Goal: Task Accomplishment & Management: Complete application form

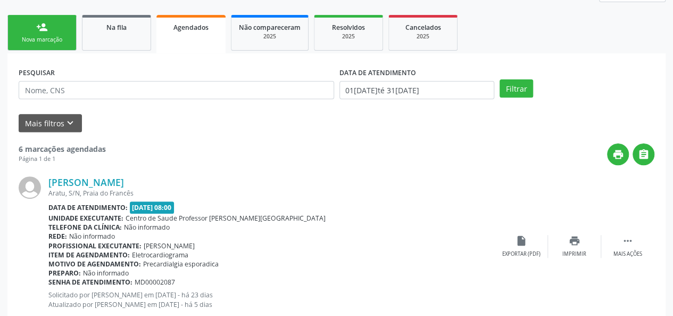
scroll to position [106, 0]
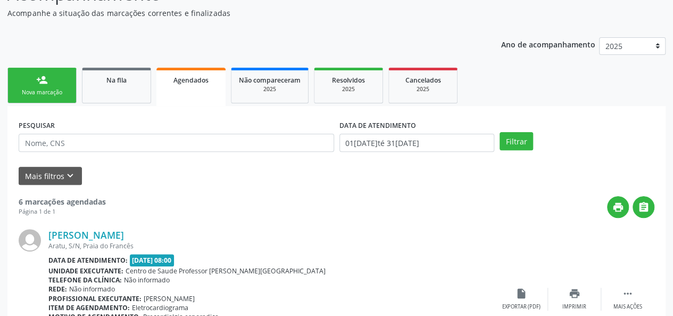
click at [31, 99] on link "person_add Nova marcação" at bounding box center [41, 86] width 69 height 36
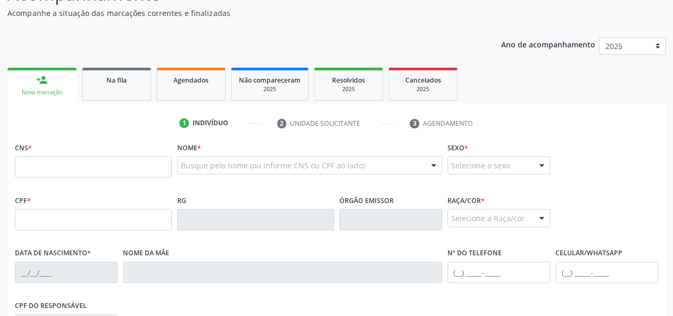
click at [31, 91] on div "Nova marcação" at bounding box center [42, 92] width 54 height 8
click at [35, 168] on input "text" at bounding box center [93, 166] width 157 height 21
paste input "702 3011 4684 8712"
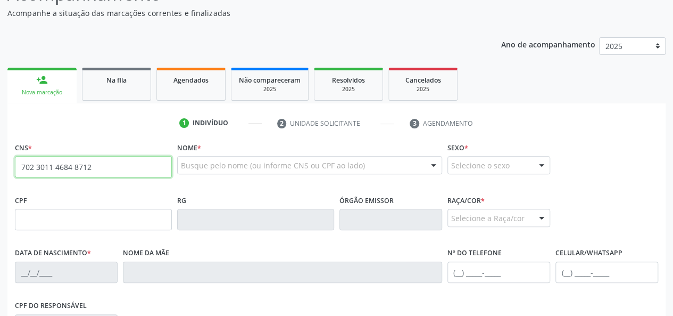
type input "702 3011 4684 8712"
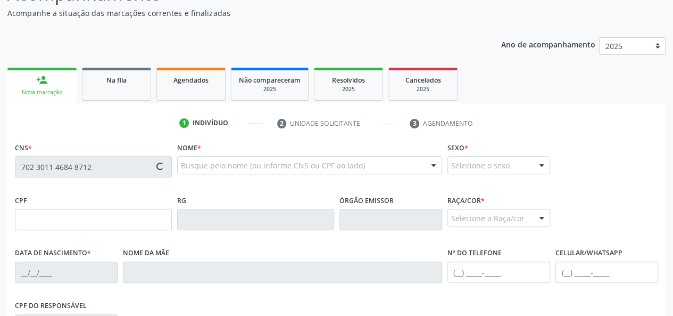
type input "[DATE]"
type input "[PERSON_NAME]"
type input "[PHONE_NUMBER]"
type input "101"
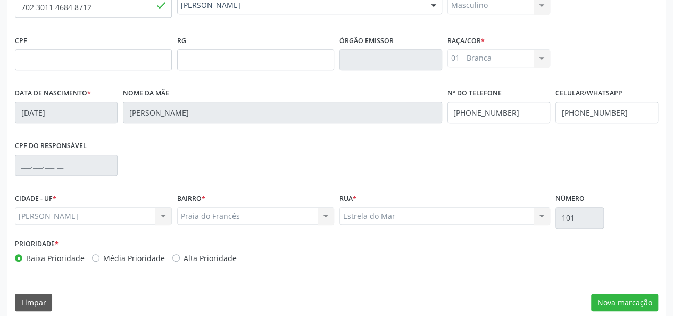
scroll to position [276, 0]
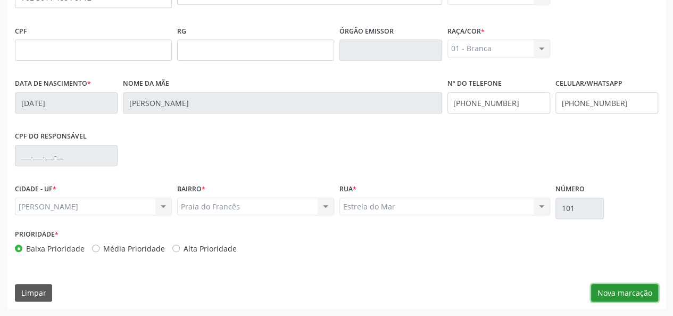
click at [627, 296] on button "Nova marcação" at bounding box center [624, 293] width 67 height 18
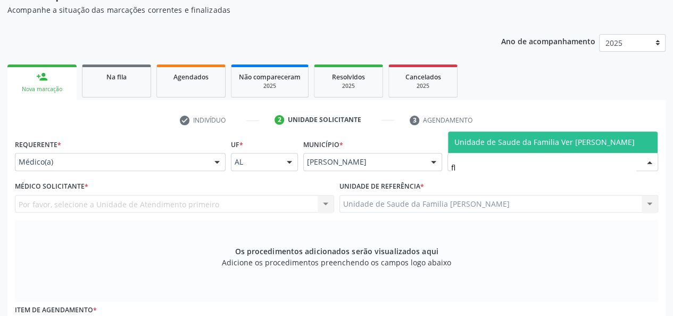
scroll to position [0, 0]
click at [502, 137] on span "Unidade de Saude da Familia Ver [PERSON_NAME]" at bounding box center [544, 142] width 180 height 10
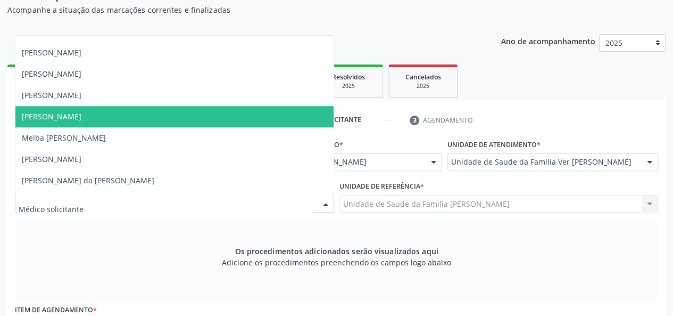
scroll to position [372, 0]
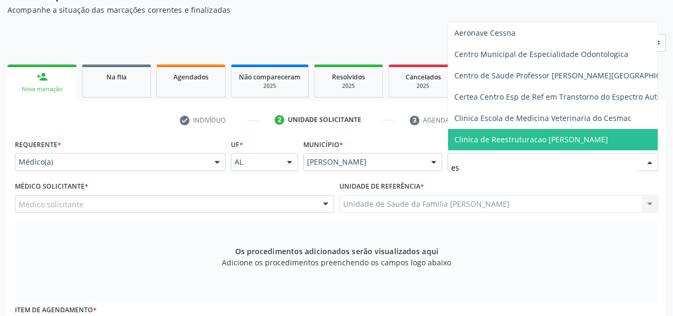
type input "est"
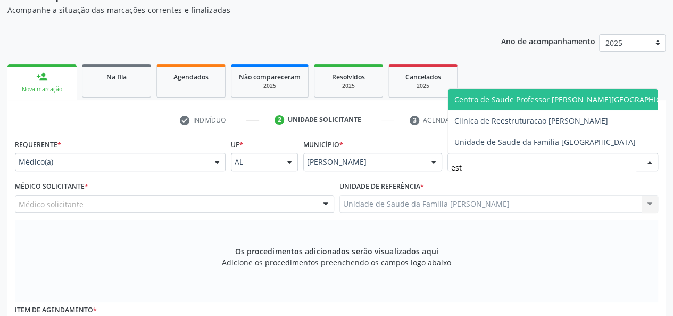
click at [535, 104] on span "Centro de Saude Professor [PERSON_NAME][GEOGRAPHIC_DATA]" at bounding box center [569, 99] width 231 height 10
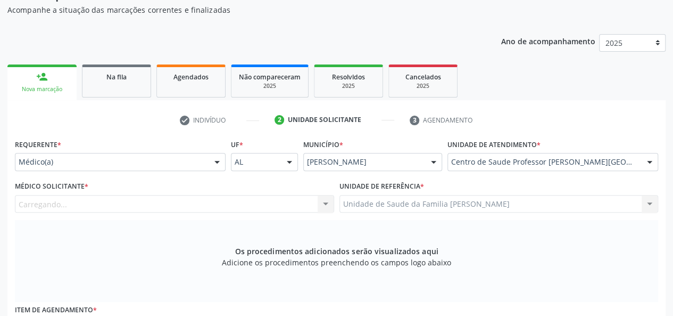
click at [38, 202] on div "Carregando... [PERSON_NAME] [PERSON_NAME] Djalice [PERSON_NAME] Breda [PERSON_N…" at bounding box center [174, 204] width 319 height 18
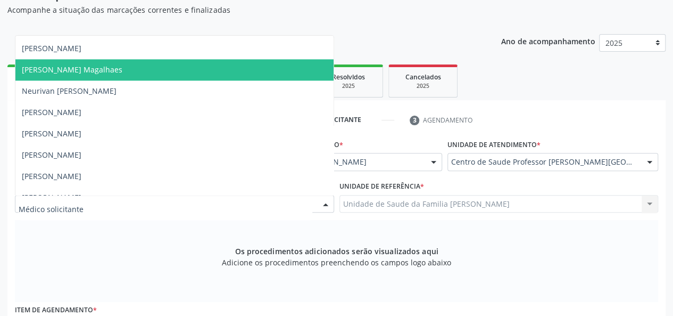
scroll to position [745, 0]
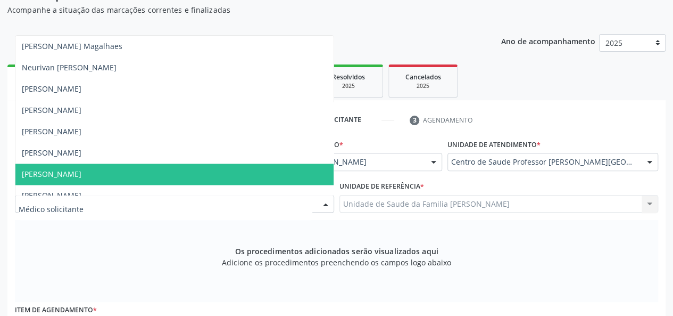
click at [145, 256] on div "Os procedimentos adicionados serão visualizados aqui Adicione os procedimentos …" at bounding box center [336, 261] width 643 height 82
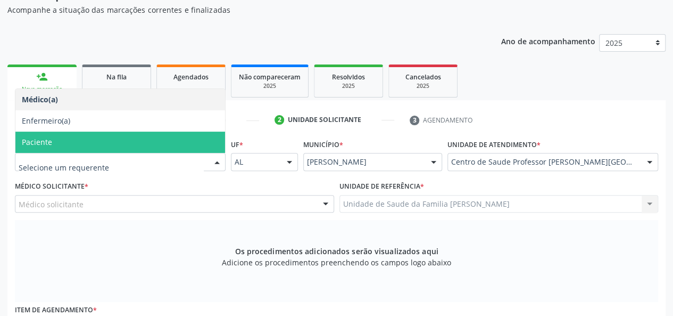
click at [62, 143] on span "Paciente" at bounding box center [120, 141] width 210 height 21
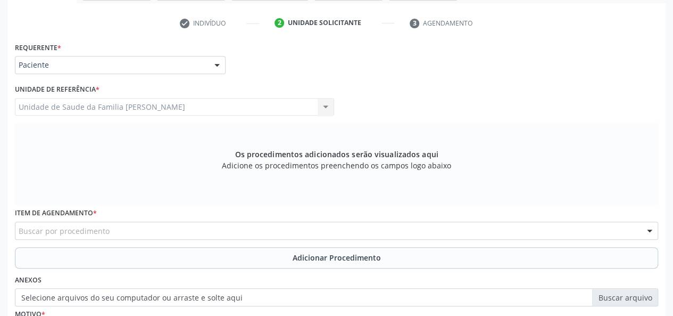
scroll to position [269, 0]
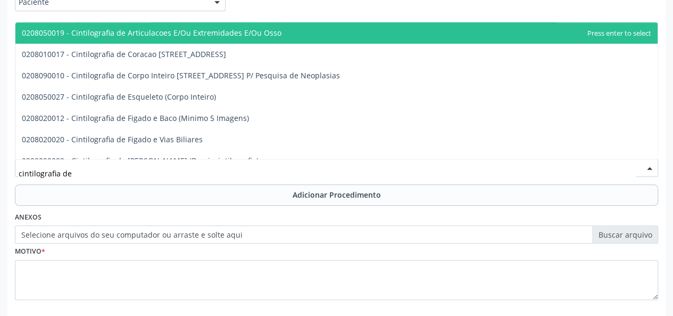
type input "cintilografia de"
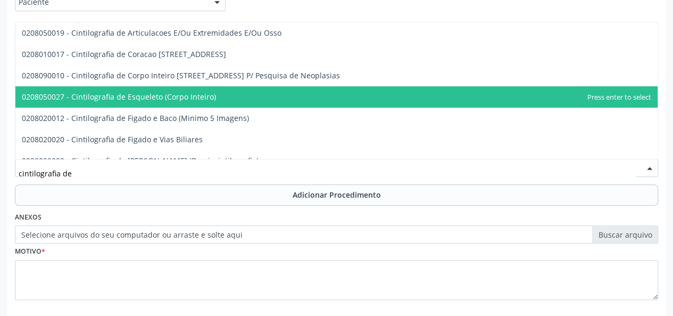
click at [130, 92] on span "0208050027 - Cintilografia de Esqueleto (Corpo Inteiro)" at bounding box center [119, 97] width 194 height 10
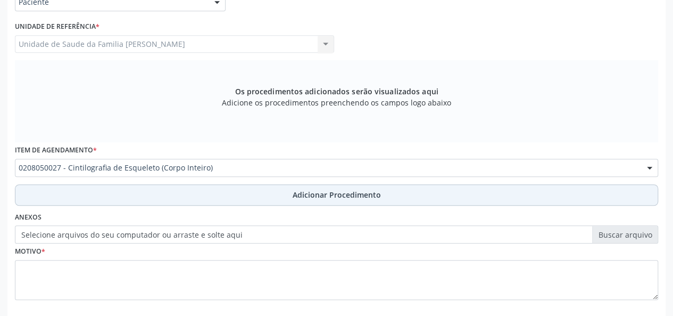
click at [314, 194] on span "Adicionar Procedimento" at bounding box center [337, 194] width 88 height 11
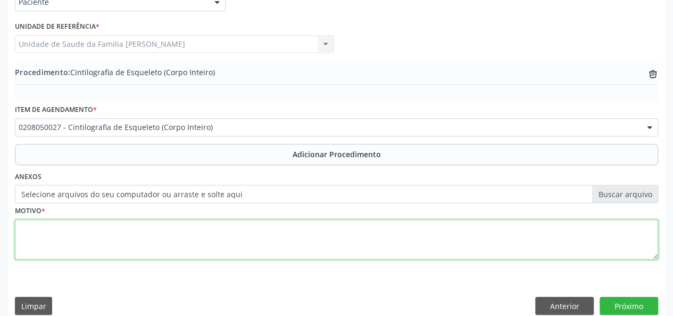
click at [28, 231] on textarea at bounding box center [336, 239] width 643 height 40
type textarea "Acompanhamento da prostata"
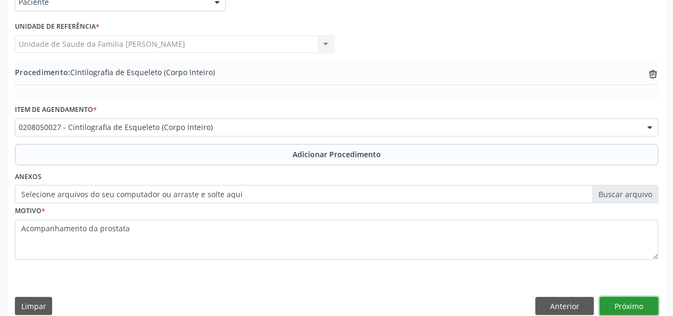
click at [623, 309] on button "Próximo" at bounding box center [629, 305] width 59 height 18
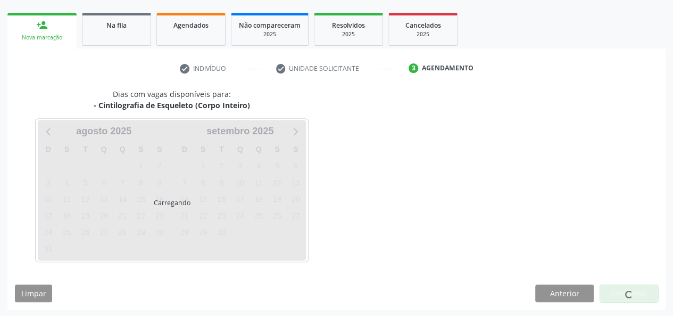
scroll to position [193, 0]
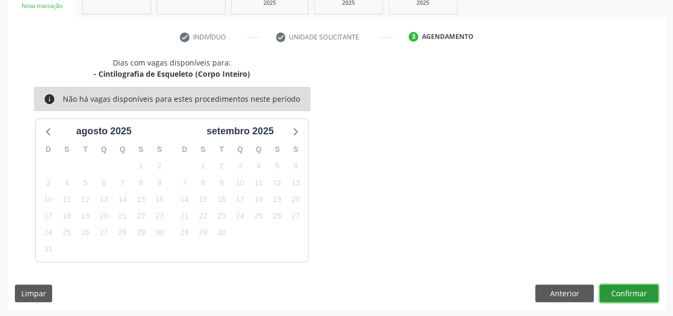
click at [626, 295] on button "Confirmar" at bounding box center [629, 293] width 59 height 18
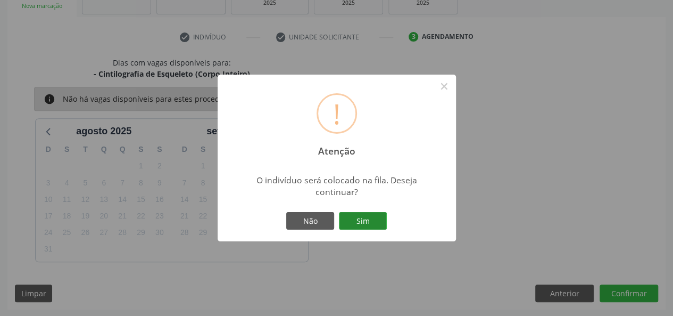
click at [358, 215] on button "Sim" at bounding box center [363, 221] width 48 height 18
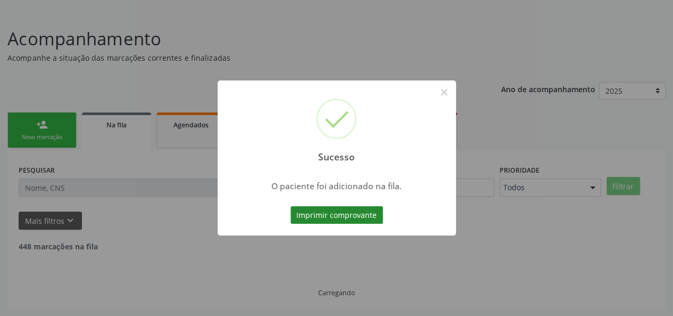
scroll to position [50, 0]
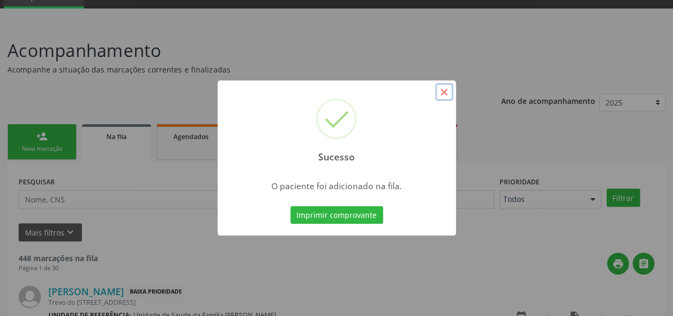
click at [448, 90] on button "×" at bounding box center [444, 92] width 18 height 18
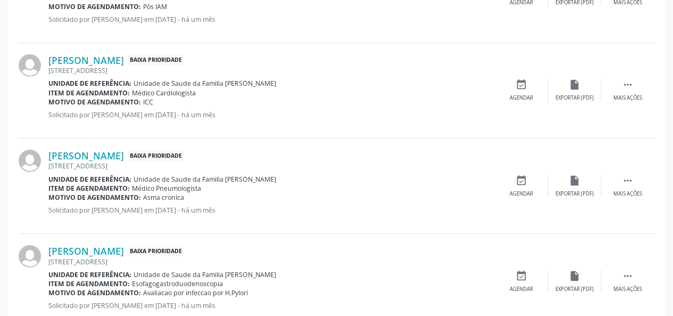
scroll to position [1501, 0]
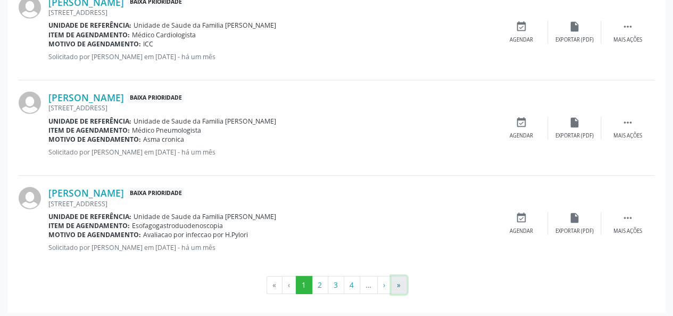
click at [397, 284] on button "»" at bounding box center [399, 285] width 16 height 18
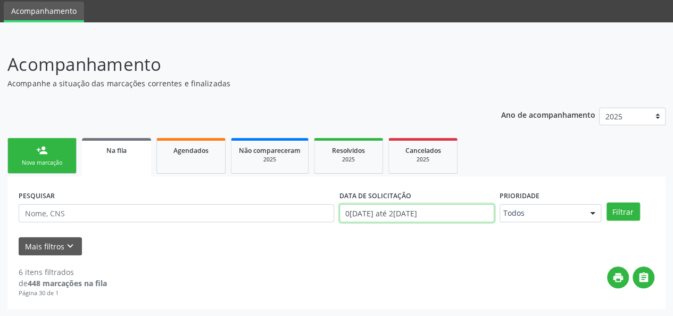
scroll to position [94, 0]
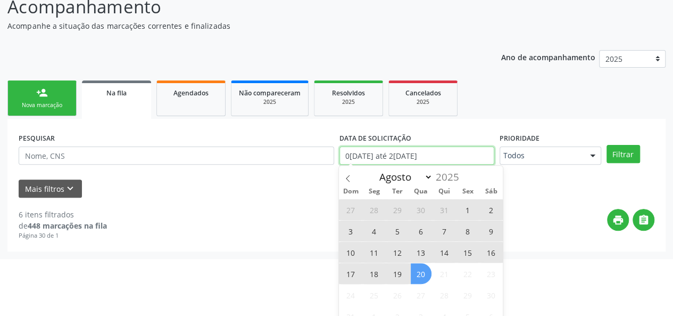
click at [421, 214] on body "Central de Marcação notifications [PERSON_NAME] Recepcionista da UBS  Configur…" at bounding box center [336, 64] width 673 height 316
click at [474, 211] on span "1" at bounding box center [468, 209] width 21 height 21
type input "[DATE]"
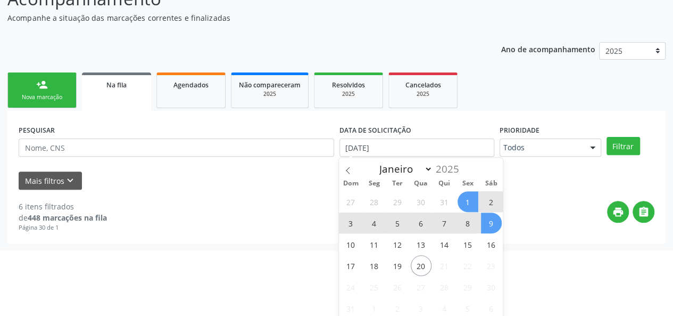
scroll to position [104, 0]
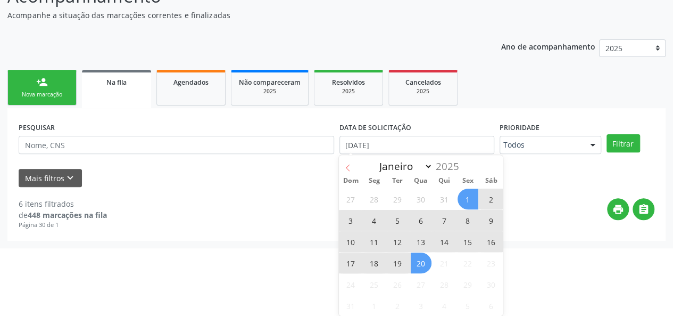
click at [346, 166] on icon at bounding box center [347, 167] width 7 height 7
select select "6"
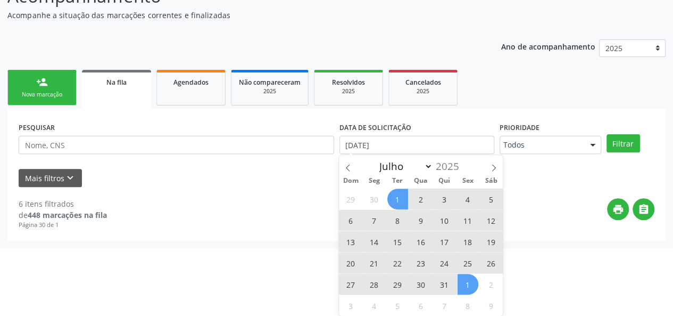
click at [397, 198] on span "1" at bounding box center [397, 198] width 21 height 21
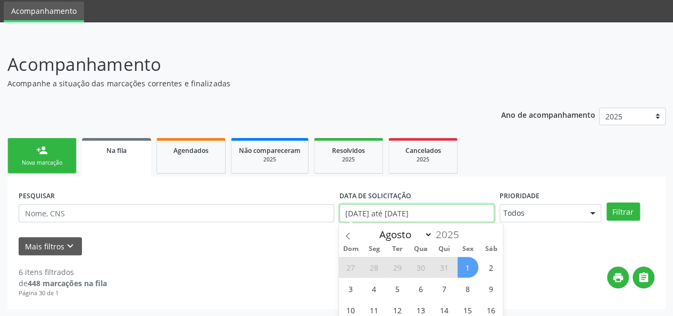
scroll to position [94, 0]
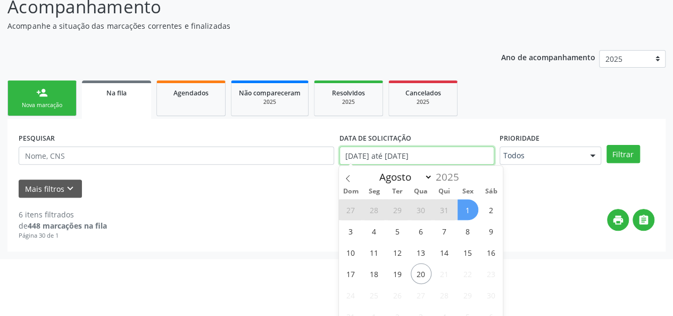
click at [433, 205] on body "Central de Marcação notifications [PERSON_NAME] Recepcionista da UBS  Configur…" at bounding box center [336, 64] width 673 height 316
click at [486, 291] on span "30" at bounding box center [491, 294] width 21 height 21
click at [429, 275] on span "20" at bounding box center [421, 273] width 21 height 21
type input "[DATE]"
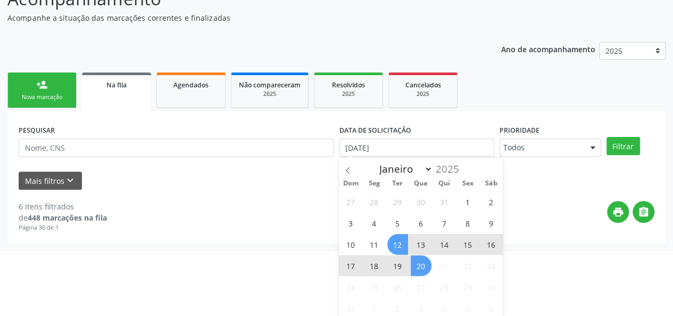
scroll to position [104, 0]
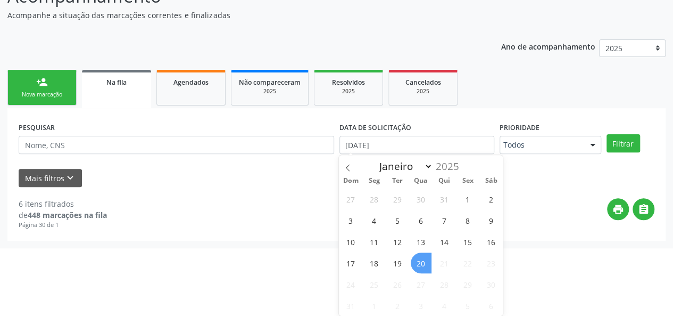
click at [416, 261] on span "20" at bounding box center [421, 262] width 21 height 21
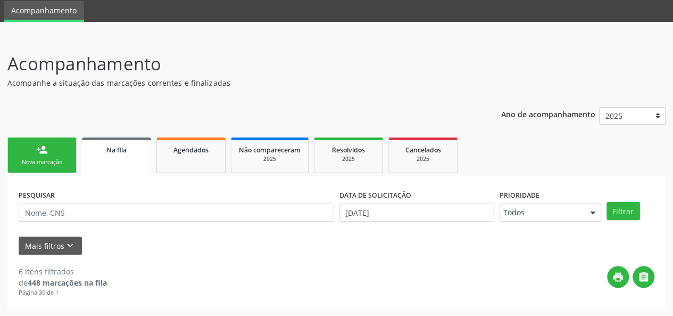
scroll to position [36, 0]
click at [613, 206] on button "Filtrar" at bounding box center [624, 211] width 34 height 18
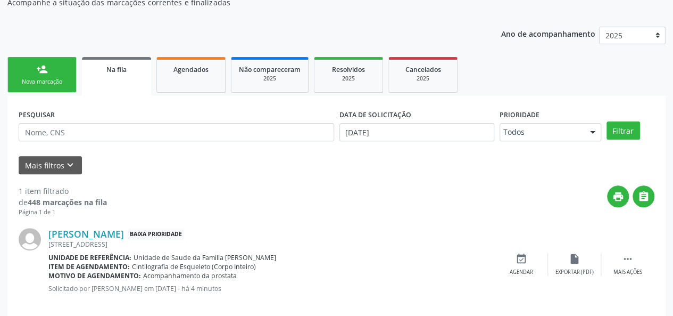
scroll to position [131, 0]
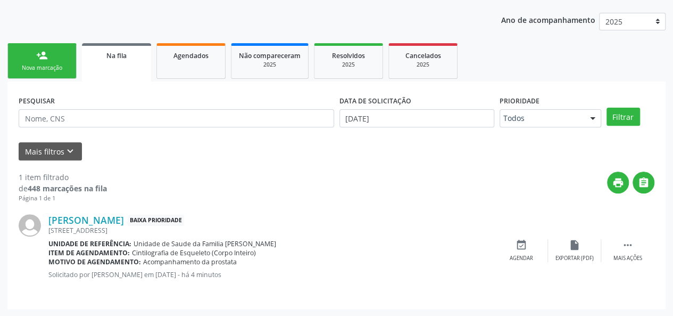
click at [33, 61] on link "person_add Nova marcação" at bounding box center [41, 61] width 69 height 36
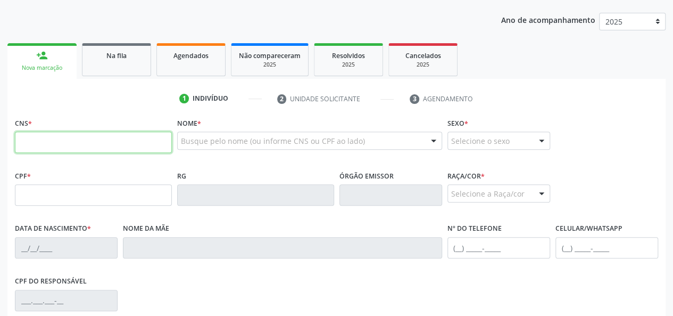
paste input "702 3011 4684 8712"
type input "702 3011 4684 8712"
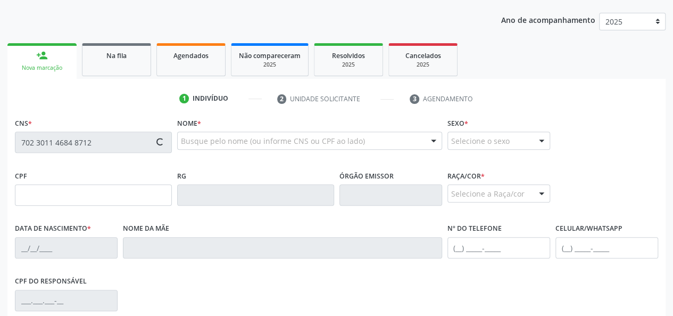
type input "[DATE]"
type input "[PERSON_NAME]"
type input "[PHONE_NUMBER]"
type input "101"
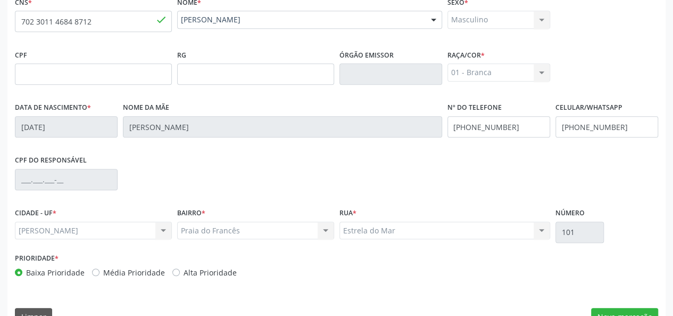
scroll to position [276, 0]
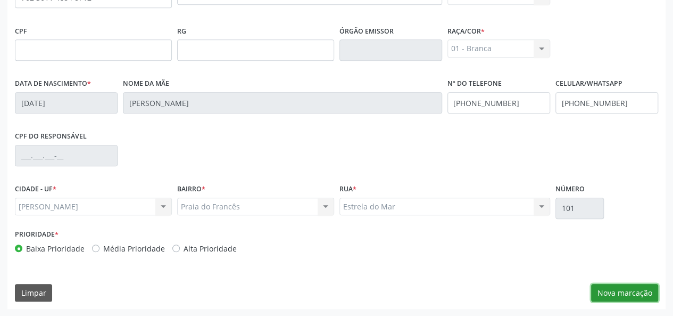
click at [611, 288] on button "Nova marcação" at bounding box center [624, 293] width 67 height 18
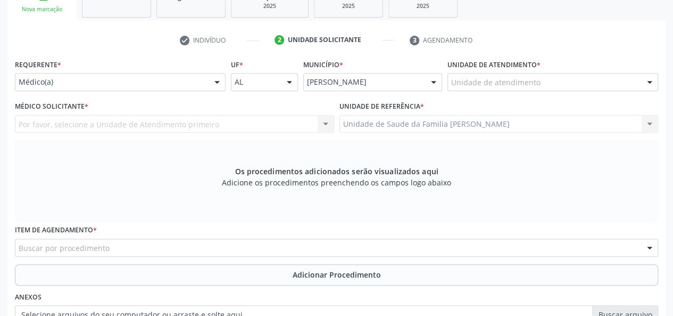
scroll to position [169, 0]
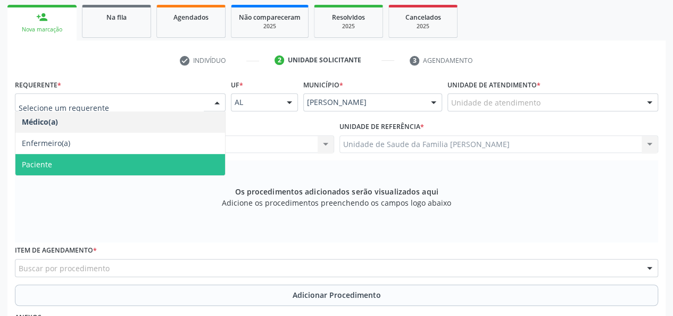
drag, startPoint x: 44, startPoint y: 165, endPoint x: 92, endPoint y: 171, distance: 47.7
click at [44, 166] on span "Paciente" at bounding box center [37, 164] width 30 height 10
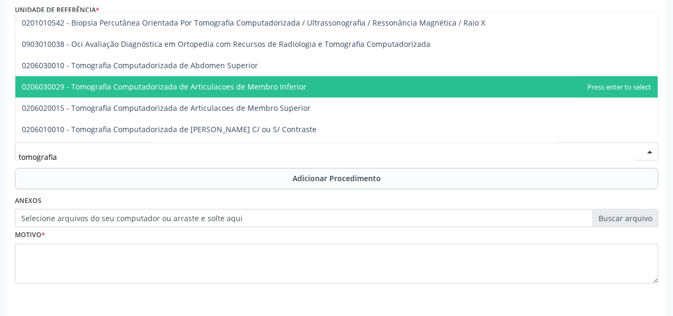
scroll to position [269, 0]
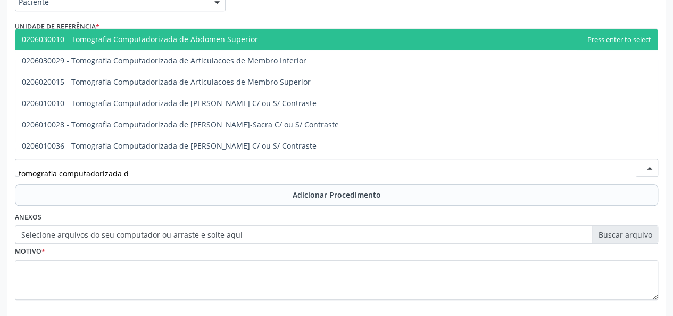
type input "tomografia computadorizada de"
click at [127, 37] on span "0206030010 - Tomografia Computadorizada de Abdomen Superior" at bounding box center [140, 39] width 236 height 10
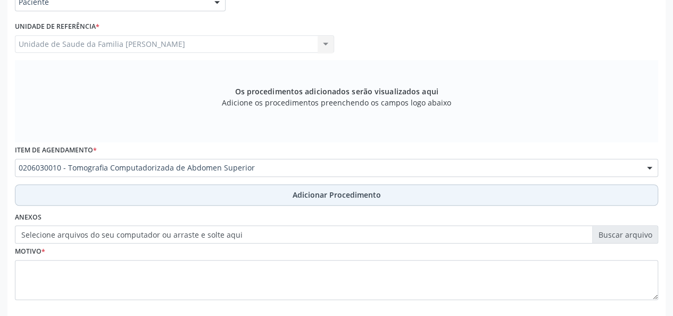
click at [314, 191] on span "Adicionar Procedimento" at bounding box center [337, 194] width 88 height 11
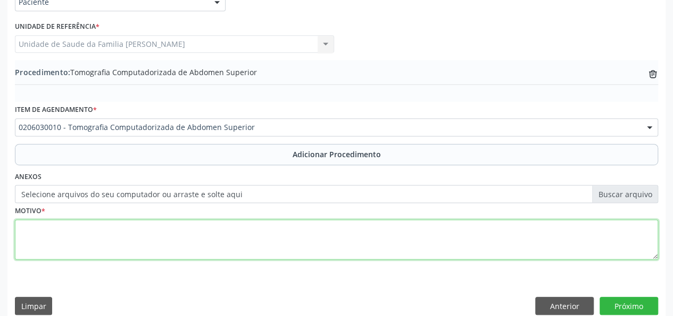
click at [45, 241] on textarea at bounding box center [336, 239] width 643 height 40
type textarea "Estadiamento de neoplasia de prostata"
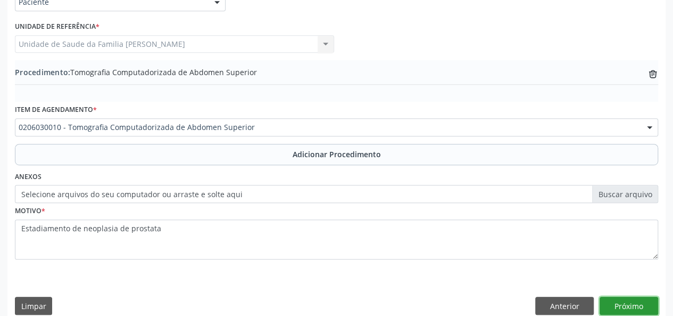
click at [617, 306] on button "Próximo" at bounding box center [629, 305] width 59 height 18
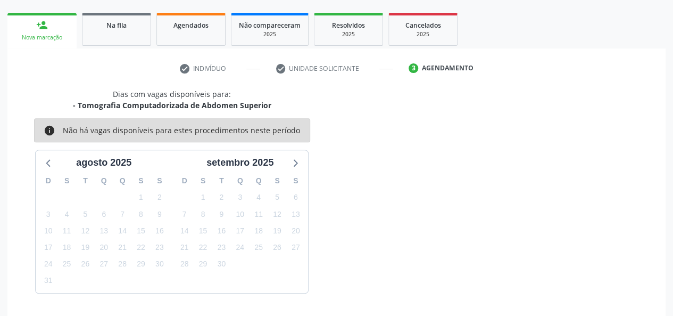
scroll to position [193, 0]
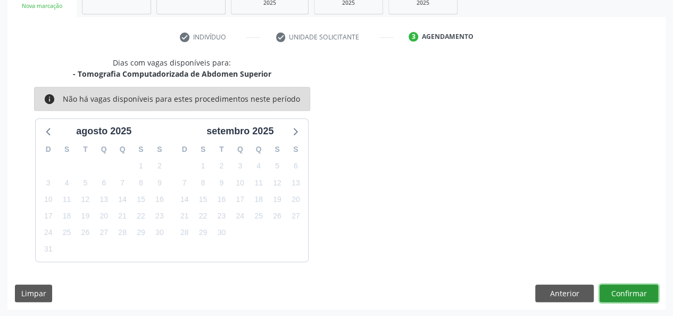
click at [619, 288] on button "Confirmar" at bounding box center [629, 293] width 59 height 18
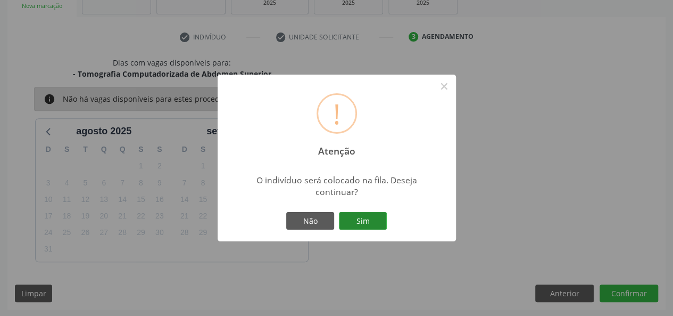
click at [380, 229] on button "Sim" at bounding box center [363, 221] width 48 height 18
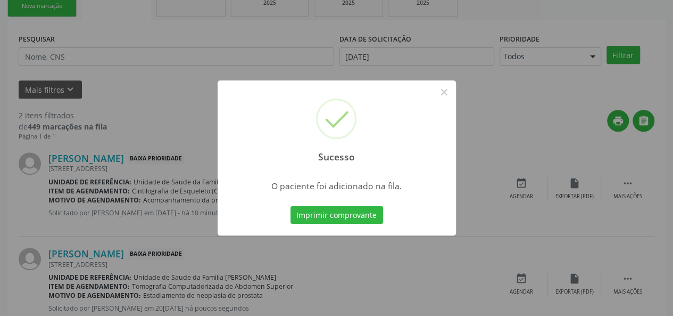
scroll to position [50, 0]
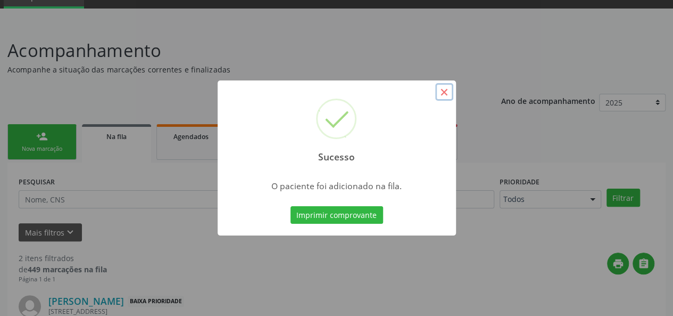
click at [446, 93] on button "×" at bounding box center [444, 92] width 18 height 18
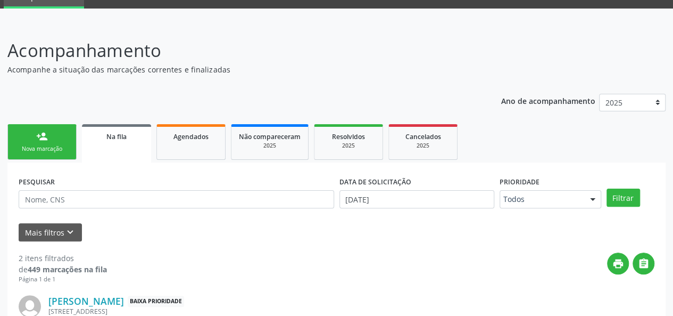
click at [32, 142] on link "person_add Nova marcação" at bounding box center [41, 142] width 69 height 36
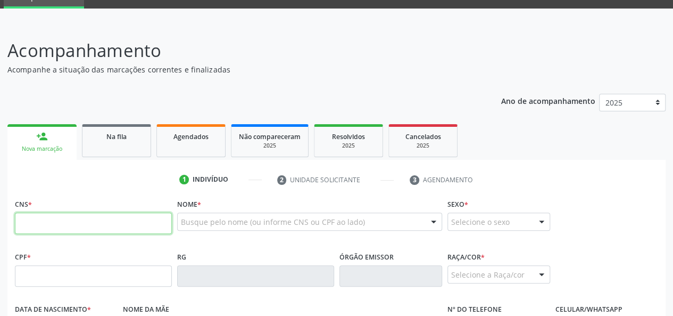
paste input "702 3011 4684 8712"
type input "702 3011 4684 8712"
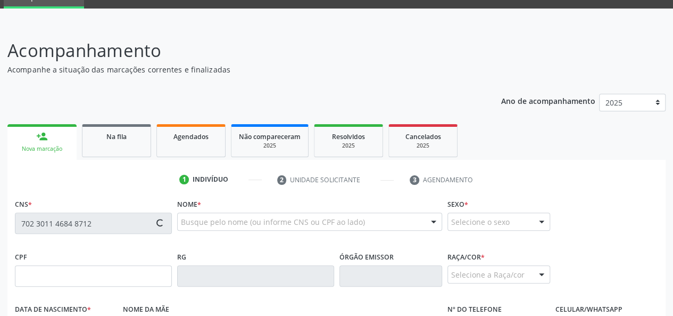
type input "[DATE]"
type input "[PERSON_NAME]"
type input "[PHONE_NUMBER]"
type input "101"
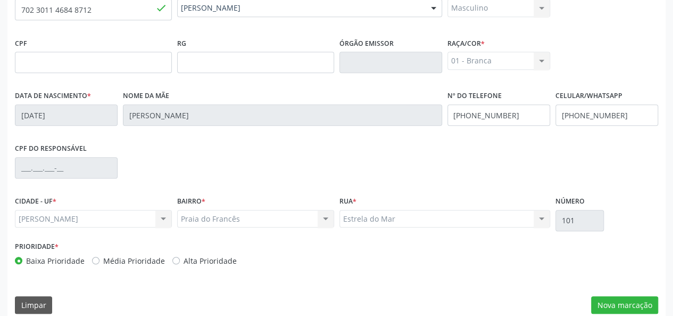
scroll to position [276, 0]
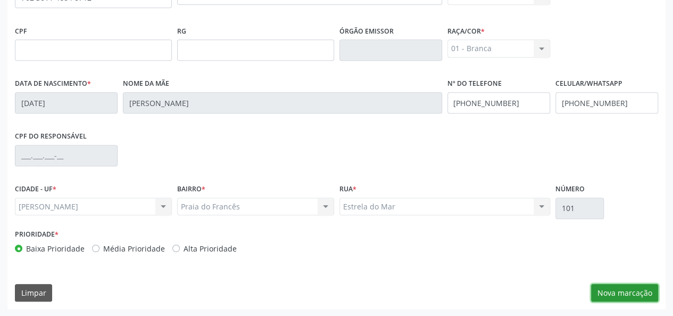
click at [618, 288] on button "Nova marcação" at bounding box center [624, 293] width 67 height 18
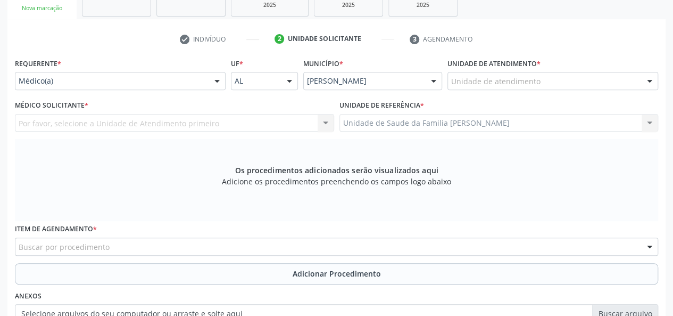
scroll to position [116, 0]
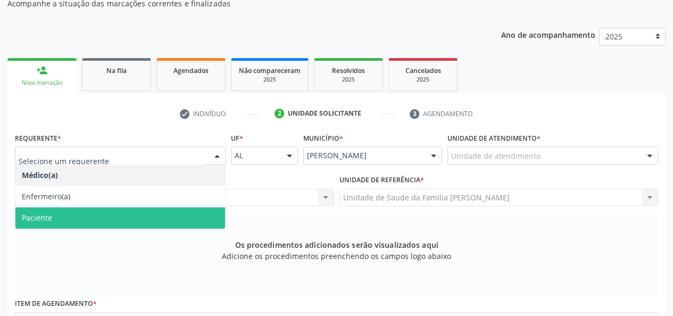
click at [40, 222] on span "Paciente" at bounding box center [37, 217] width 30 height 10
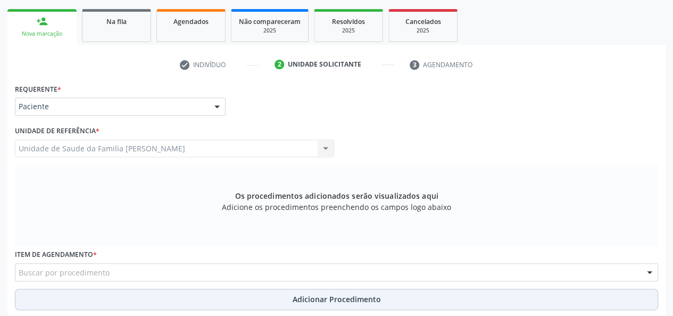
scroll to position [222, 0]
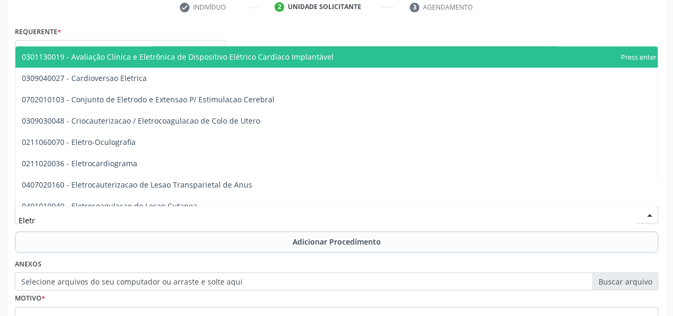
type input "Eletro"
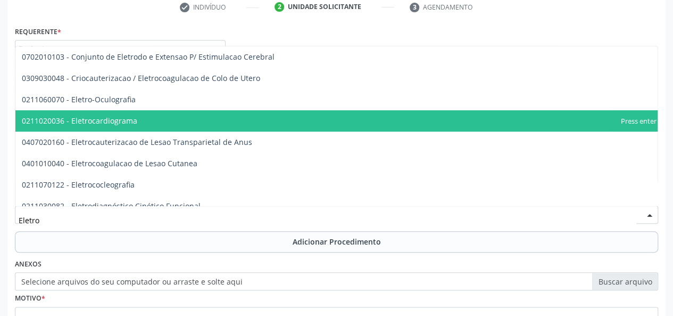
click at [88, 126] on span "0211020036 - Eletrocardiograma" at bounding box center [353, 120] width 676 height 21
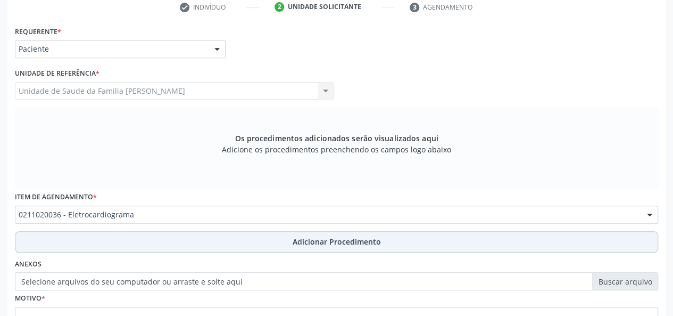
click at [317, 242] on span "Adicionar Procedimento" at bounding box center [337, 241] width 88 height 11
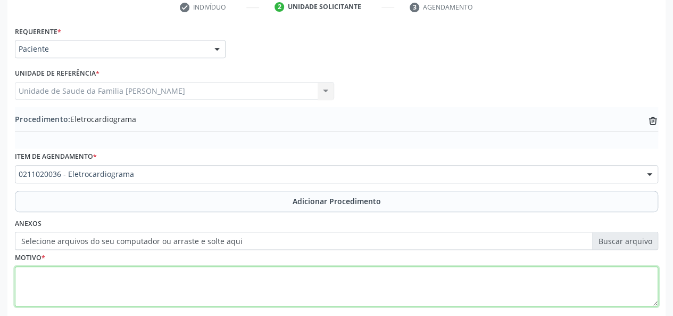
click at [73, 266] on textarea at bounding box center [336, 286] width 643 height 40
type textarea "p"
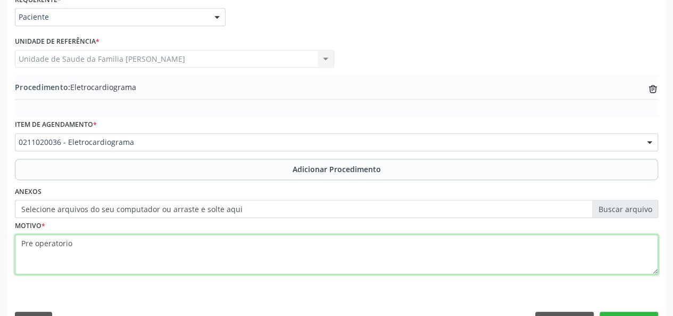
scroll to position [282, 0]
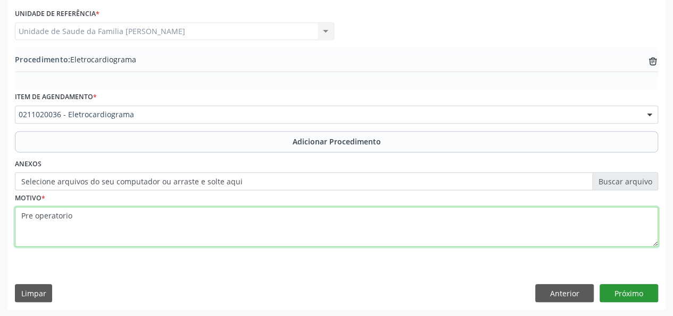
type textarea "Pre operatorio"
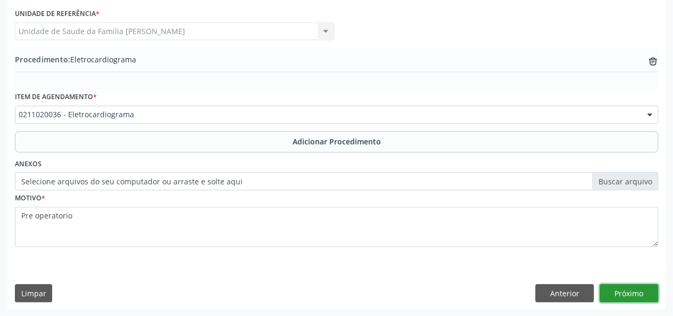
click at [649, 291] on button "Próximo" at bounding box center [629, 293] width 59 height 18
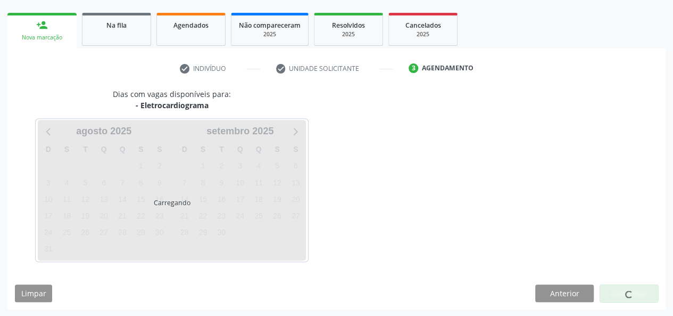
scroll to position [193, 0]
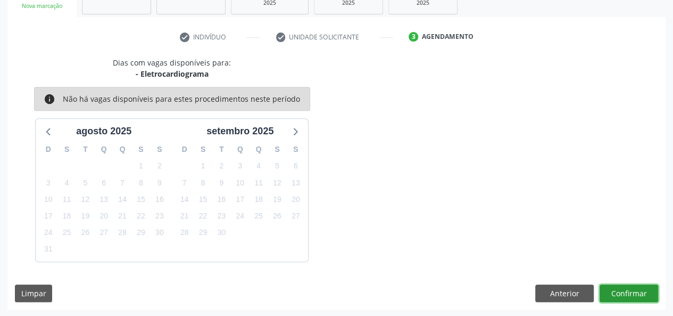
click at [649, 291] on button "Confirmar" at bounding box center [629, 293] width 59 height 18
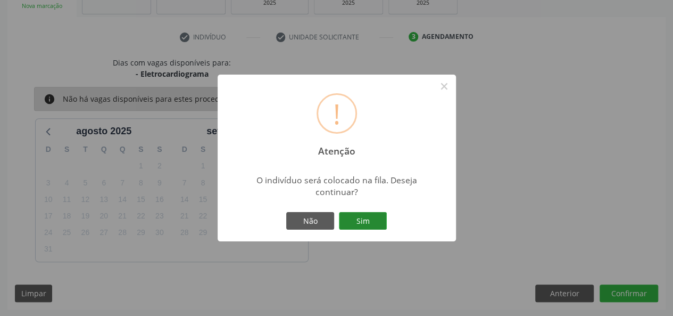
click at [377, 228] on button "Sim" at bounding box center [363, 221] width 48 height 18
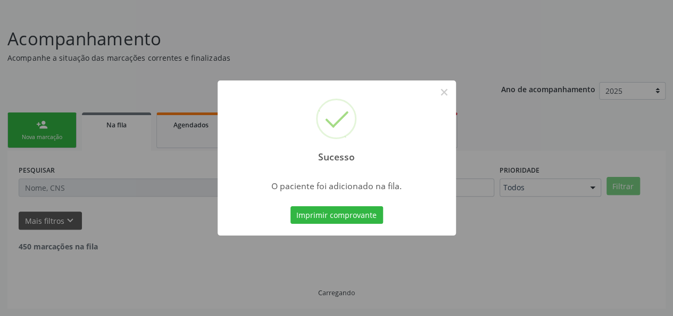
scroll to position [50, 0]
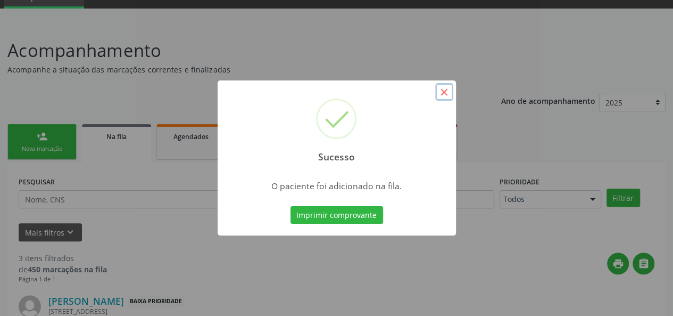
click at [446, 92] on button "×" at bounding box center [444, 92] width 18 height 18
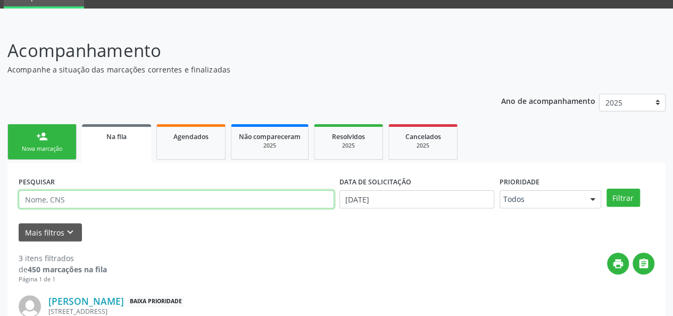
click at [42, 197] on input "text" at bounding box center [177, 199] width 316 height 18
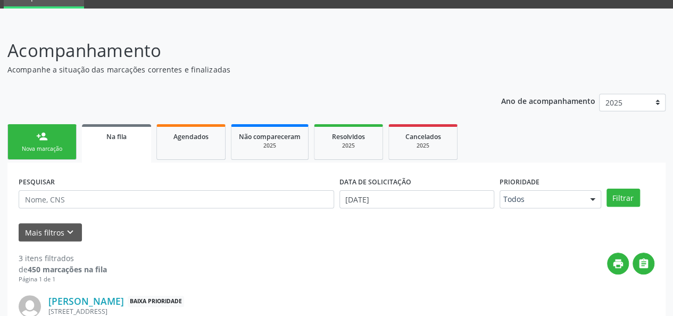
drag, startPoint x: 42, startPoint y: 197, endPoint x: 16, endPoint y: 121, distance: 80.8
click at [16, 121] on ul "person_add Nova marcação Na fila Agendados Não compareceram 2025 Resolvidos 202…" at bounding box center [336, 141] width 658 height 41
click at [16, 127] on link "person_add Nova marcação" at bounding box center [41, 142] width 69 height 36
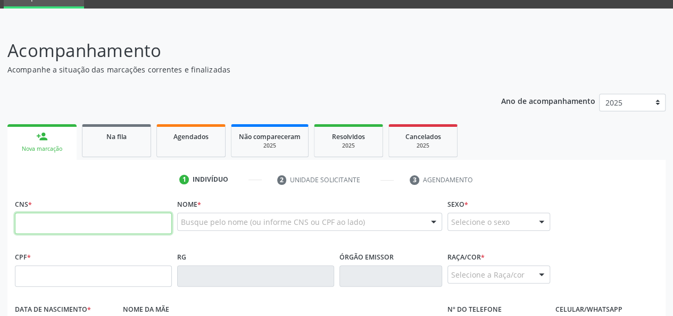
paste input "702 3011 4684 8712"
type input "702 3011 4684 8712"
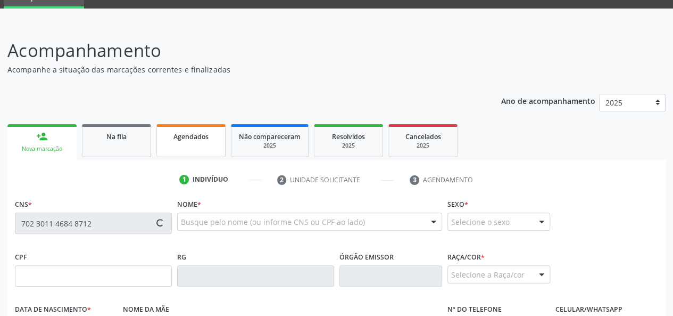
type input "[DATE]"
type input "[PERSON_NAME]"
type input "[PHONE_NUMBER]"
type input "101"
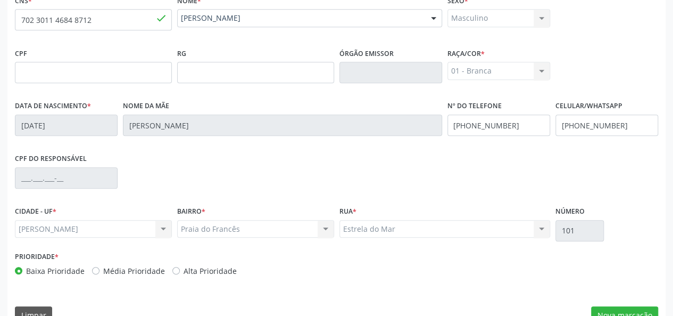
scroll to position [276, 0]
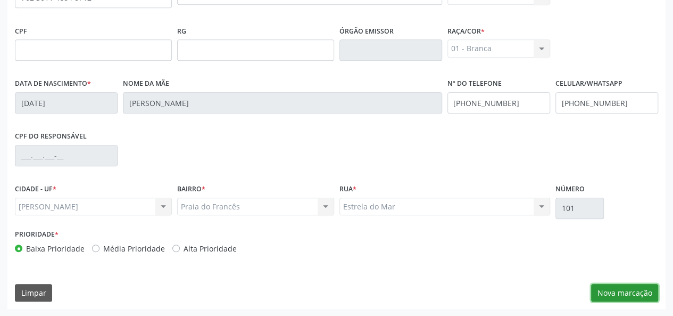
click at [609, 286] on button "Nova marcação" at bounding box center [624, 293] width 67 height 18
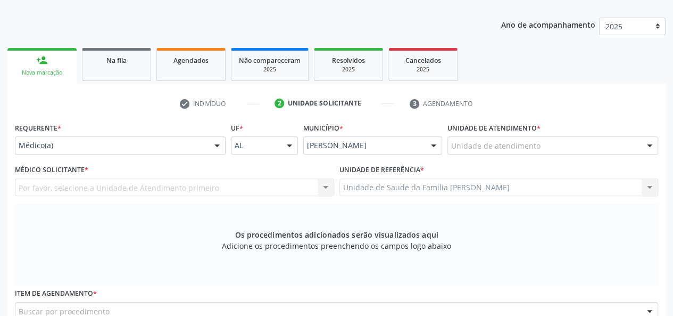
scroll to position [116, 0]
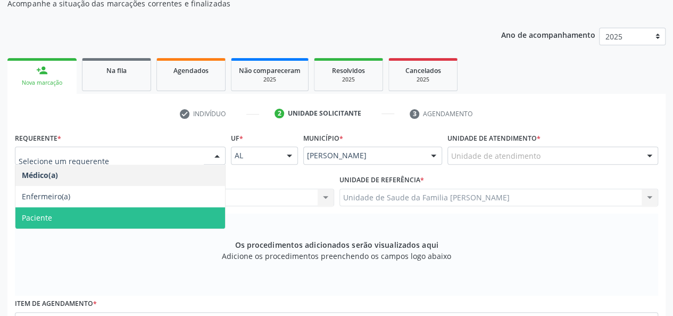
click at [29, 218] on span "Paciente" at bounding box center [37, 217] width 30 height 10
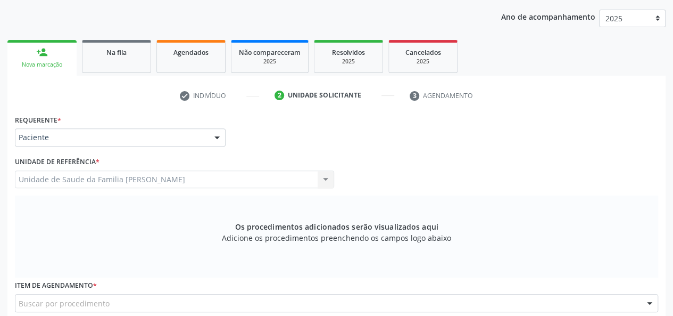
scroll to position [276, 0]
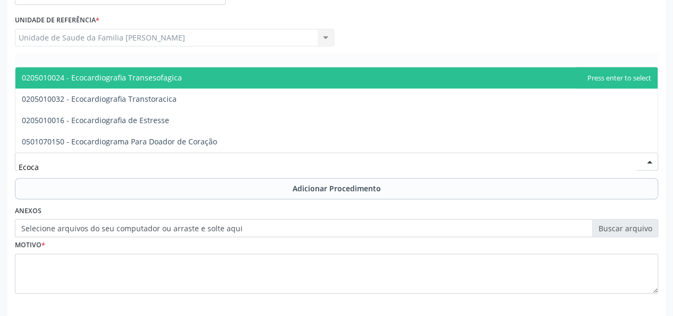
type input "Ecocar"
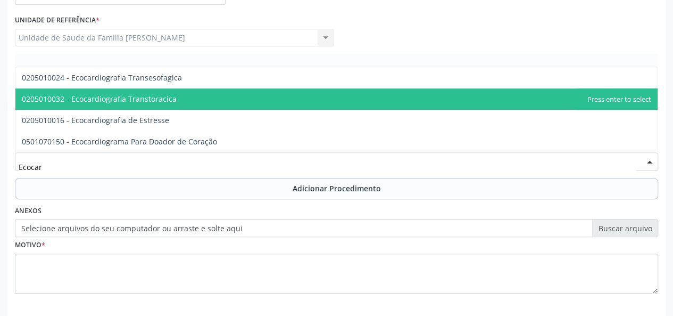
click at [132, 92] on span "0205010032 - Ecocardiografia Transtoracica" at bounding box center [336, 98] width 642 height 21
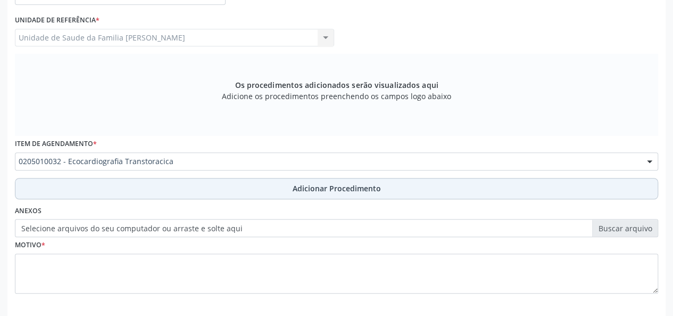
click at [319, 192] on span "Adicionar Procedimento" at bounding box center [337, 187] width 88 height 11
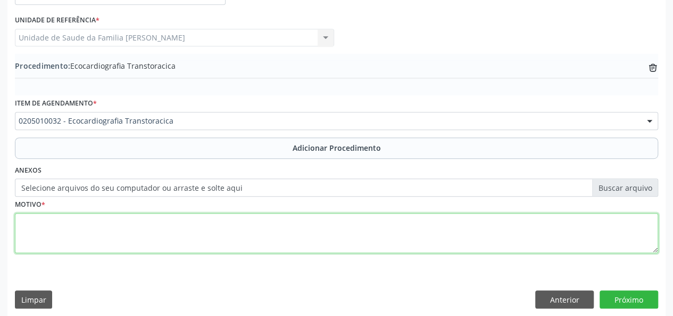
click at [41, 222] on textarea at bounding box center [336, 233] width 643 height 40
type textarea "Pre operatorio"
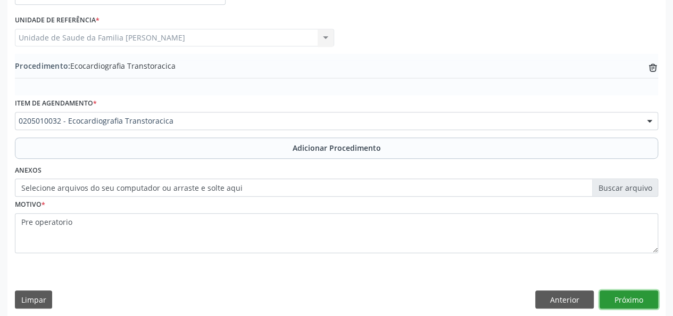
click at [629, 305] on button "Próximo" at bounding box center [629, 299] width 59 height 18
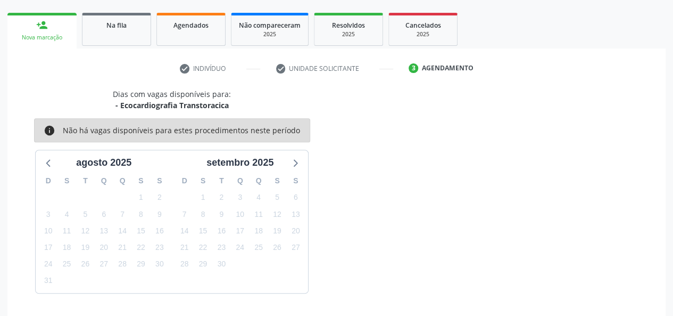
scroll to position [193, 0]
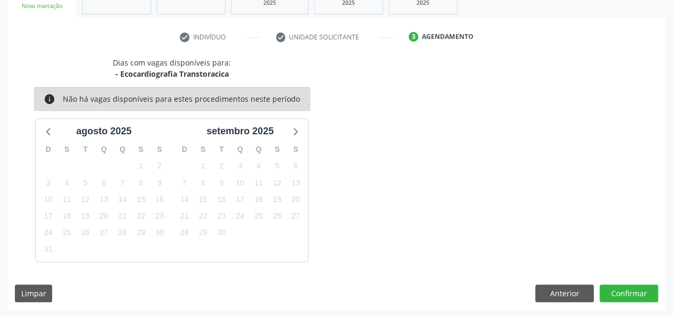
click at [629, 305] on div "Dias com vagas disponíveis para: - Ecocardiografia Transtoracica info Não há va…" at bounding box center [336, 183] width 658 height 252
click at [629, 298] on button "Confirmar" at bounding box center [629, 293] width 59 height 18
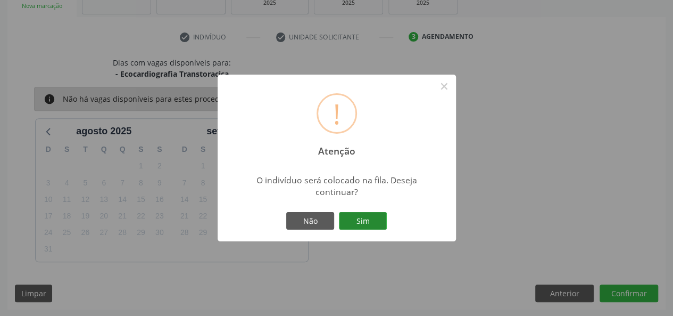
click at [369, 221] on button "Sim" at bounding box center [363, 221] width 48 height 18
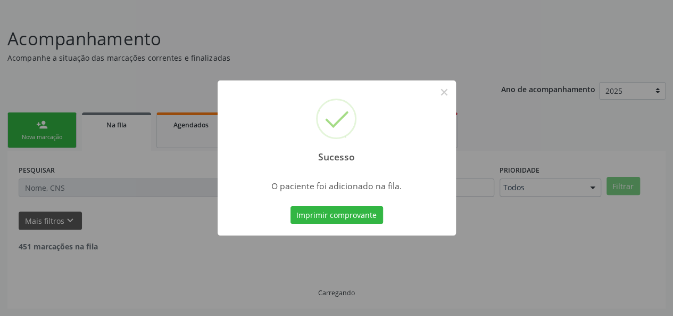
scroll to position [50, 0]
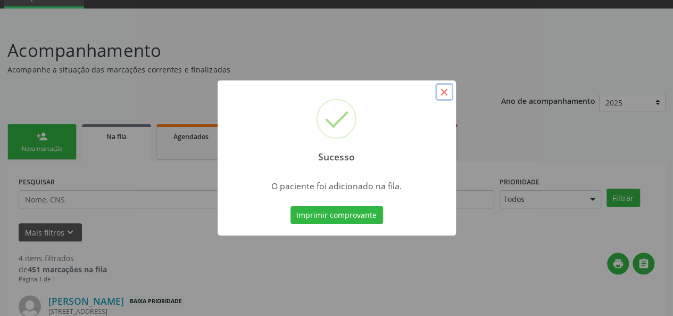
click at [447, 89] on button "×" at bounding box center [444, 92] width 18 height 18
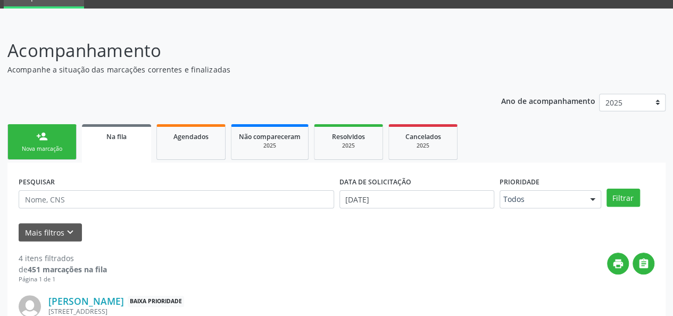
click at [45, 130] on div "person_add" at bounding box center [42, 136] width 12 height 12
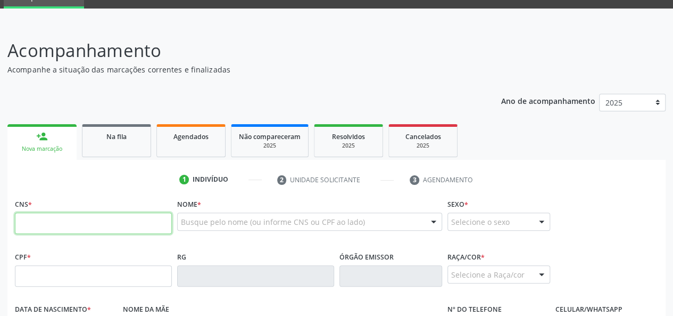
paste input "702 3011 4684 8712"
type input "702 3011 4684 8712"
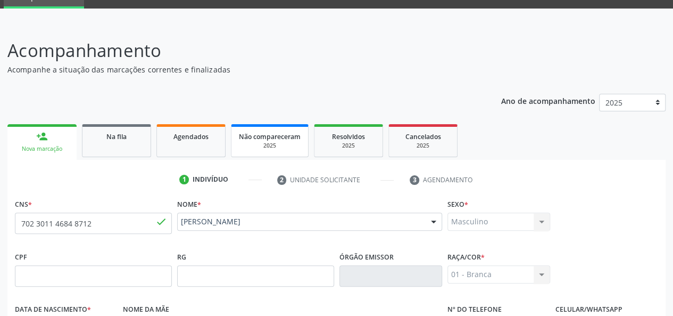
type input "[DATE]"
type input "[PERSON_NAME]"
type input "[PHONE_NUMBER]"
type input "101"
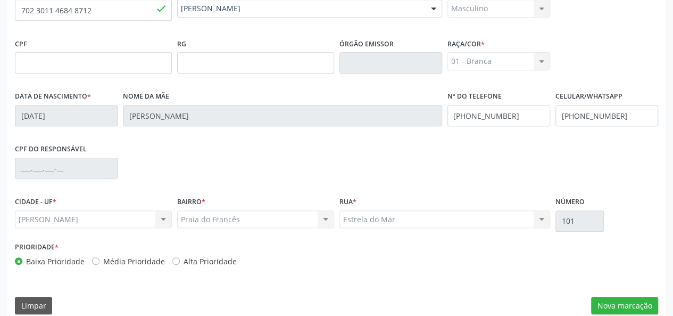
scroll to position [276, 0]
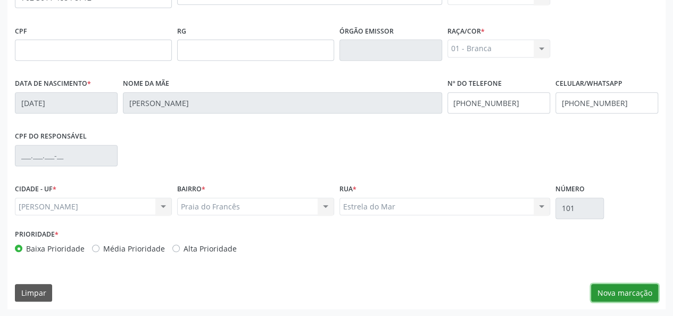
click at [618, 291] on button "Nova marcação" at bounding box center [624, 293] width 67 height 18
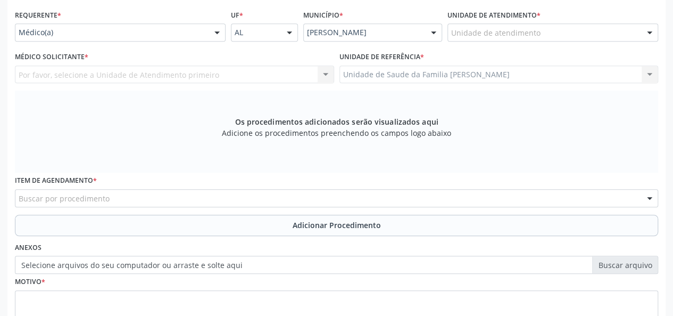
scroll to position [222, 0]
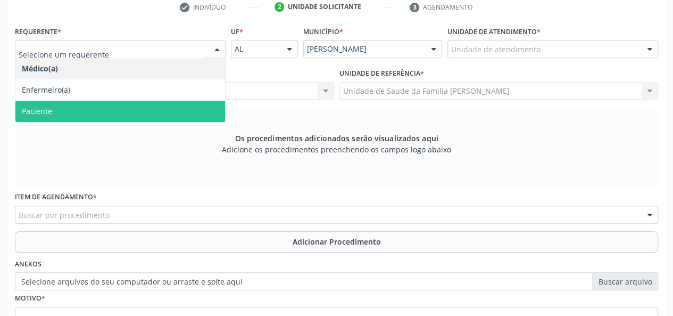
click at [61, 109] on span "Paciente" at bounding box center [120, 111] width 210 height 21
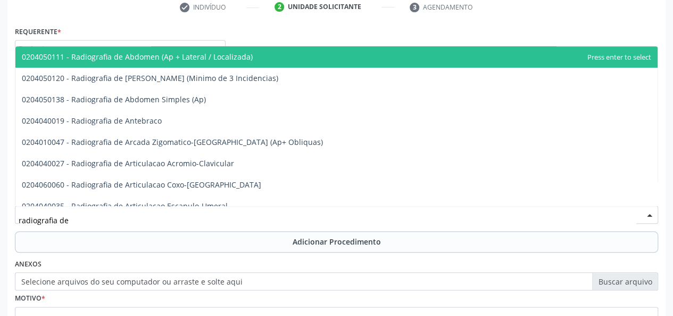
type input "radiografia de t"
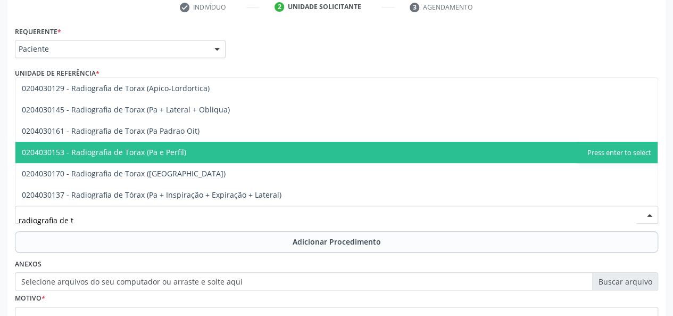
click at [132, 156] on span "0204030153 - Radiografia de Torax (Pa e Perfil)" at bounding box center [104, 152] width 164 height 10
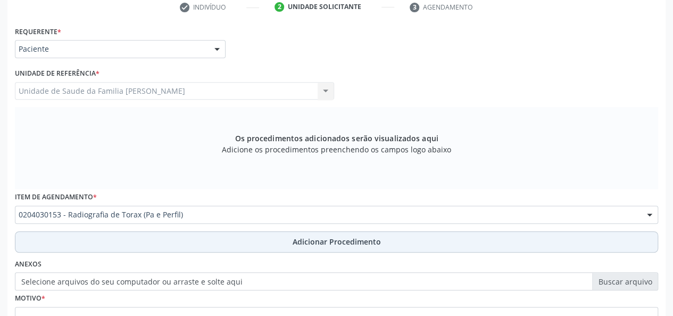
click at [295, 238] on span "Adicionar Procedimento" at bounding box center [337, 241] width 88 height 11
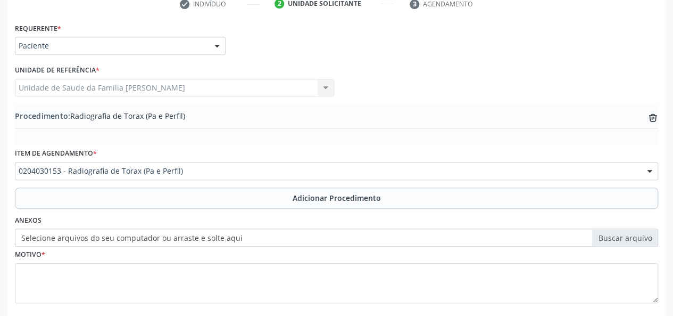
scroll to position [276, 0]
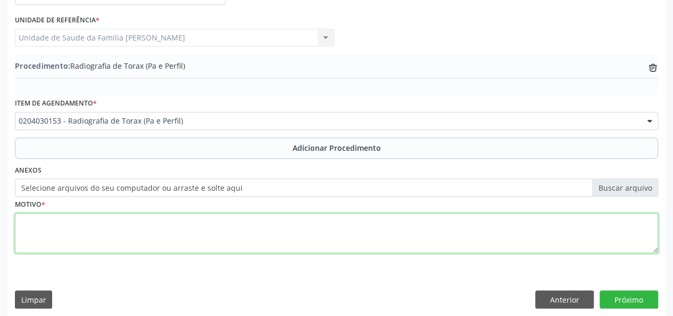
click at [34, 238] on textarea at bounding box center [336, 233] width 643 height 40
type textarea "Estadiamento tumoral"
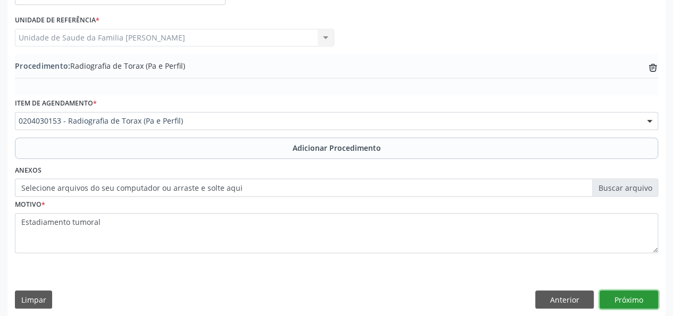
click at [646, 300] on button "Próximo" at bounding box center [629, 299] width 59 height 18
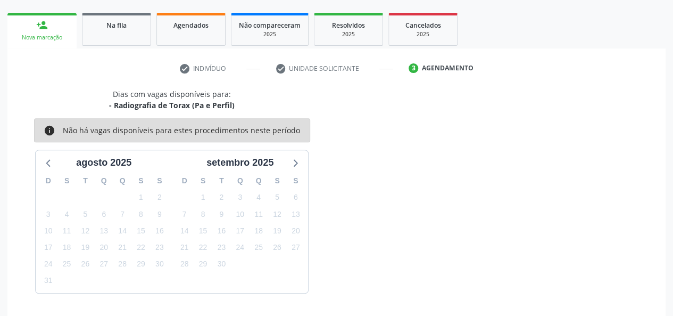
scroll to position [193, 0]
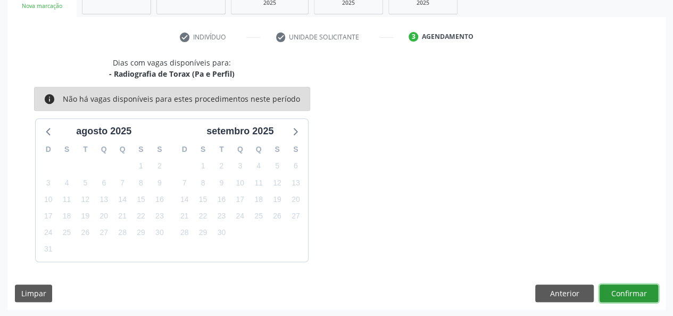
click at [623, 288] on button "Confirmar" at bounding box center [629, 293] width 59 height 18
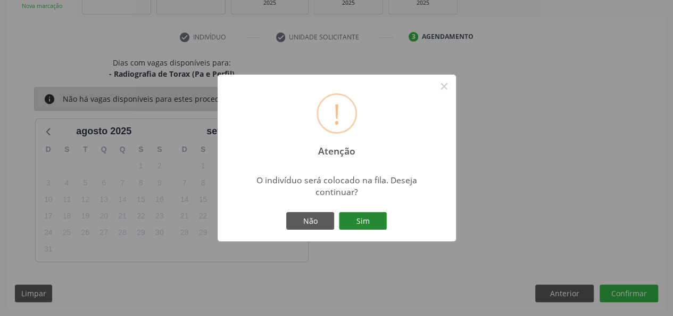
click at [356, 217] on button "Sim" at bounding box center [363, 221] width 48 height 18
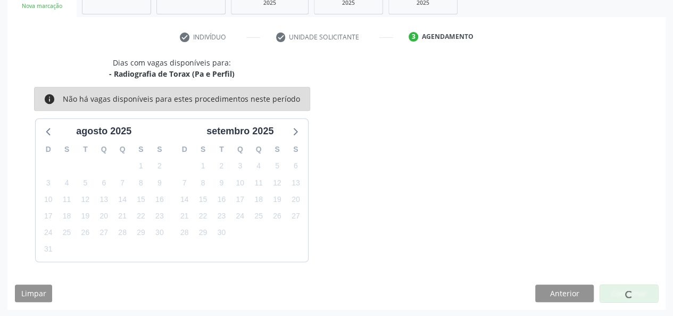
scroll to position [50, 0]
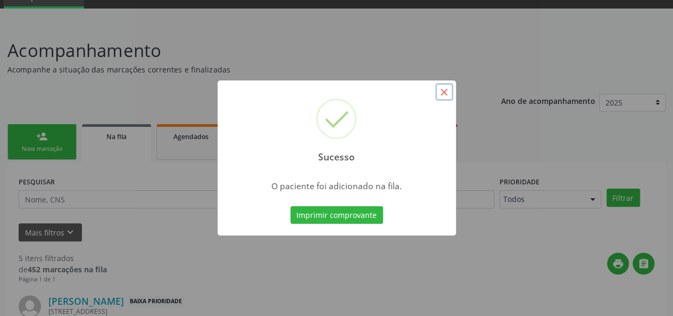
click at [446, 94] on button "×" at bounding box center [444, 92] width 18 height 18
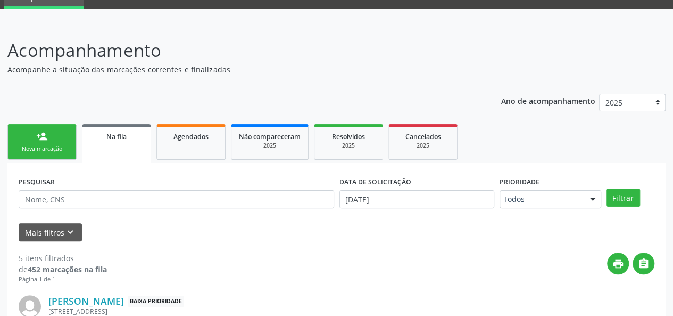
click at [42, 135] on div "person_add" at bounding box center [42, 136] width 12 height 12
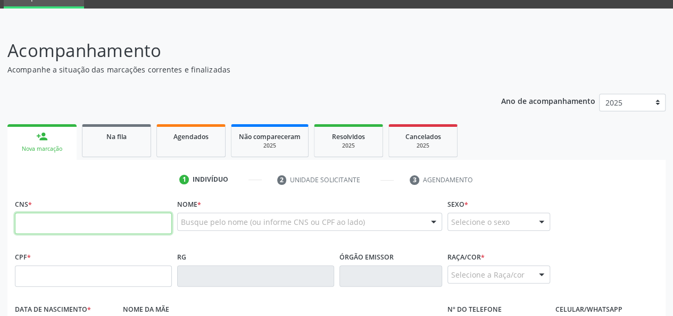
paste input "702 3011 4684 8712"
type input "702 3011 4684 8712"
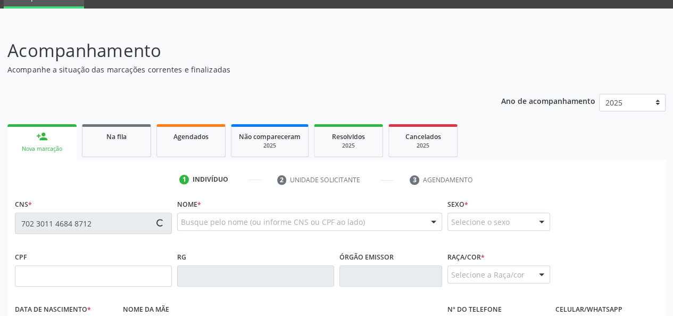
type input "[DATE]"
type input "[PERSON_NAME]"
type input "[PHONE_NUMBER]"
type input "101"
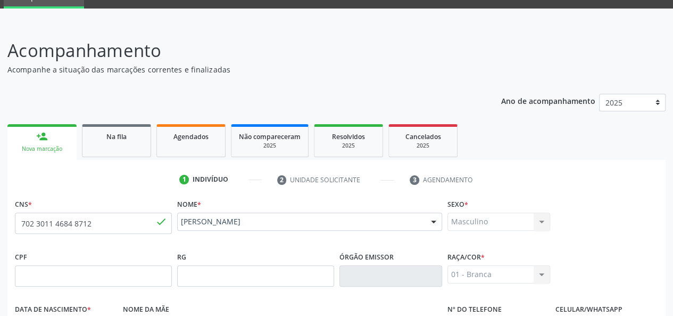
scroll to position [276, 0]
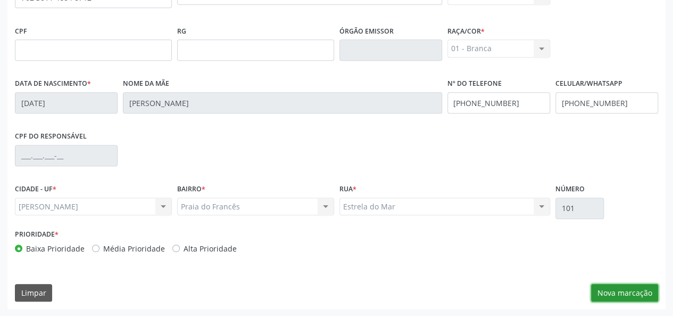
click at [626, 295] on button "Nova marcação" at bounding box center [624, 293] width 67 height 18
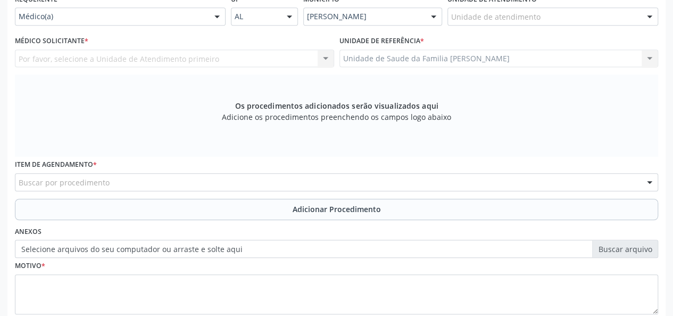
scroll to position [163, 0]
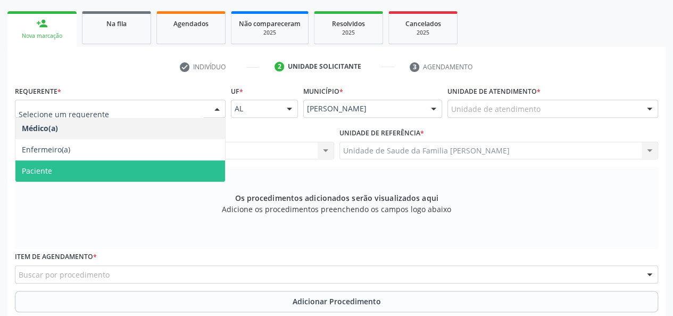
click at [72, 172] on span "Paciente" at bounding box center [120, 170] width 210 height 21
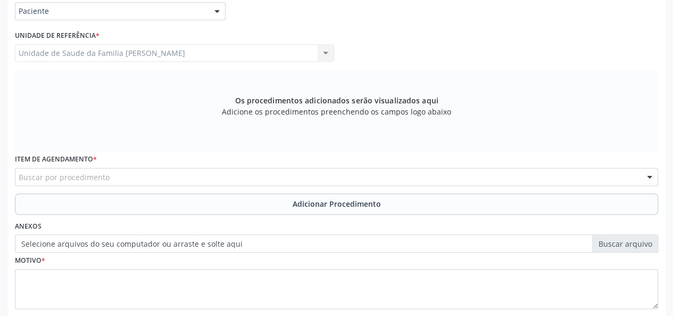
scroll to position [269, 0]
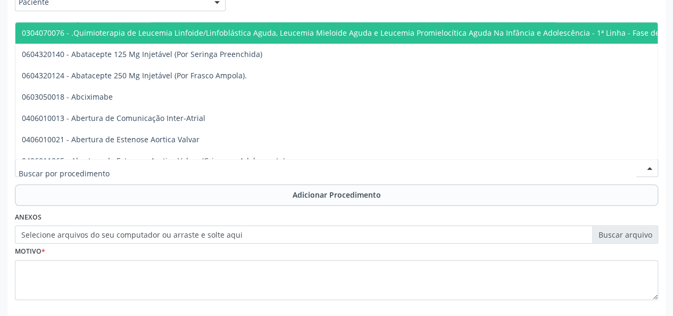
type input "b"
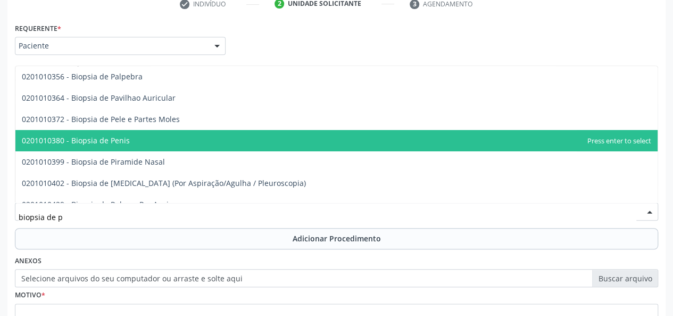
scroll to position [216, 0]
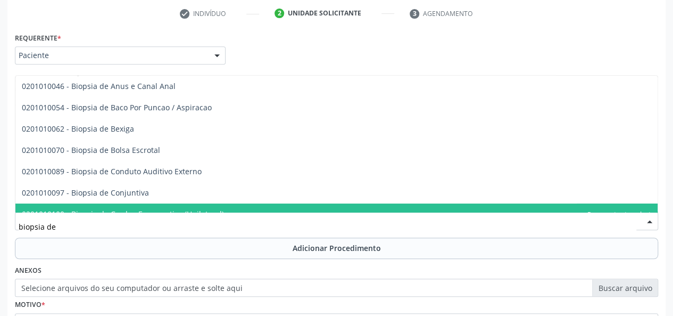
type input "biopsia de"
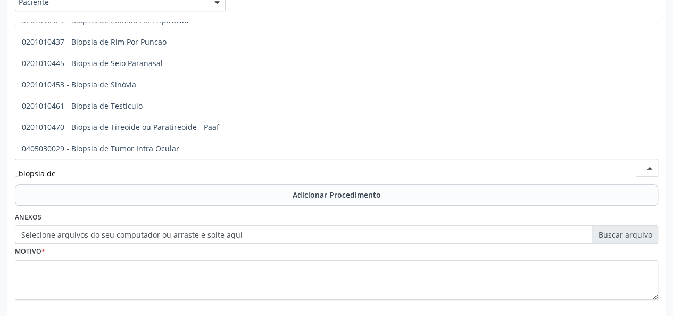
scroll to position [704, 0]
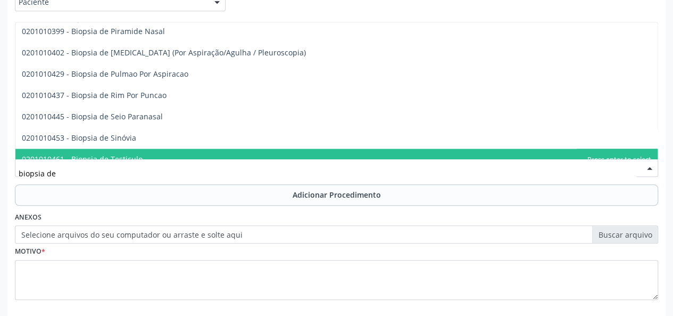
drag, startPoint x: 63, startPoint y: 176, endPoint x: 0, endPoint y: 169, distance: 63.2
click at [0, 169] on div "Acompanhamento Acompanhe a situação das marcações correntes e finalizadas Relat…" at bounding box center [336, 87] width 673 height 566
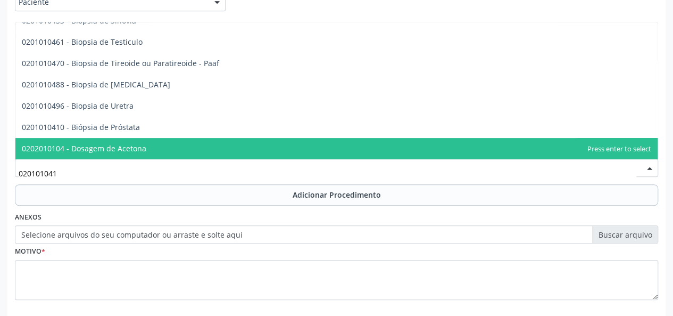
scroll to position [0, 0]
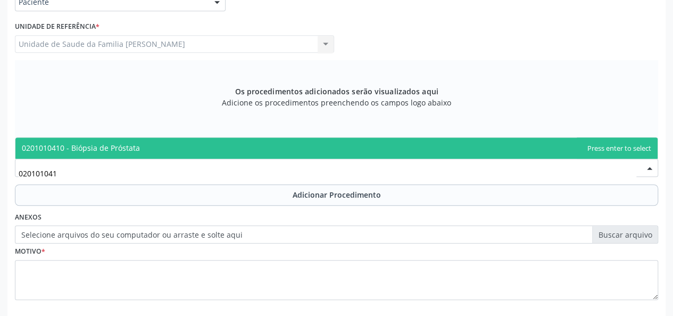
type input "0201010410"
click at [107, 149] on span "0201010410 - Biópsia de Próstata" at bounding box center [81, 148] width 118 height 10
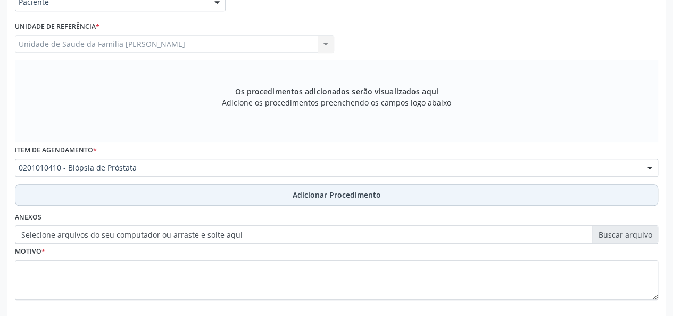
click at [312, 197] on span "Adicionar Procedimento" at bounding box center [337, 194] width 88 height 11
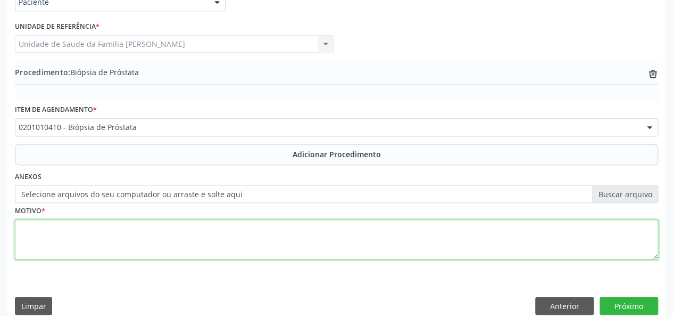
click at [27, 239] on textarea at bounding box center [336, 239] width 643 height 40
type textarea "Diagnostico"
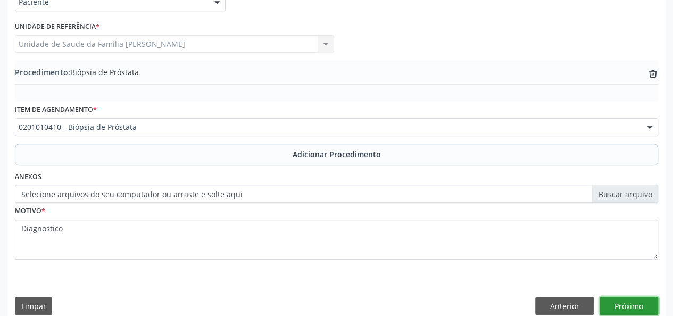
click at [634, 303] on button "Próximo" at bounding box center [629, 305] width 59 height 18
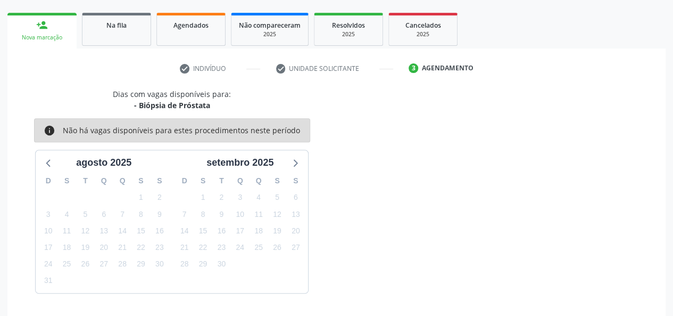
scroll to position [193, 0]
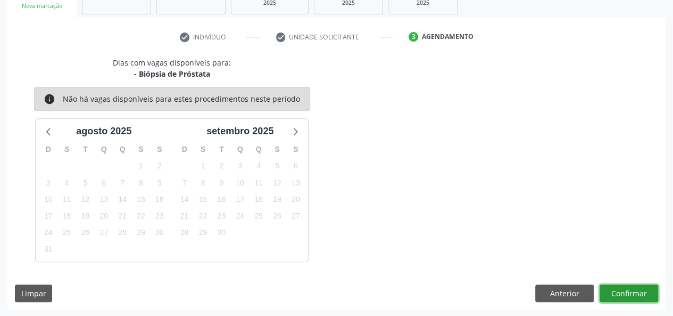
click at [626, 294] on button "Confirmar" at bounding box center [629, 293] width 59 height 18
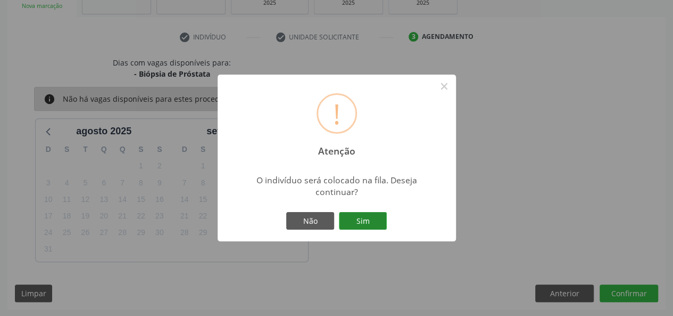
click at [375, 225] on button "Sim" at bounding box center [363, 221] width 48 height 18
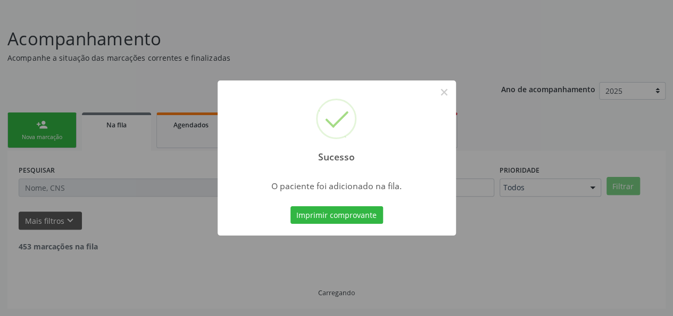
scroll to position [50, 0]
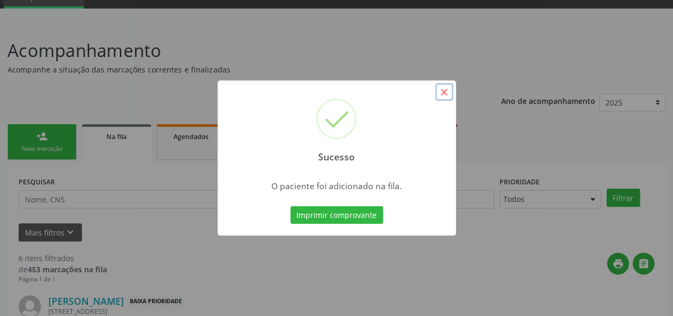
click at [449, 92] on button "×" at bounding box center [444, 92] width 18 height 18
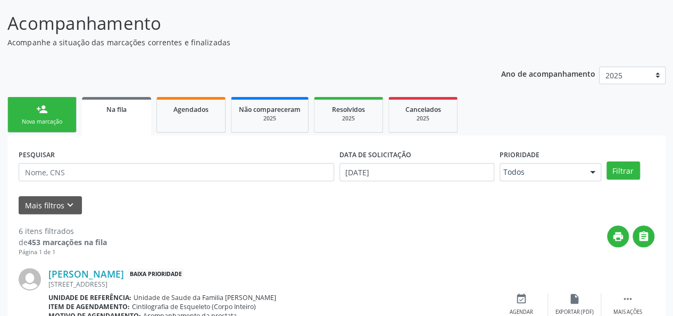
scroll to position [74, 0]
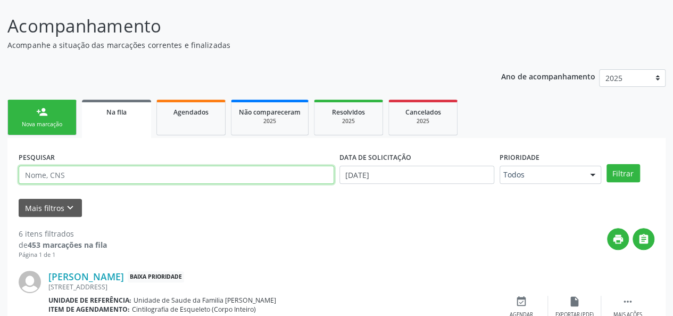
click at [38, 180] on input "text" at bounding box center [177, 174] width 316 height 18
type input "ivania"
click at [607, 164] on button "Filtrar" at bounding box center [624, 173] width 34 height 18
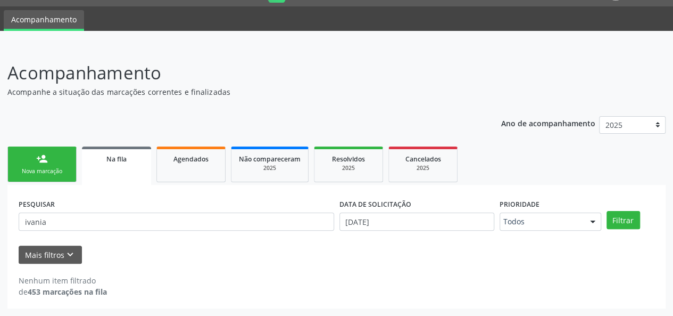
scroll to position [27, 0]
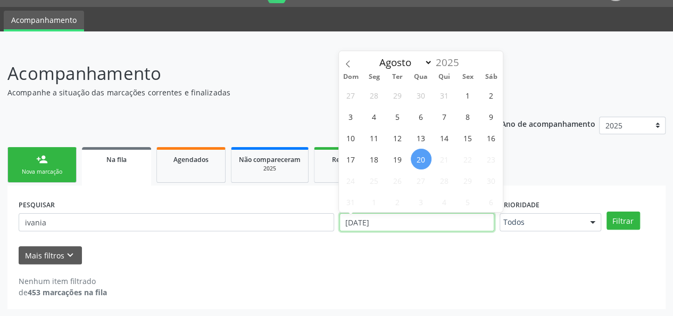
click at [401, 227] on input "[DATE]" at bounding box center [416, 222] width 155 height 18
click at [353, 62] on span at bounding box center [348, 60] width 18 height 18
select select "6"
click at [398, 91] on span "1" at bounding box center [397, 95] width 21 height 21
type input "01[DATE]"
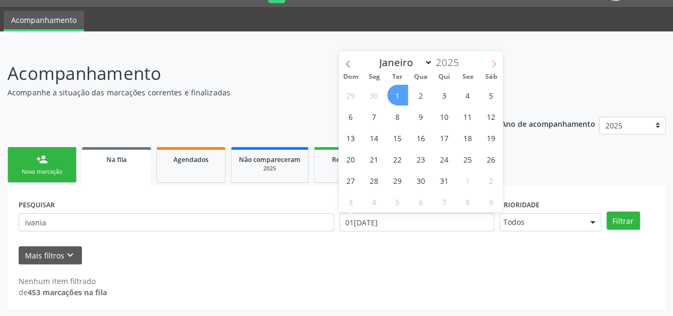
click at [494, 64] on icon at bounding box center [493, 63] width 7 height 7
select select "7"
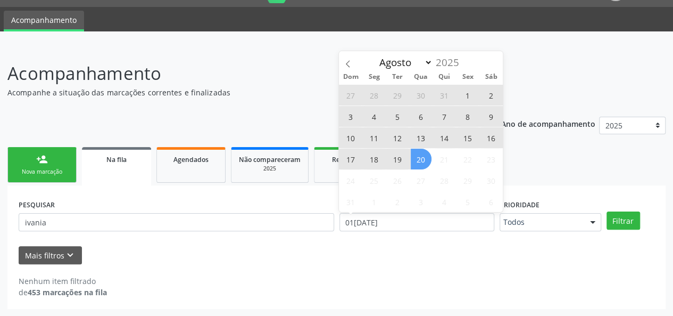
click at [425, 162] on span "20" at bounding box center [421, 158] width 21 height 21
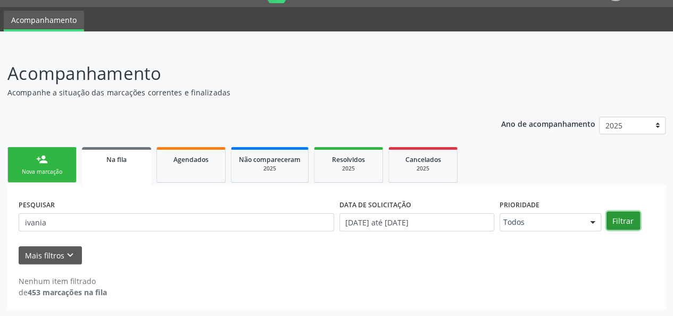
click at [615, 215] on button "Filtrar" at bounding box center [624, 220] width 34 height 18
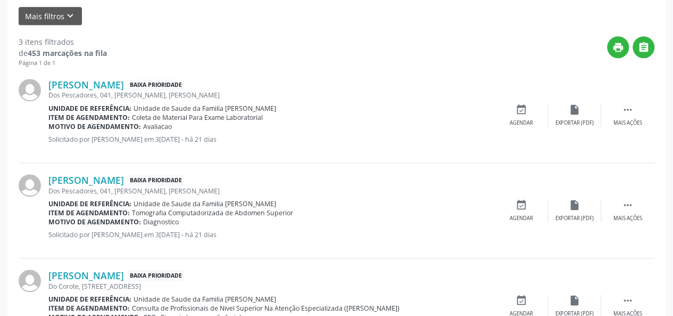
scroll to position [162, 0]
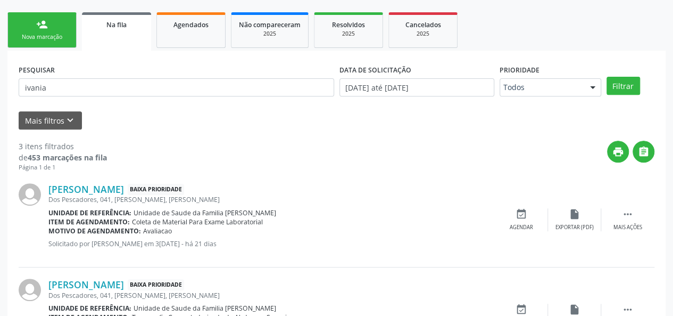
drag, startPoint x: 112, startPoint y: 189, endPoint x: 43, endPoint y: 188, distance: 68.6
click at [43, 188] on div "[PERSON_NAME] Baixa Prioridade Dos Pescadores, 041, [PERSON_NAME], [PERSON_NAME…" at bounding box center [337, 219] width 636 height 95
copy div "[PERSON_NAME]"
click at [32, 18] on link "person_add Nova marcação" at bounding box center [41, 30] width 69 height 36
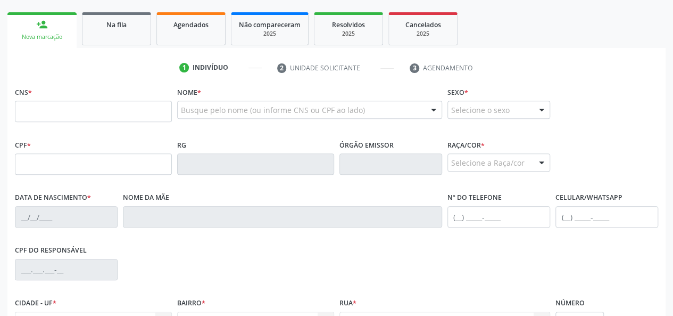
click at [43, 44] on link "person_add Nova marcação" at bounding box center [41, 30] width 69 height 36
click at [21, 101] on input "text" at bounding box center [93, 111] width 157 height 21
paste input "text"
click at [187, 118] on div at bounding box center [309, 110] width 265 height 18
paste input "[PERSON_NAME]"
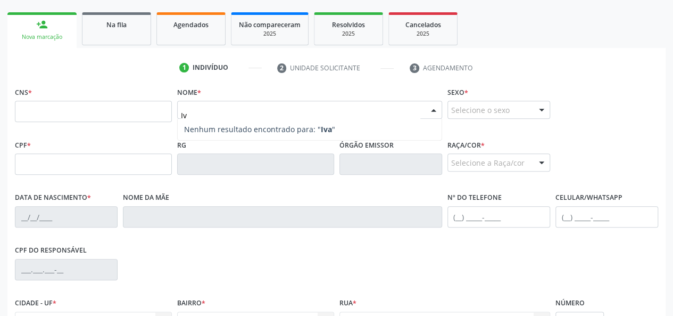
type input "I"
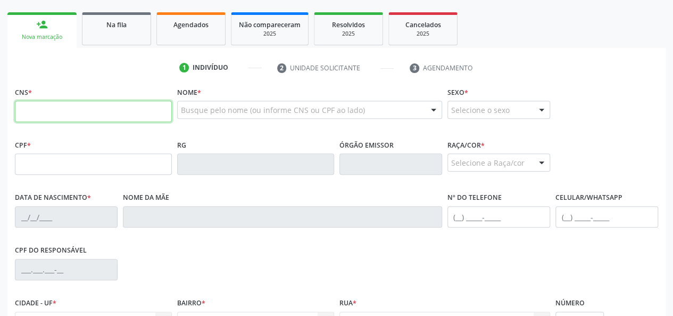
click at [28, 103] on input "text" at bounding box center [93, 111] width 157 height 21
paste input "706 2055 2341 0561"
type input "706 2055 2341 0561"
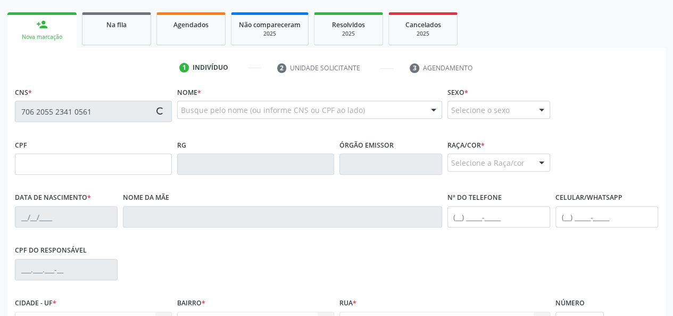
type input "[DATE]"
type input "[PERSON_NAME]"
type input "[PHONE_NUMBER]"
type input "041"
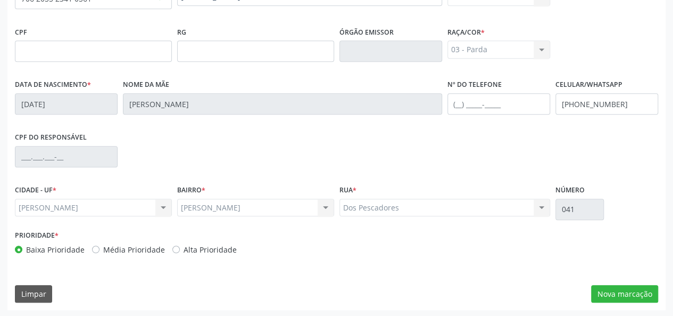
scroll to position [276, 0]
click at [621, 295] on button "Nova marcação" at bounding box center [624, 293] width 67 height 18
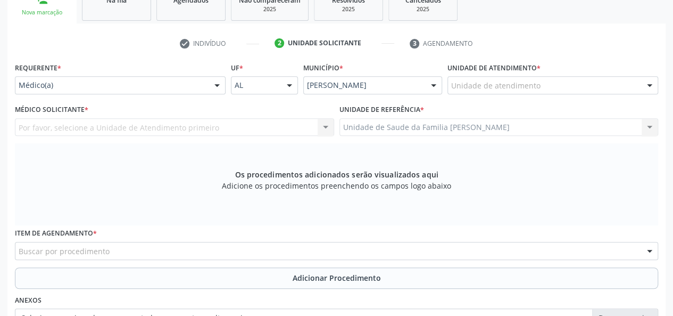
scroll to position [169, 0]
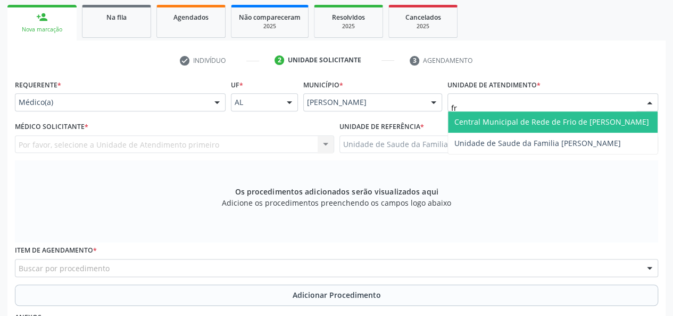
type input "fra"
drag, startPoint x: 469, startPoint y: 119, endPoint x: 453, endPoint y: 120, distance: 16.0
click at [469, 119] on span "Unidade de Saude da Familia [PERSON_NAME]" at bounding box center [537, 122] width 167 height 10
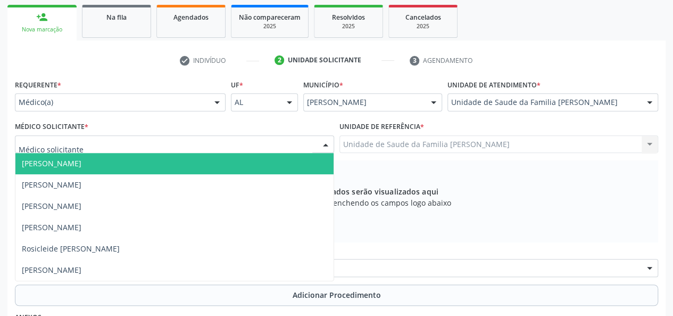
click at [49, 159] on span "[PERSON_NAME]" at bounding box center [52, 163] width 60 height 10
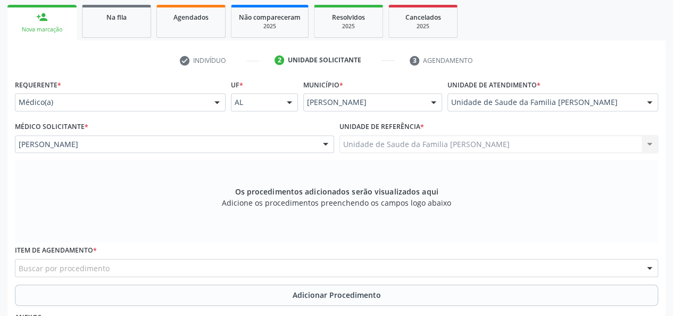
scroll to position [276, 0]
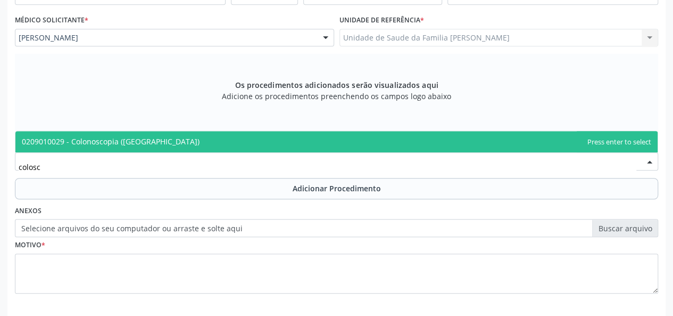
type input "colosco"
click at [83, 135] on span "0209010029 - Colonoscopia ([GEOGRAPHIC_DATA])" at bounding box center [336, 141] width 642 height 21
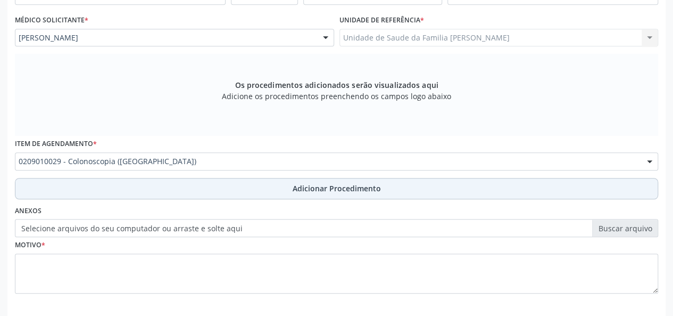
click at [301, 194] on button "Adicionar Procedimento" at bounding box center [336, 188] width 643 height 21
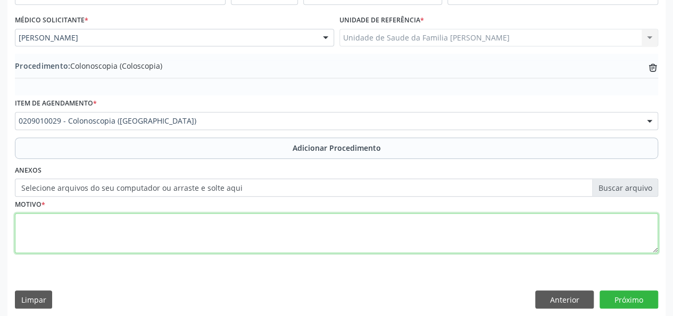
click at [34, 222] on textarea at bounding box center [336, 233] width 643 height 40
type textarea "Diarreia cronica e fezes escurecidas"
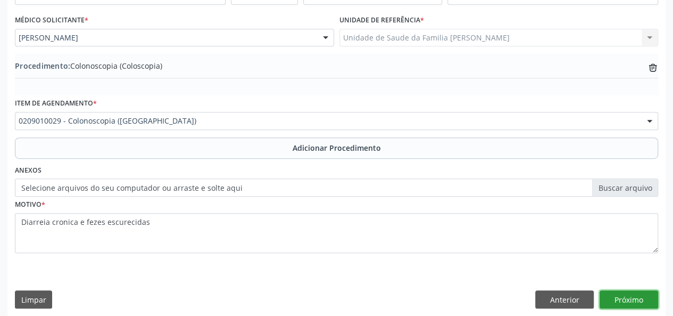
click at [630, 303] on button "Próximo" at bounding box center [629, 299] width 59 height 18
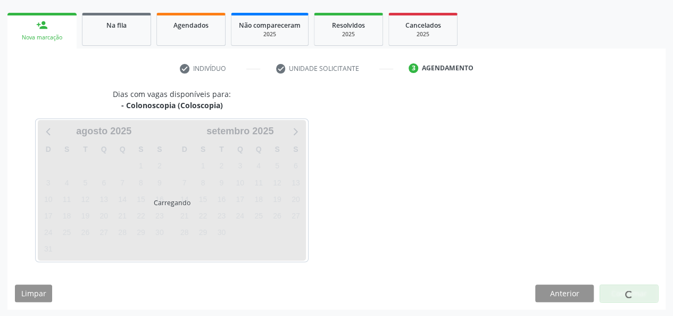
scroll to position [193, 0]
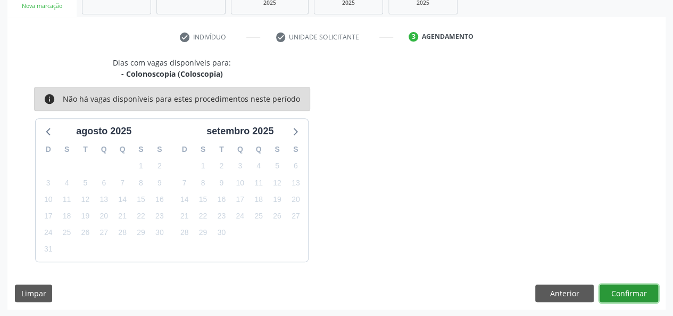
click at [614, 284] on button "Confirmar" at bounding box center [629, 293] width 59 height 18
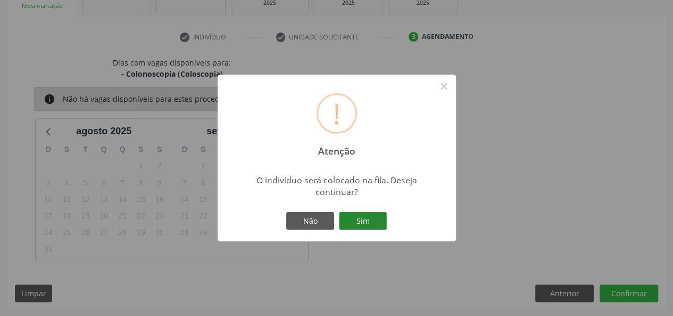
click at [358, 216] on button "Sim" at bounding box center [363, 221] width 48 height 18
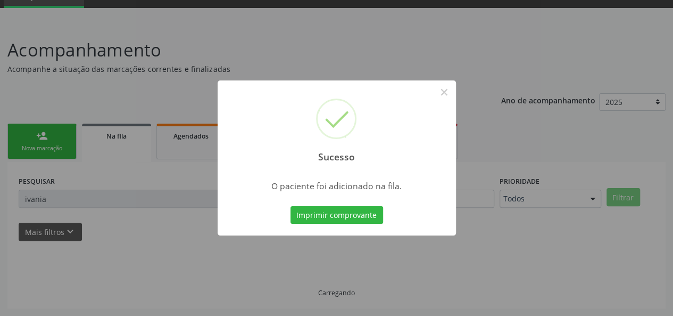
scroll to position [50, 0]
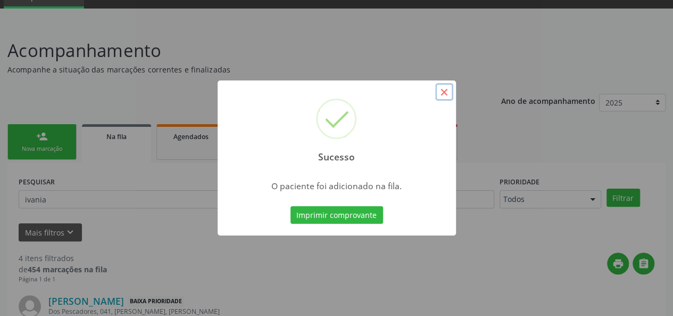
click at [443, 87] on button "×" at bounding box center [444, 92] width 18 height 18
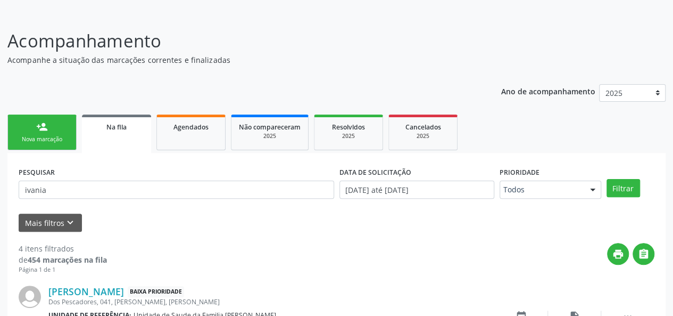
scroll to position [44, 0]
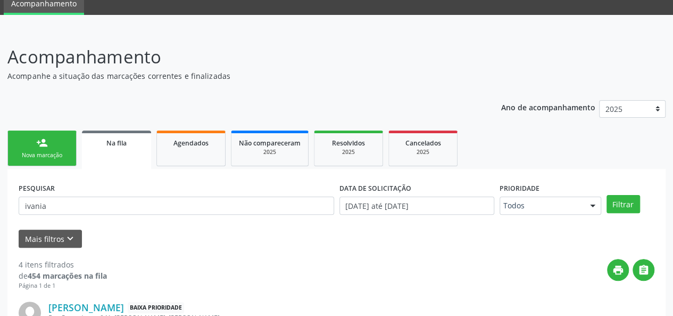
click at [39, 138] on div "person_add" at bounding box center [42, 143] width 12 height 12
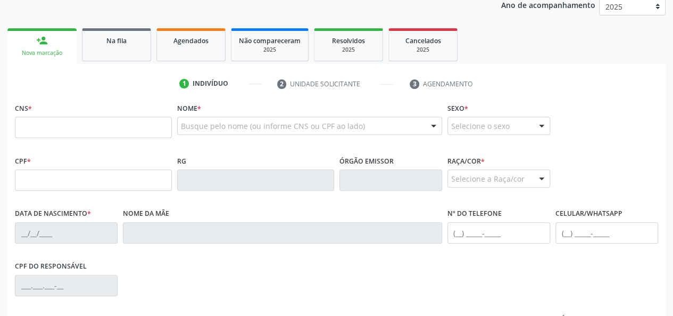
scroll to position [150, 0]
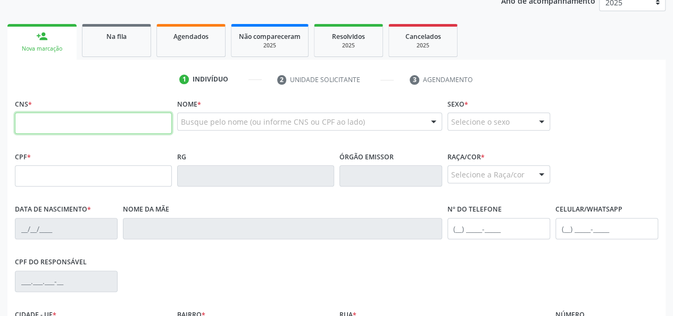
click at [80, 127] on input "text" at bounding box center [93, 122] width 157 height 21
type input "706 1040 7130 3460"
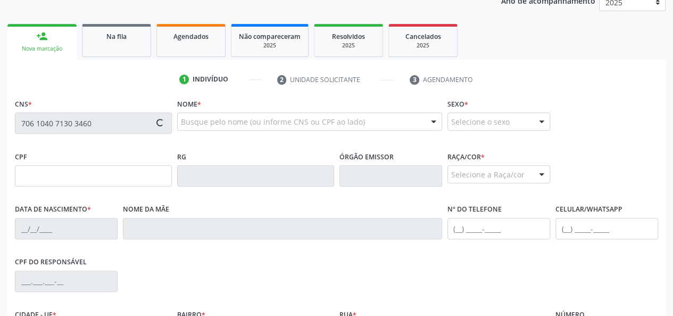
type input "912.244.704-00"
type input "[DATE]"
type input "[PERSON_NAME]"
type input "[PHONE_NUMBER]"
type input "150"
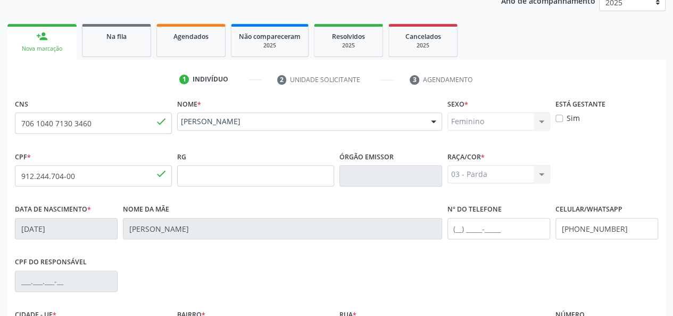
scroll to position [276, 0]
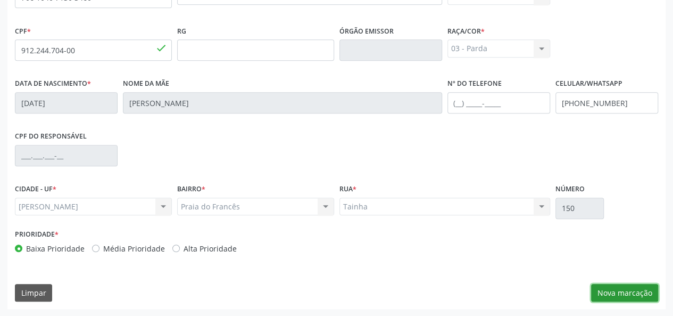
click at [618, 290] on button "Nova marcação" at bounding box center [624, 293] width 67 height 18
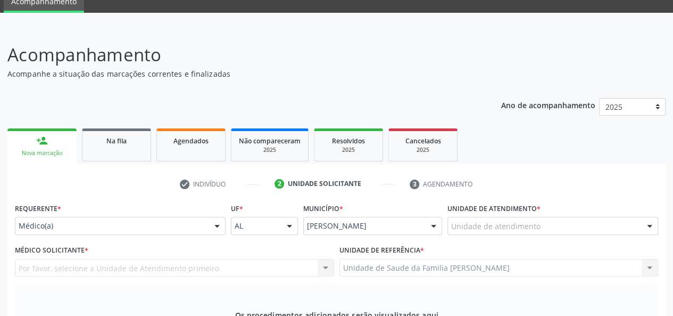
scroll to position [63, 0]
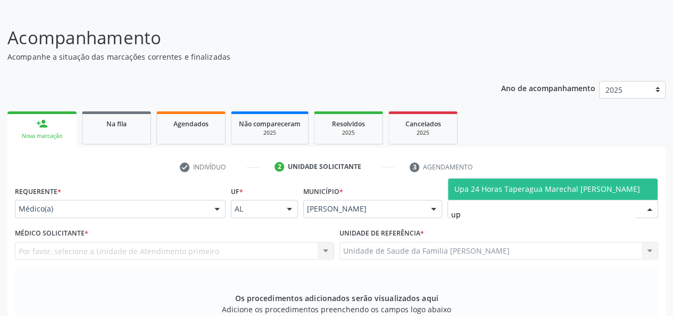
type input "up"
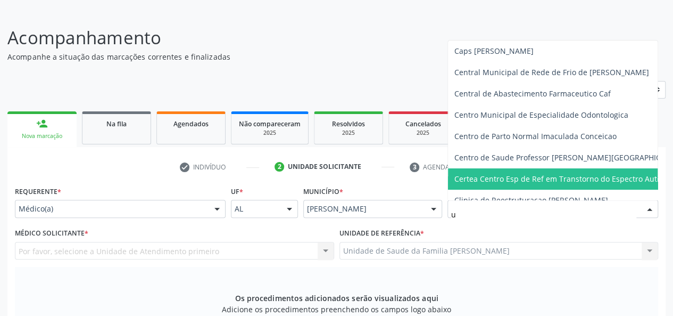
type input "up"
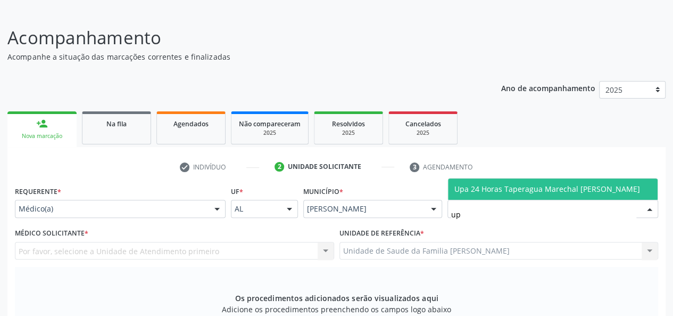
click at [498, 192] on span "Upa 24 Horas Taperagua Marechal [PERSON_NAME]" at bounding box center [547, 189] width 186 height 10
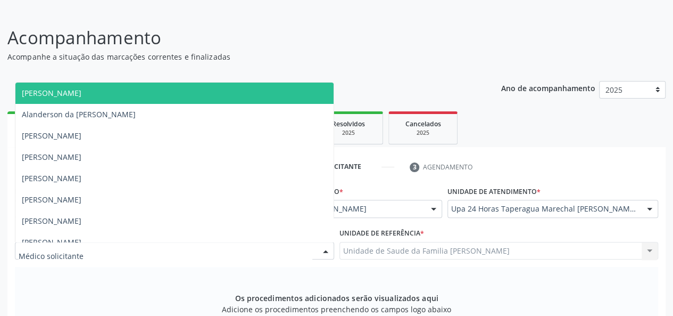
click at [85, 251] on div at bounding box center [174, 251] width 319 height 18
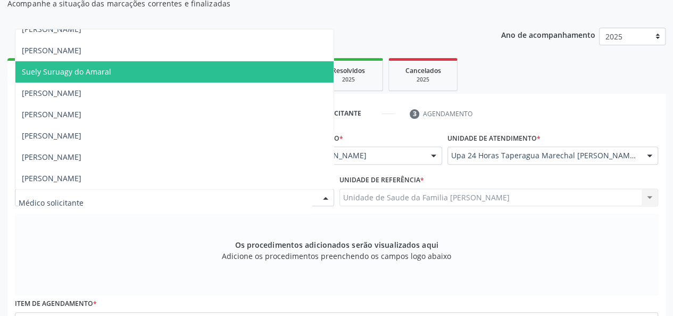
scroll to position [1766, 0]
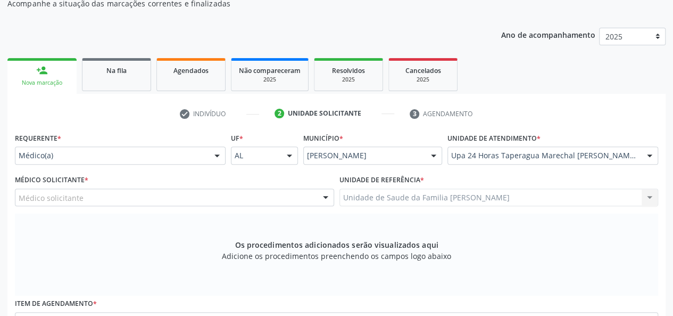
click at [505, 71] on ul "person_add Nova marcação Na fila Agendados Não compareceram 2025 Resolvidos 202…" at bounding box center [336, 74] width 658 height 38
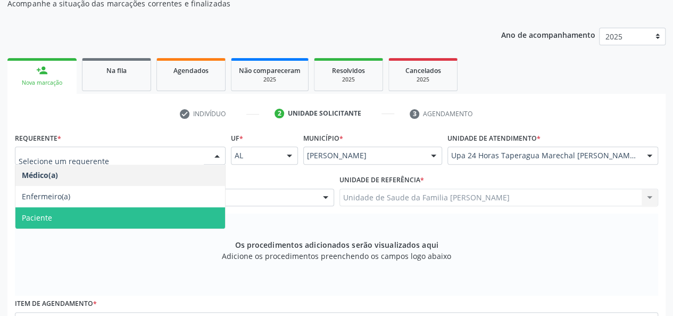
click at [52, 217] on span "Paciente" at bounding box center [120, 217] width 210 height 21
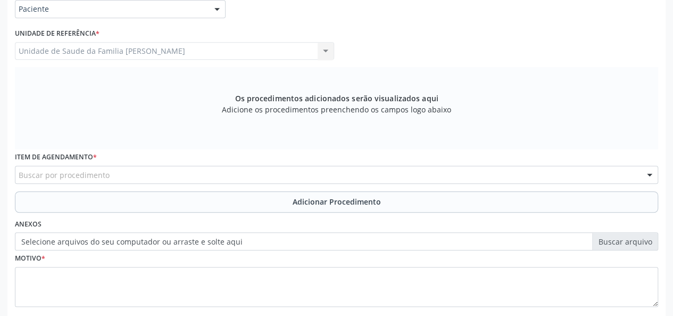
scroll to position [276, 0]
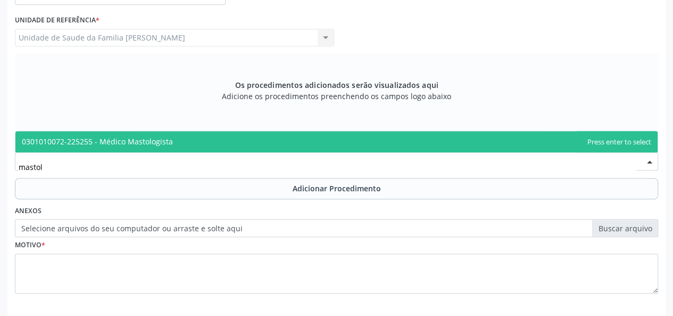
type input "mastolo"
click at [140, 150] on span "0301010072-225255 - Médico Mastologista" at bounding box center [336, 141] width 642 height 21
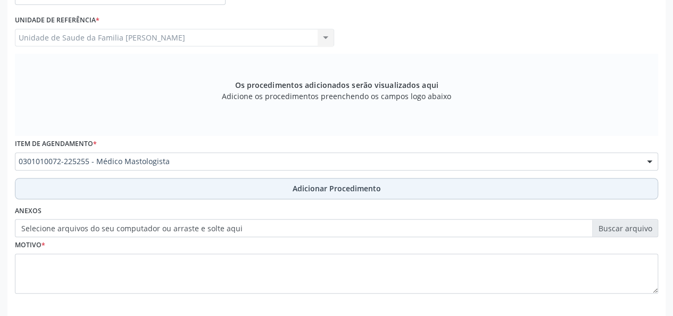
click at [316, 194] on button "Adicionar Procedimento" at bounding box center [336, 188] width 643 height 21
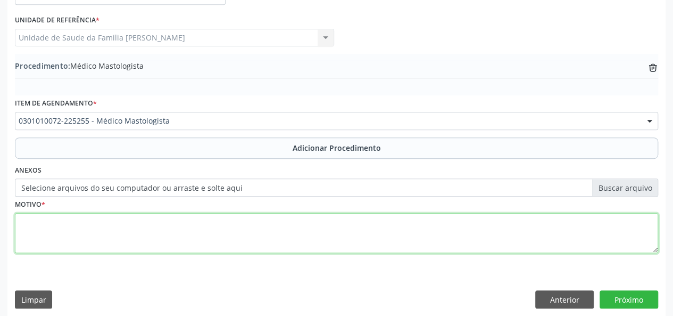
click at [30, 231] on textarea at bounding box center [336, 233] width 643 height 40
type textarea "Investigacao de nodulo em mama"
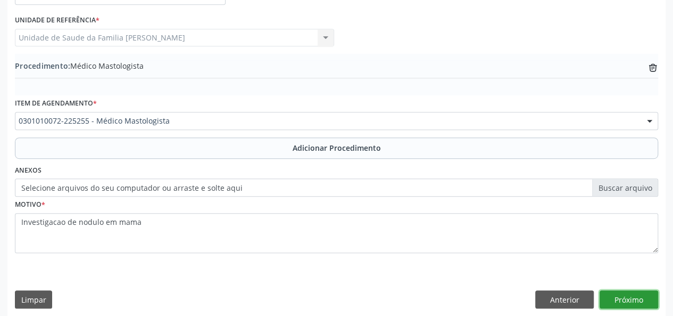
click at [619, 298] on button "Próximo" at bounding box center [629, 299] width 59 height 18
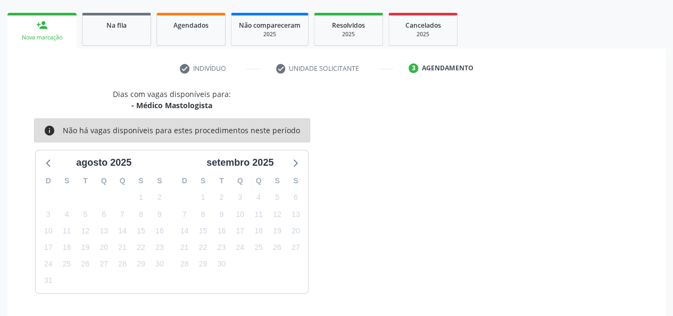
scroll to position [193, 0]
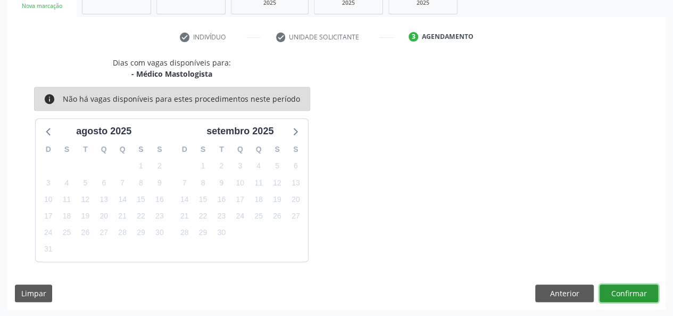
click at [619, 298] on button "Confirmar" at bounding box center [629, 293] width 59 height 18
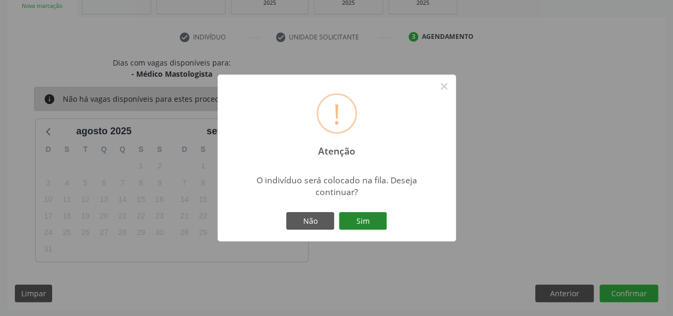
click at [357, 220] on button "Sim" at bounding box center [363, 221] width 48 height 18
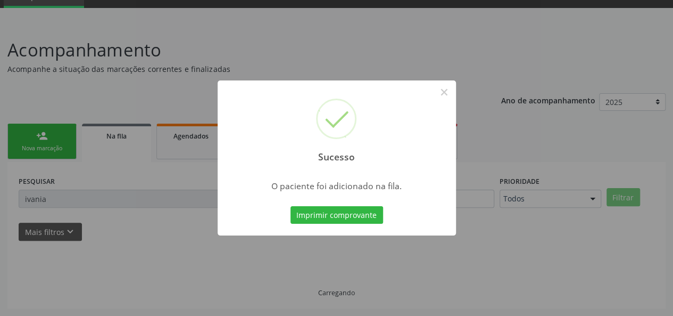
scroll to position [50, 0]
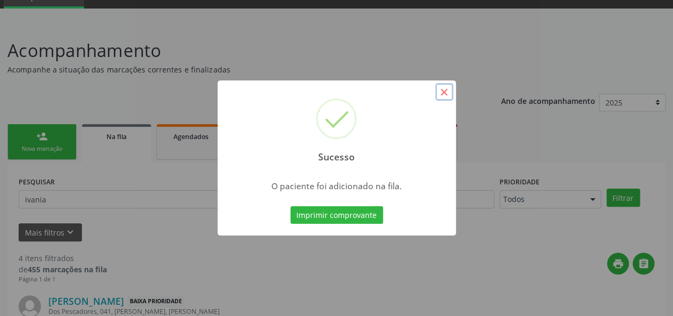
click at [445, 92] on button "×" at bounding box center [444, 92] width 18 height 18
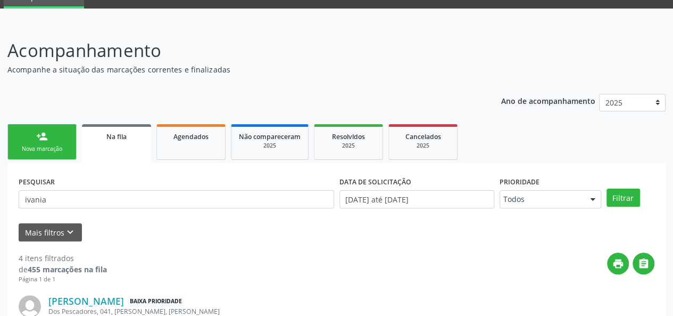
click at [27, 139] on link "person_add Nova marcação" at bounding box center [41, 142] width 69 height 36
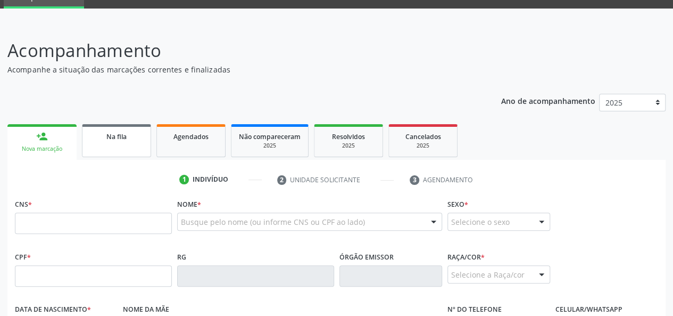
click at [106, 135] on span "Na fila" at bounding box center [116, 136] width 20 height 9
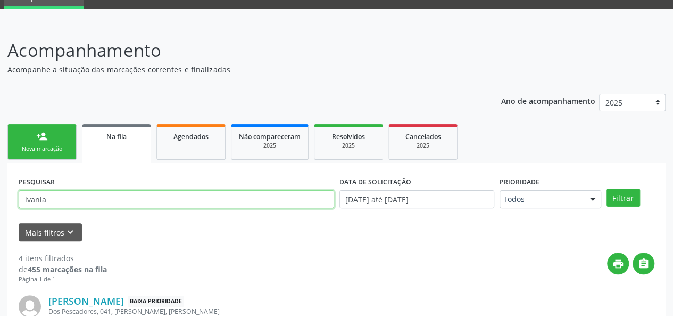
drag, startPoint x: 92, startPoint y: 198, endPoint x: 0, endPoint y: 194, distance: 92.1
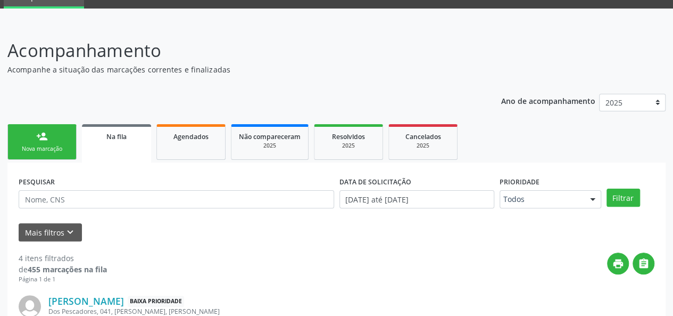
click at [38, 144] on link "person_add Nova marcação" at bounding box center [41, 142] width 69 height 36
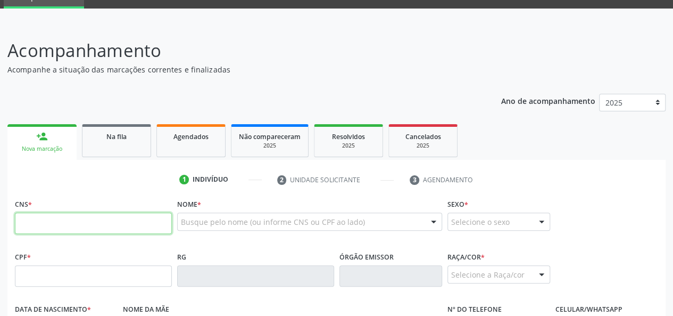
click at [40, 222] on input "text" at bounding box center [93, 222] width 157 height 21
type input "705 0072 8533 7450"
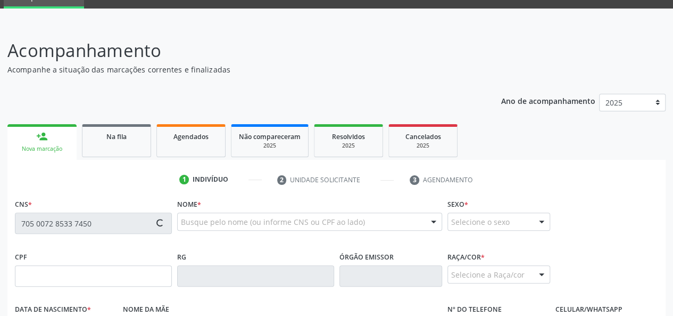
type input "099.368.744-04"
type input "[DATE]"
type input "[PERSON_NAME]"
type input "[PHONE_NUMBER]"
type input "480"
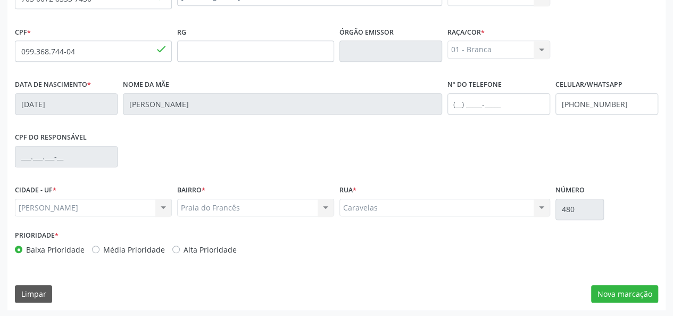
scroll to position [276, 0]
click at [637, 286] on button "Nova marcação" at bounding box center [624, 293] width 67 height 18
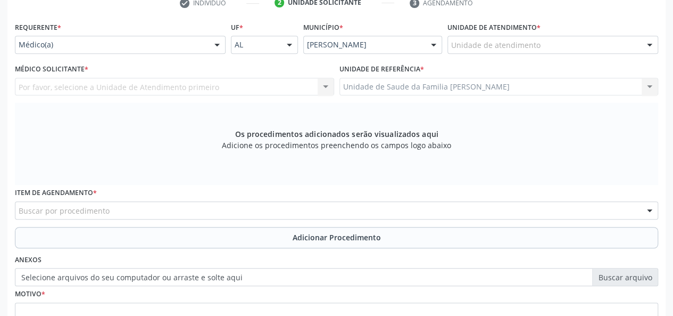
scroll to position [169, 0]
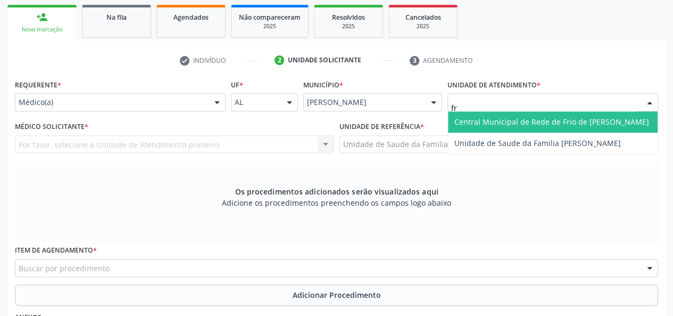
type input "fra"
click at [488, 120] on span "Unidade de Saude da Familia [PERSON_NAME]" at bounding box center [537, 122] width 167 height 10
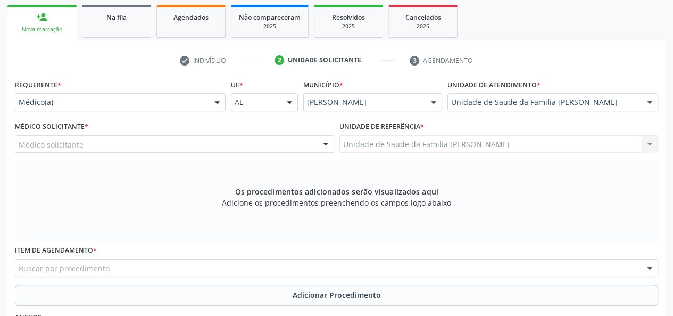
click at [53, 137] on div "Médico solicitante" at bounding box center [174, 144] width 319 height 18
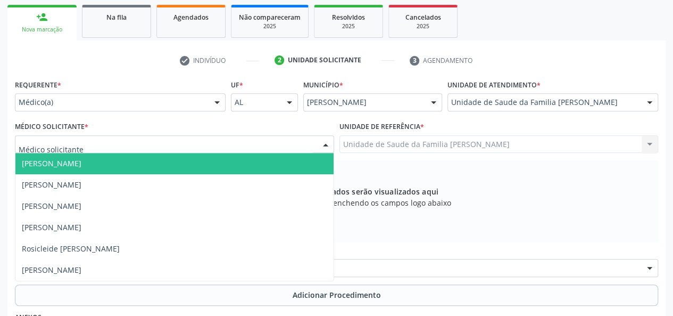
click at [53, 172] on span "[PERSON_NAME]" at bounding box center [174, 163] width 318 height 21
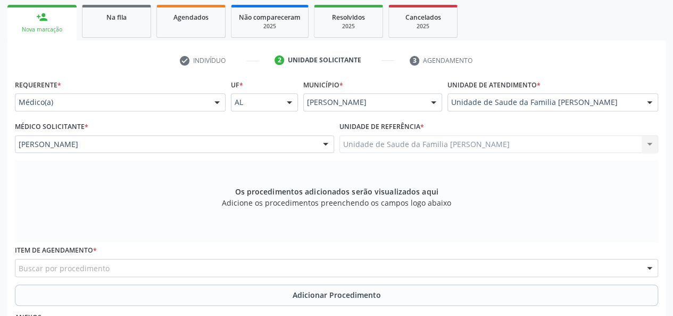
scroll to position [222, 0]
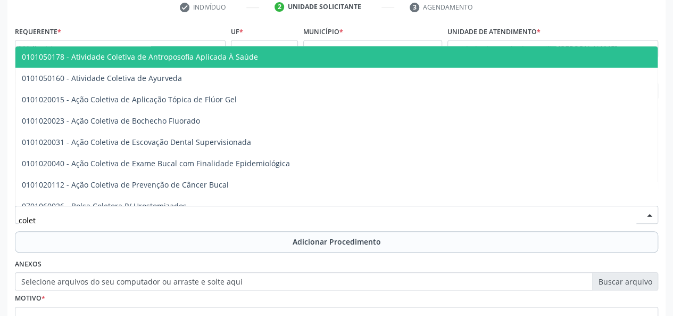
type input "coleta"
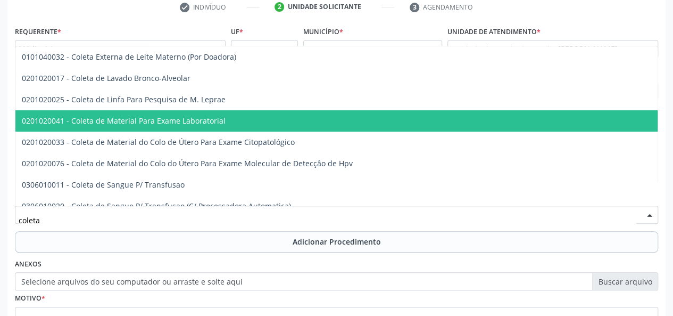
click at [123, 118] on span "0201020041 - Coleta de Material Para Exame Laboratorial" at bounding box center [124, 120] width 204 height 10
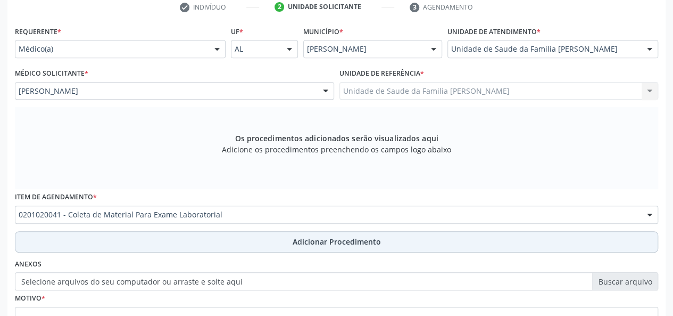
click at [316, 243] on span "Adicionar Procedimento" at bounding box center [337, 241] width 88 height 11
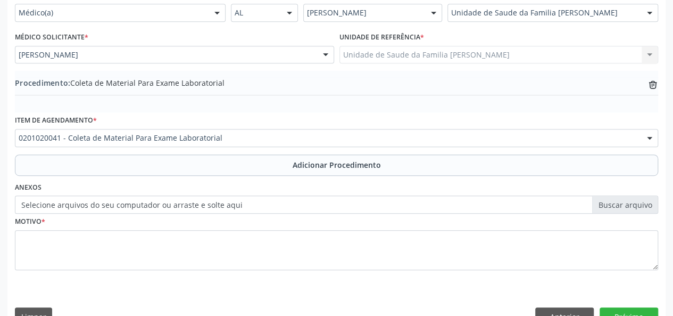
scroll to position [282, 0]
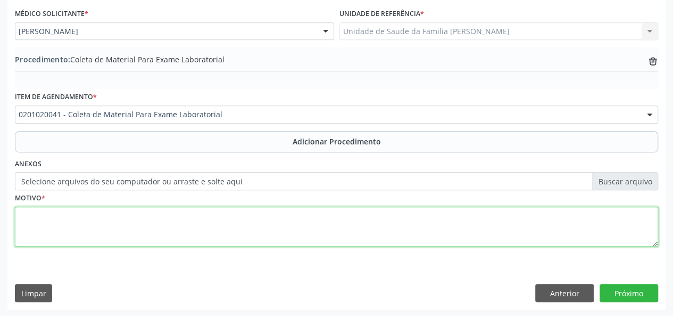
click at [24, 218] on textarea at bounding box center [336, 226] width 643 height 40
type textarea "Hiperdia"
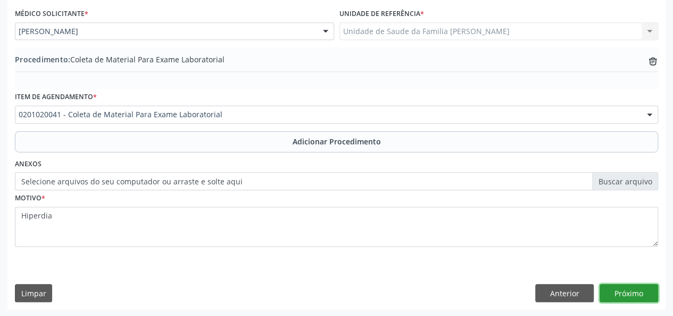
click at [640, 289] on button "Próximo" at bounding box center [629, 293] width 59 height 18
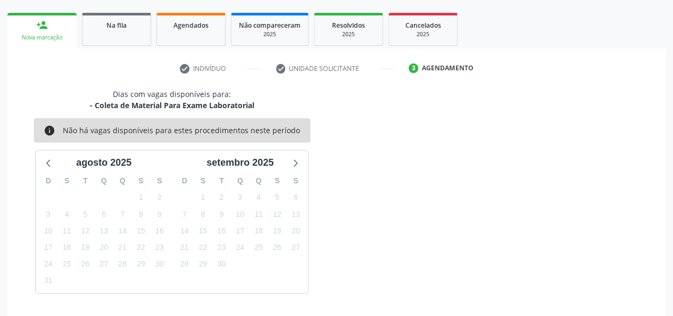
scroll to position [193, 0]
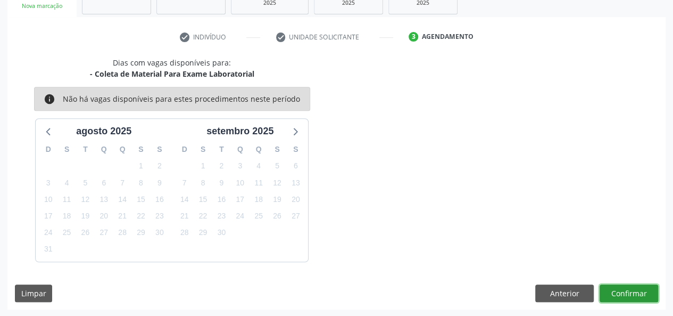
click at [640, 289] on button "Confirmar" at bounding box center [629, 293] width 59 height 18
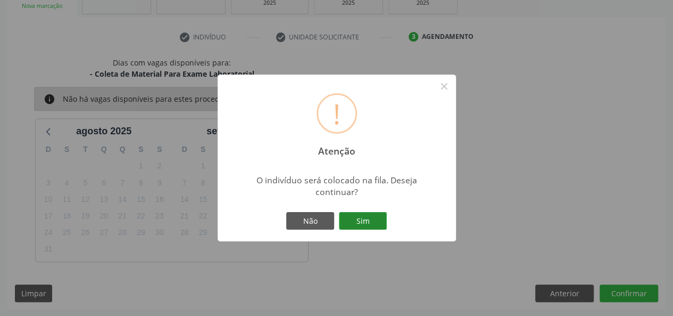
click at [382, 226] on button "Sim" at bounding box center [363, 221] width 48 height 18
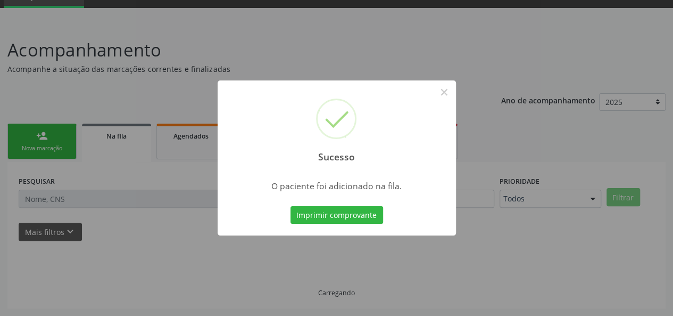
scroll to position [50, 0]
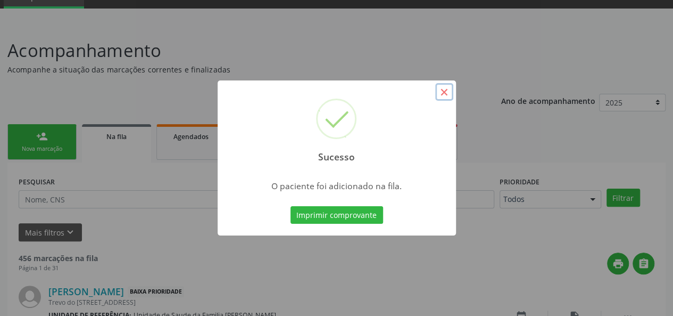
click at [446, 97] on button "×" at bounding box center [444, 92] width 18 height 18
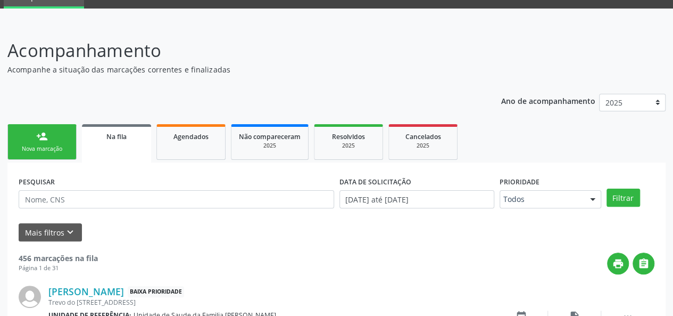
click at [29, 137] on link "person_add Nova marcação" at bounding box center [41, 142] width 69 height 36
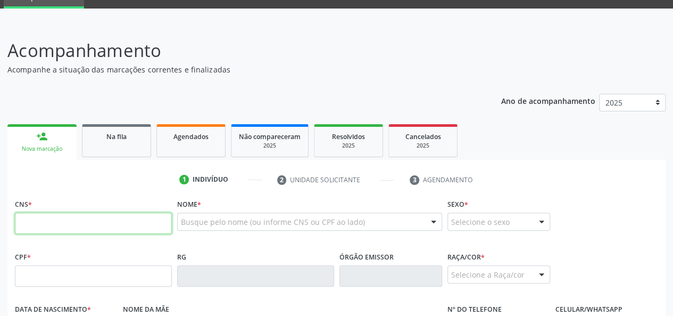
click at [40, 226] on input "text" at bounding box center [93, 222] width 157 height 21
type input "707 0058 4764 0038"
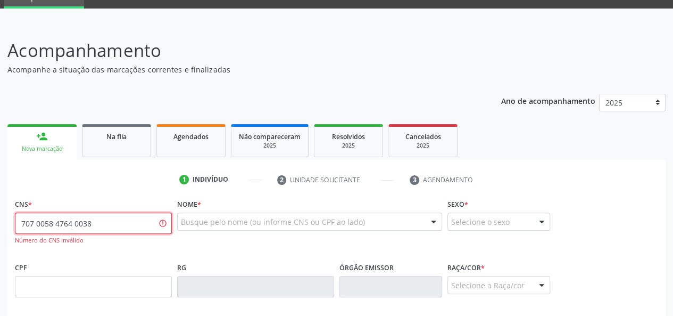
drag, startPoint x: 115, startPoint y: 228, endPoint x: 0, endPoint y: 227, distance: 114.9
click at [0, 227] on div "Acompanhamento Acompanhe a situação das marcações correntes e finalizadas Relat…" at bounding box center [336, 287] width 673 height 529
type input "707 0058 4764 0538"
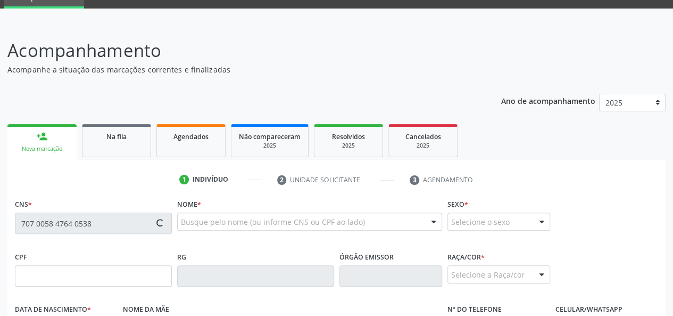
type input "024.816.094-09"
type input "12[DATE]"
type input "[PERSON_NAME]"
type input "[PHONE_NUMBER]"
type input "412"
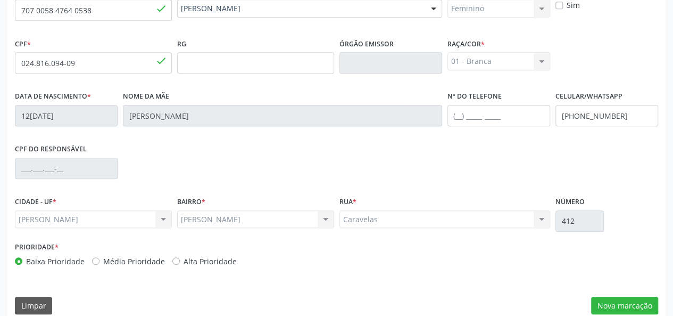
scroll to position [276, 0]
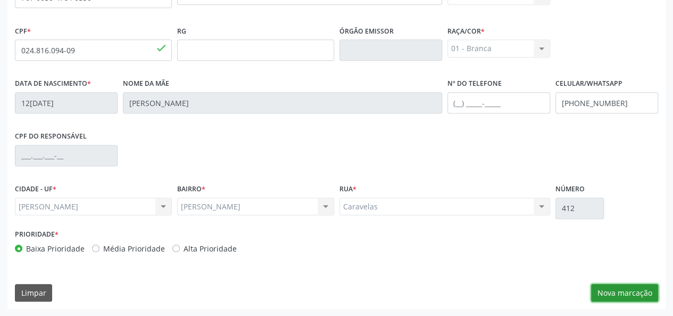
click at [628, 288] on button "Nova marcação" at bounding box center [624, 293] width 67 height 18
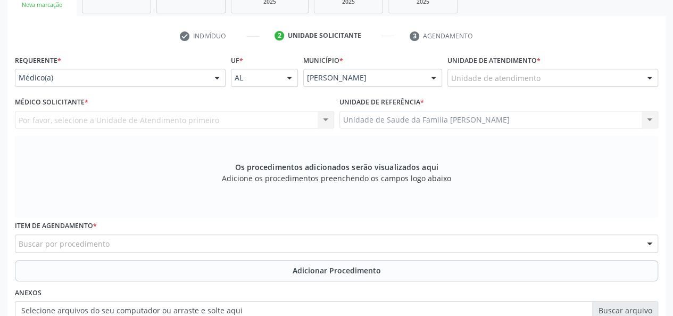
scroll to position [169, 0]
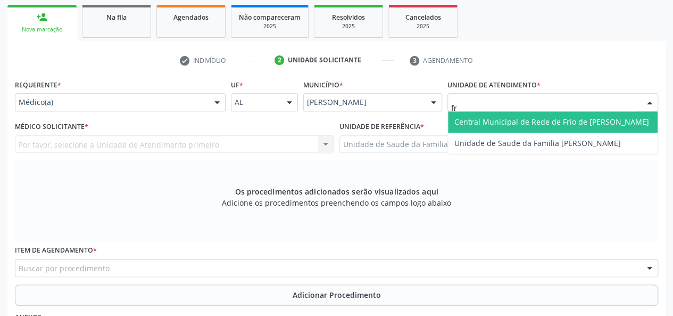
type input "fra"
click at [470, 119] on span "Unidade de Saude da Familia [PERSON_NAME]" at bounding box center [537, 122] width 167 height 10
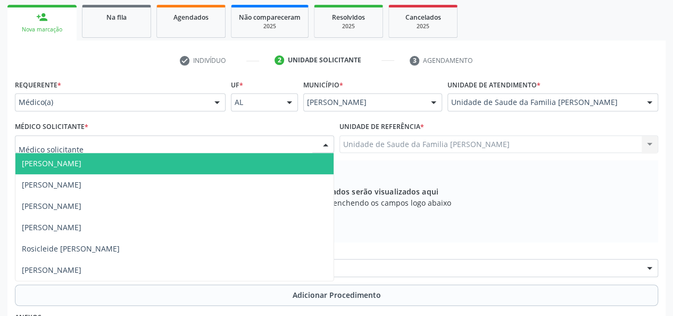
click at [32, 160] on span "[PERSON_NAME]" at bounding box center [52, 163] width 60 height 10
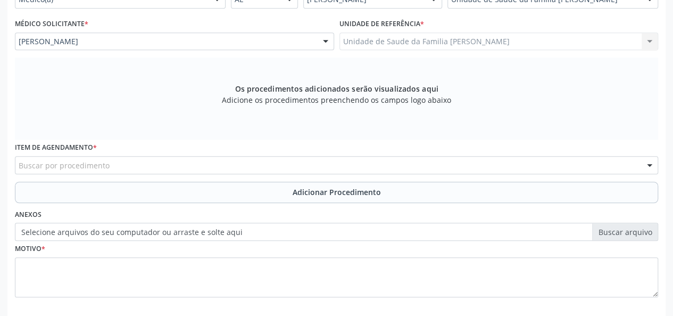
scroll to position [276, 0]
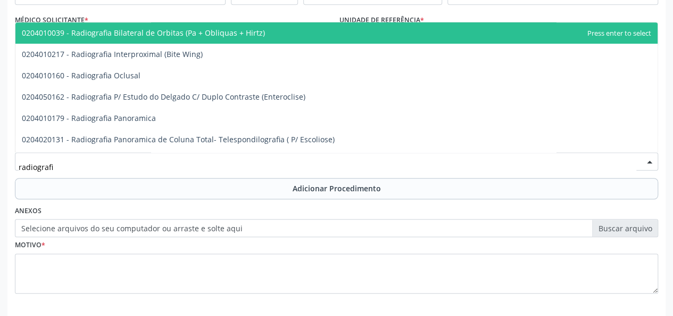
type input "radiografia"
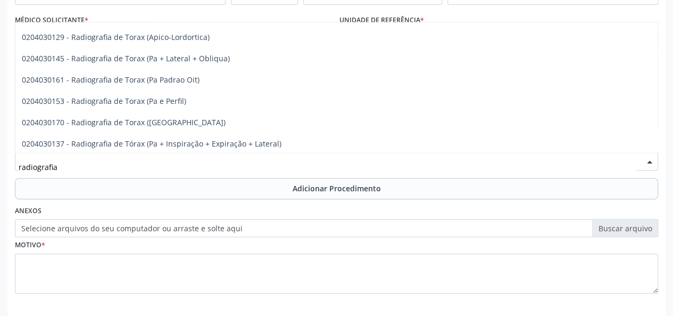
scroll to position [1383, 0]
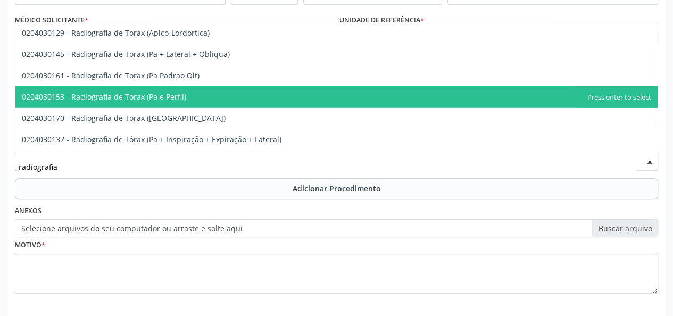
click at [189, 93] on span "0204030153 - Radiografia de Torax (Pa e Perfil)" at bounding box center [336, 96] width 642 height 21
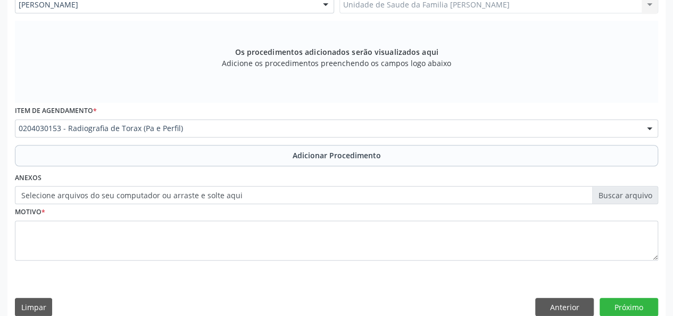
scroll to position [322, 0]
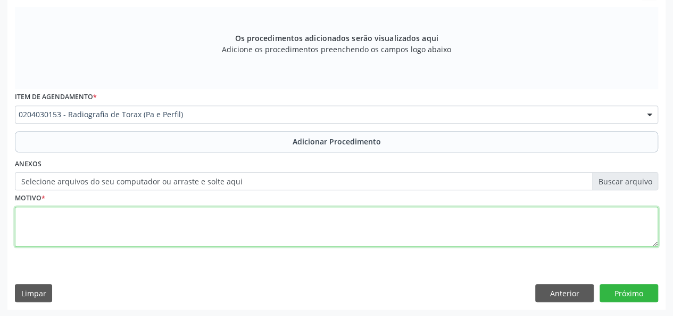
click at [16, 220] on textarea at bounding box center [336, 226] width 643 height 40
type textarea "Dor ao respirar"
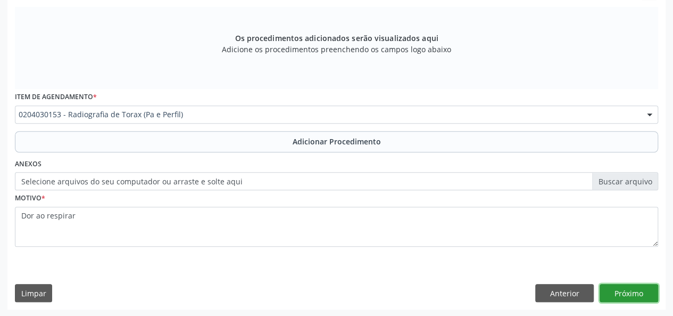
click at [623, 297] on button "Próximo" at bounding box center [629, 293] width 59 height 18
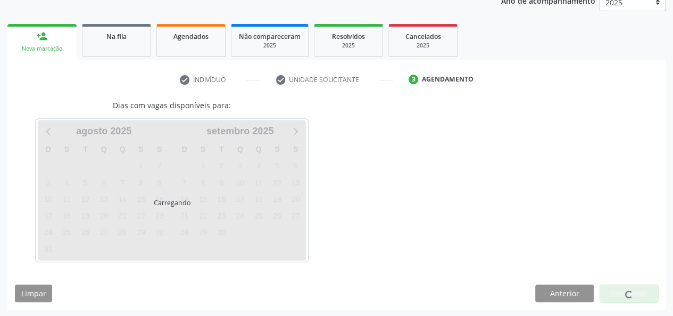
scroll to position [181, 0]
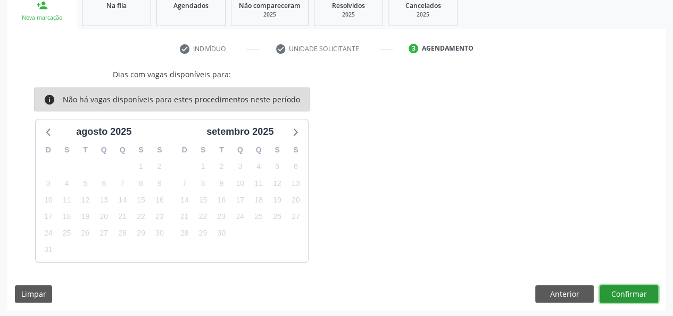
click at [618, 288] on button "Confirmar" at bounding box center [629, 294] width 59 height 18
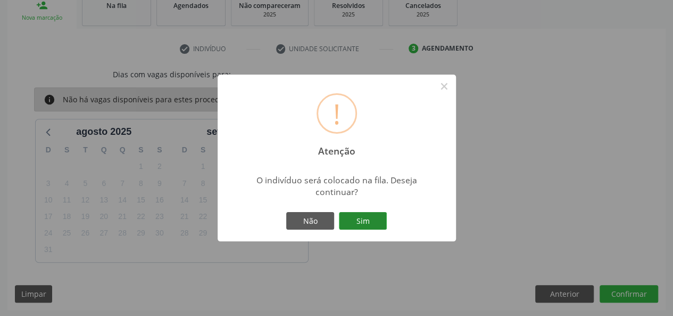
click at [346, 220] on button "Sim" at bounding box center [363, 221] width 48 height 18
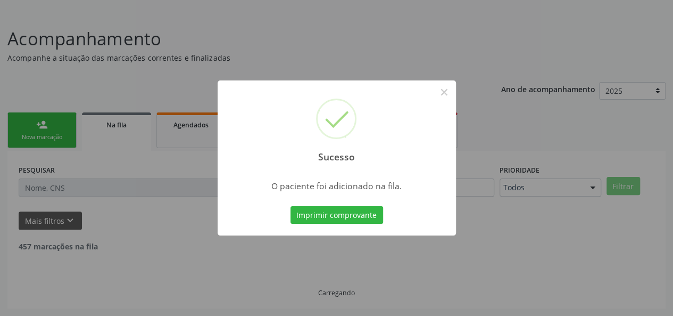
scroll to position [50, 0]
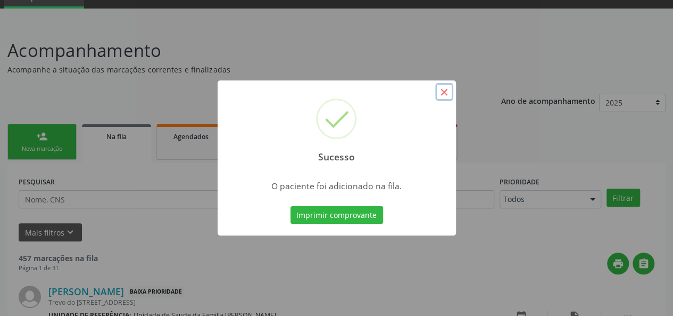
click at [440, 91] on button "×" at bounding box center [444, 92] width 18 height 18
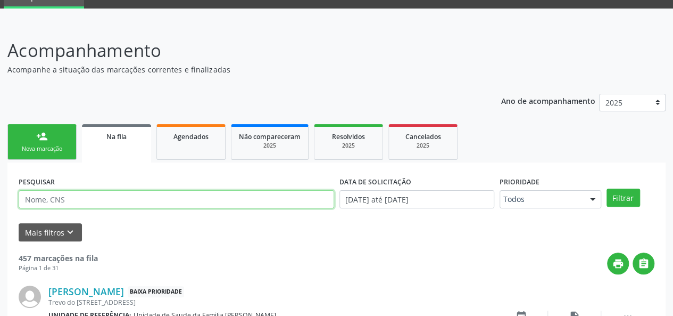
click at [99, 194] on input "text" at bounding box center [177, 199] width 316 height 18
paste input "703407495214800"
type input "703407495214800"
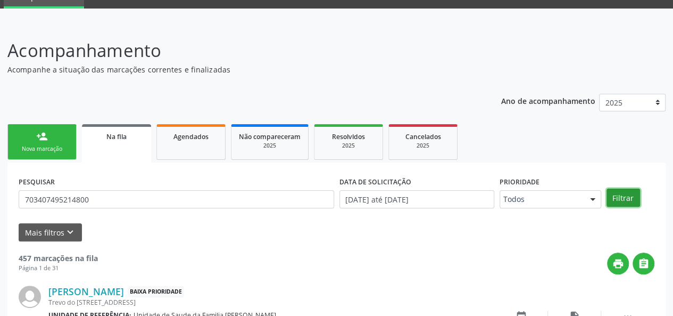
click at [626, 201] on button "Filtrar" at bounding box center [624, 197] width 34 height 18
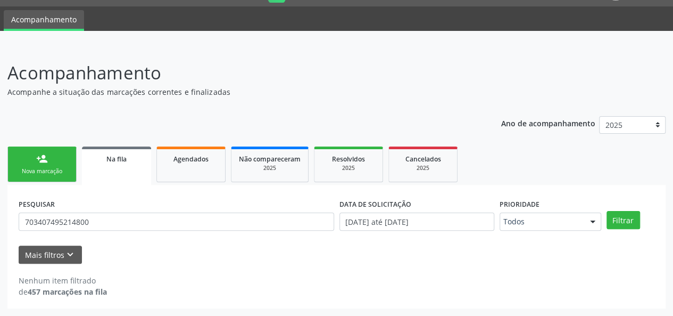
scroll to position [27, 0]
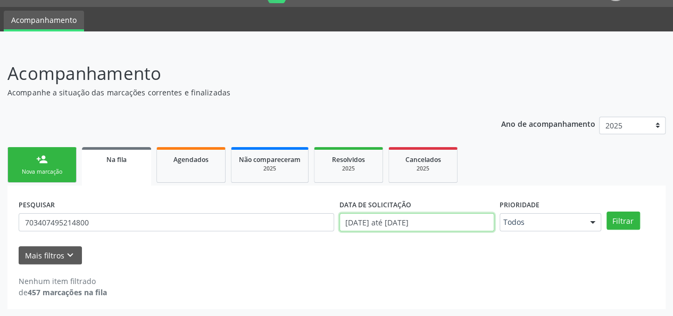
click at [412, 223] on input "[DATE] até [DATE]" at bounding box center [416, 222] width 155 height 18
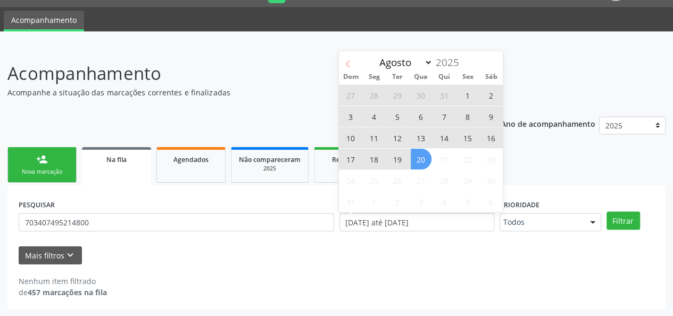
click at [346, 62] on icon at bounding box center [347, 63] width 7 height 7
select select "6"
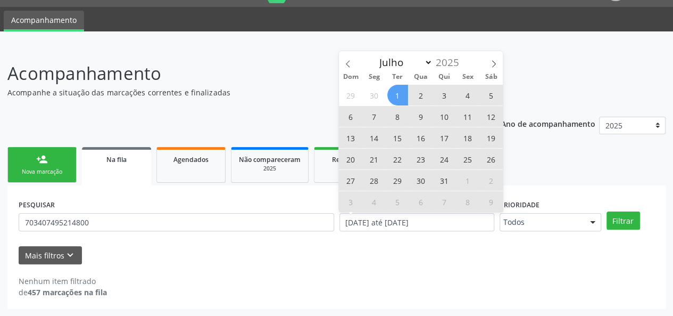
click at [401, 96] on span "1" at bounding box center [397, 95] width 21 height 21
type input "01[DATE]"
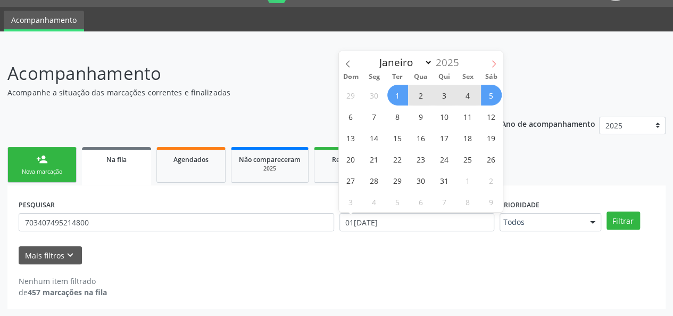
click at [491, 62] on icon at bounding box center [493, 63] width 7 height 7
select select "7"
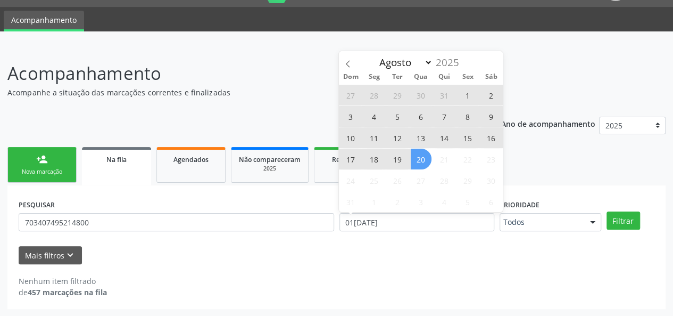
click at [426, 157] on span "20" at bounding box center [421, 158] width 21 height 21
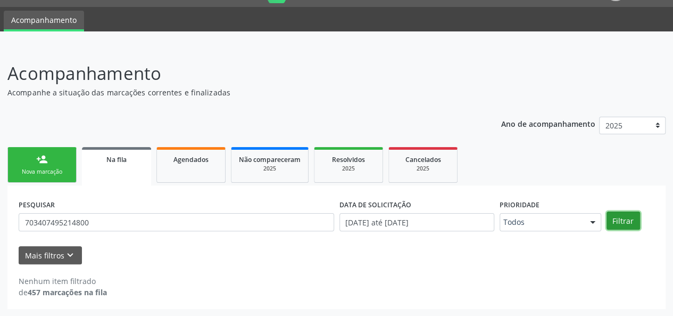
click at [630, 222] on button "Filtrar" at bounding box center [624, 220] width 34 height 18
click at [627, 219] on button "Filtrar" at bounding box center [624, 220] width 34 height 18
click at [41, 152] on link "person_add Nova marcação" at bounding box center [41, 165] width 69 height 36
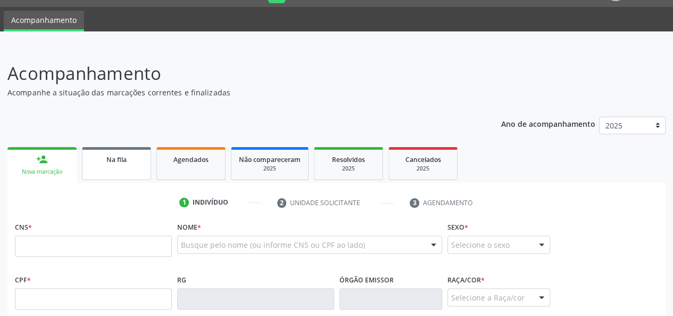
click at [129, 175] on link "Na fila" at bounding box center [116, 163] width 69 height 33
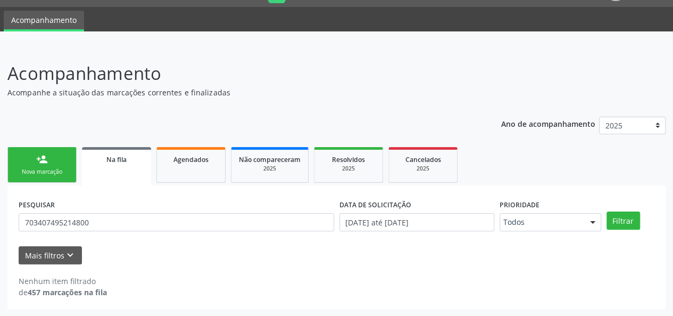
click at [113, 162] on span "Na fila" at bounding box center [116, 159] width 20 height 9
drag, startPoint x: 100, startPoint y: 223, endPoint x: 0, endPoint y: 229, distance: 100.2
click at [0, 229] on div "Acompanhamento Acompanhe a situação das marcações correntes e finalizadas Relat…" at bounding box center [336, 181] width 673 height 270
click at [16, 174] on div "Nova marcação" at bounding box center [41, 172] width 53 height 8
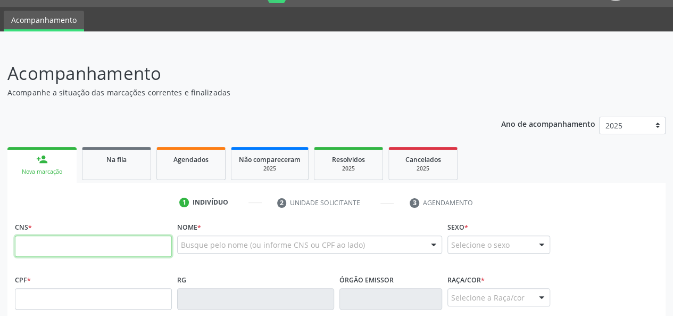
click at [46, 246] on input "text" at bounding box center [93, 245] width 157 height 21
paste input "703 4074 9521 4800"
type input "703 4074 9521 4800"
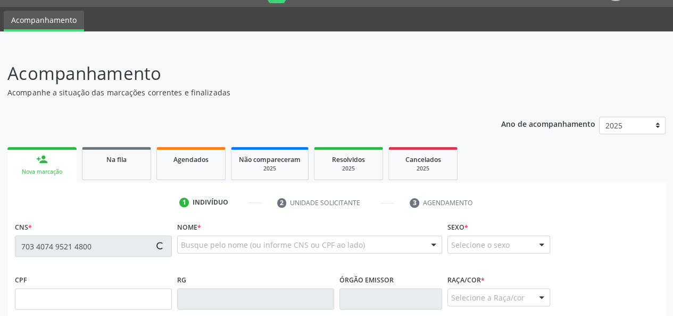
type input "954.468.504-91"
type input "29/[DATE]"
type input "[PERSON_NAME]"
type input "[PHONE_NUMBER]"
type input "S/N"
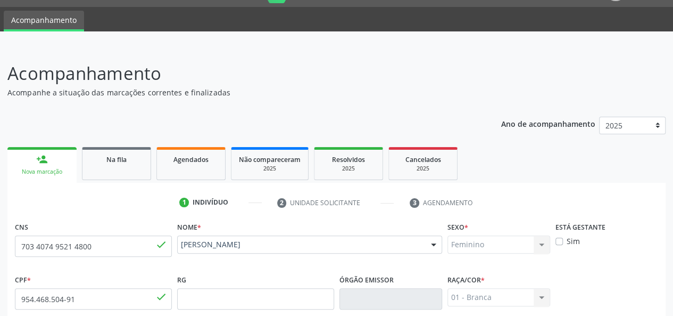
scroll to position [276, 0]
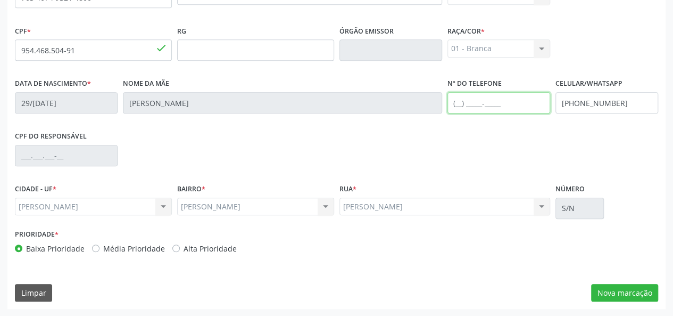
click at [461, 101] on input "text" at bounding box center [498, 102] width 103 height 21
type input "[PHONE_NUMBER]"
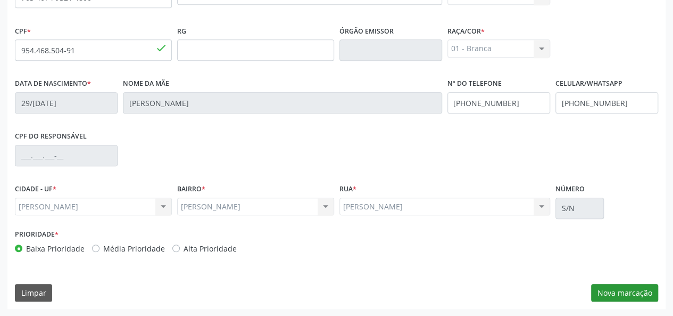
click at [599, 282] on div "CNS 703 4074 9521 4800 done Nome * [PERSON_NAME] [PERSON_NAME] CNS: 703 4074 95…" at bounding box center [336, 139] width 658 height 338
click at [632, 293] on button "Nova marcação" at bounding box center [624, 293] width 67 height 18
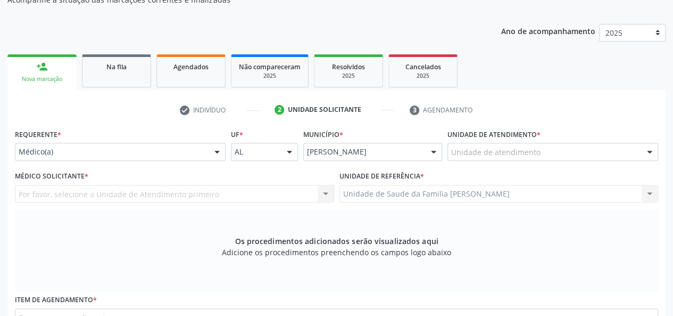
scroll to position [116, 0]
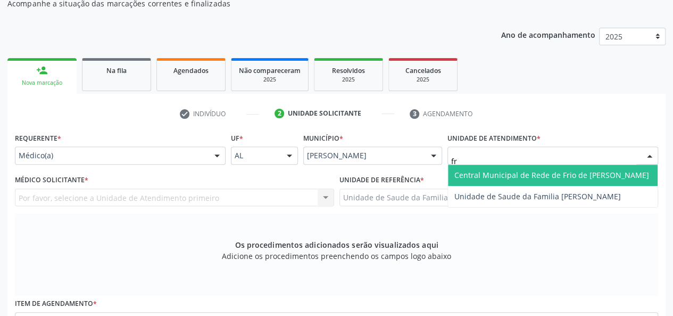
type input "fra"
click at [476, 170] on span "Unidade de Saude da Familia [PERSON_NAME]" at bounding box center [537, 175] width 167 height 10
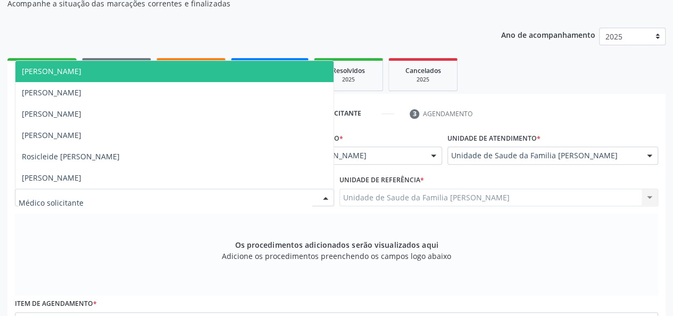
click at [63, 78] on span "[PERSON_NAME]" at bounding box center [174, 71] width 318 height 21
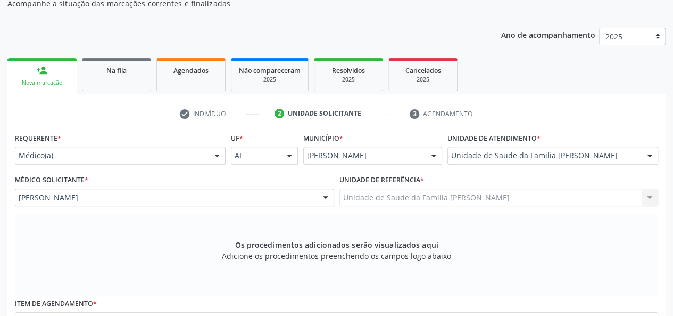
click at [299, 288] on div "Os procedimentos adicionados serão visualizados aqui Adicione os procedimentos …" at bounding box center [336, 254] width 643 height 82
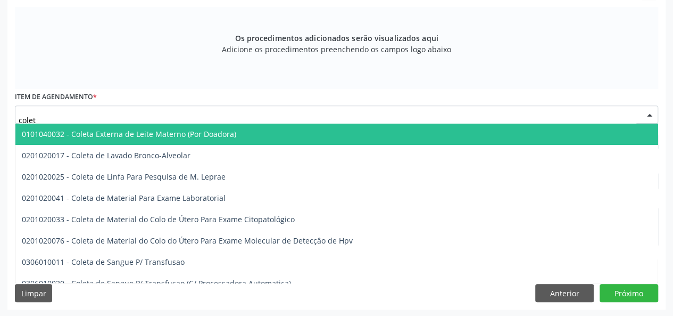
type input "coleta"
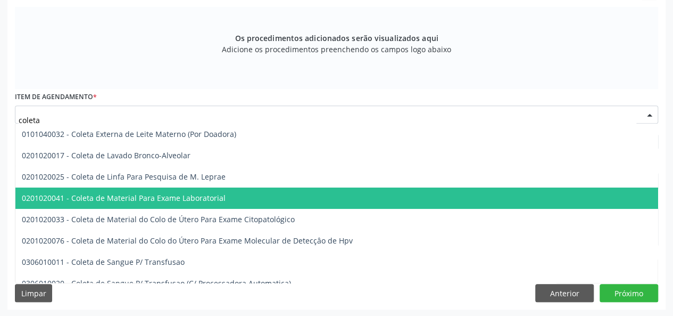
click at [127, 192] on span "0201020041 - Coleta de Material Para Exame Laboratorial" at bounding box center [398, 197] width 767 height 21
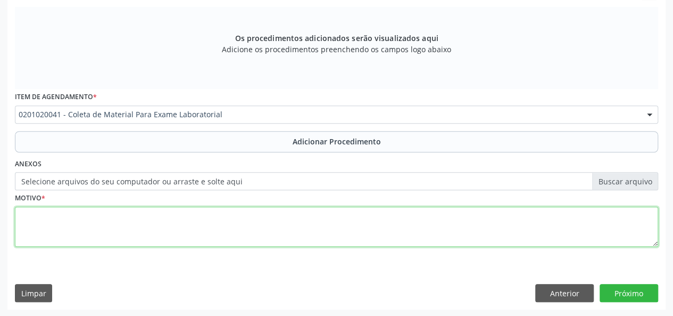
click at [18, 214] on textarea at bounding box center [336, 226] width 643 height 40
type textarea "Hiperdia"
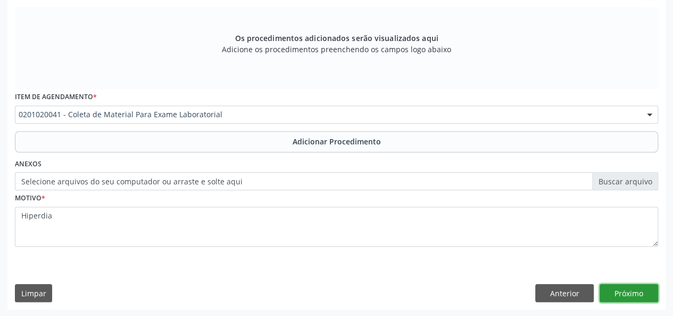
click at [632, 288] on button "Próximo" at bounding box center [629, 293] width 59 height 18
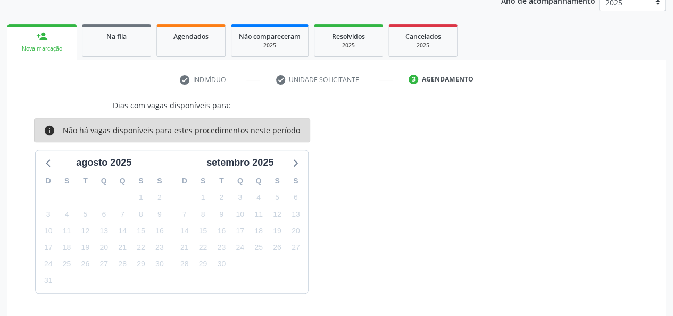
scroll to position [181, 0]
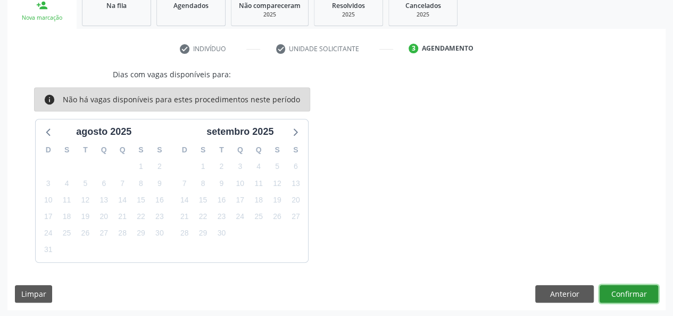
click at [629, 289] on button "Confirmar" at bounding box center [629, 294] width 59 height 18
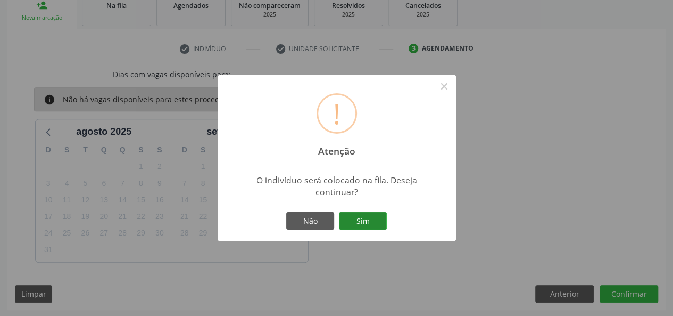
click at [378, 222] on button "Sim" at bounding box center [363, 221] width 48 height 18
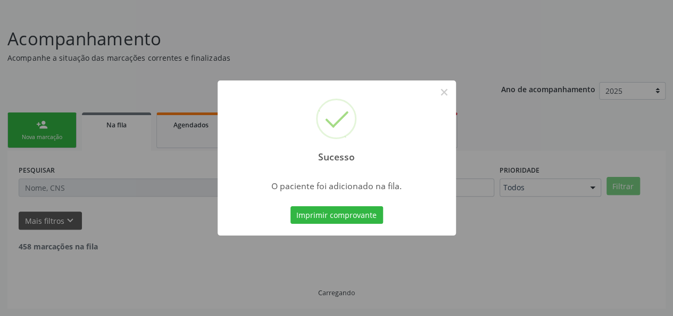
scroll to position [50, 0]
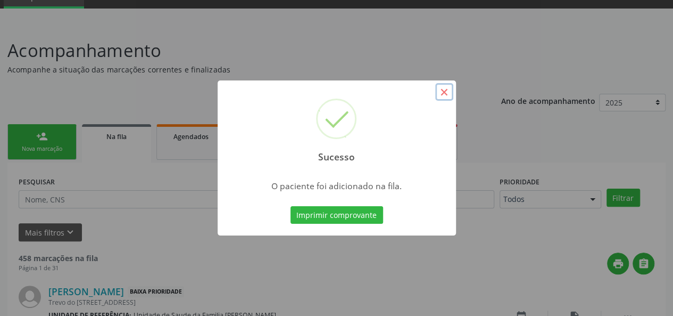
click at [447, 88] on button "×" at bounding box center [444, 92] width 18 height 18
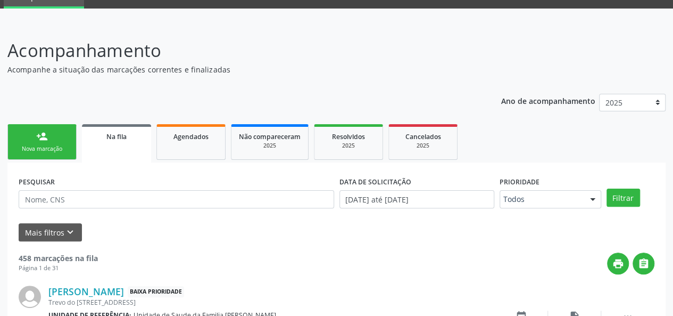
click at [23, 145] on div "Nova marcação" at bounding box center [41, 149] width 53 height 8
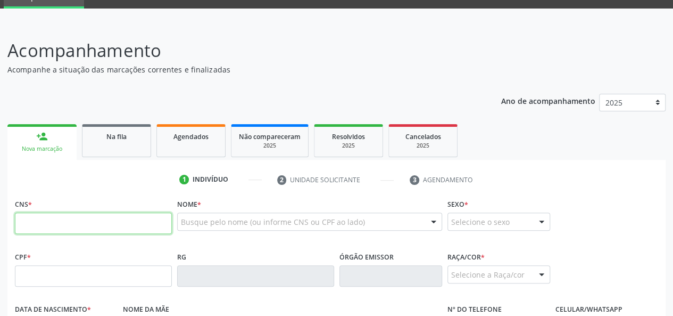
paste input "703 4074 9521 4800"
type input "703 4074 9521 4800"
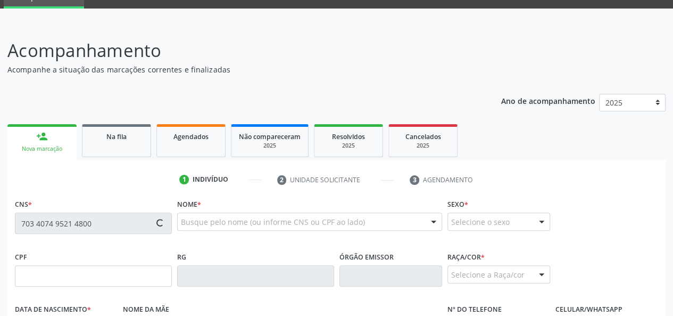
type input "954.468.504-91"
type input "29/[DATE]"
type input "[PERSON_NAME]"
type input "[PHONE_NUMBER]"
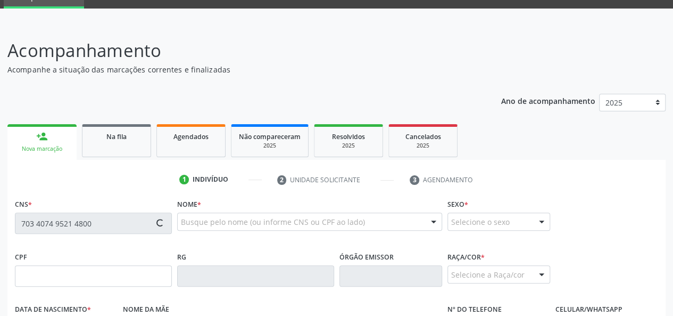
type input "S/N"
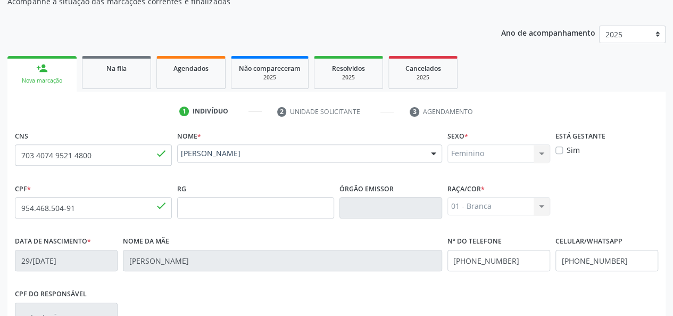
scroll to position [116, 0]
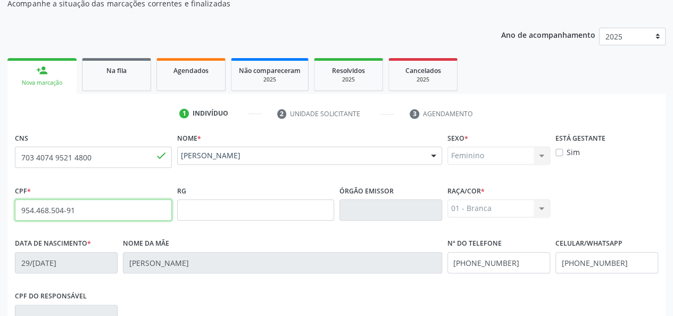
drag, startPoint x: 89, startPoint y: 215, endPoint x: 19, endPoint y: 217, distance: 69.7
click at [19, 217] on input "954.468.504-91" at bounding box center [93, 209] width 157 height 21
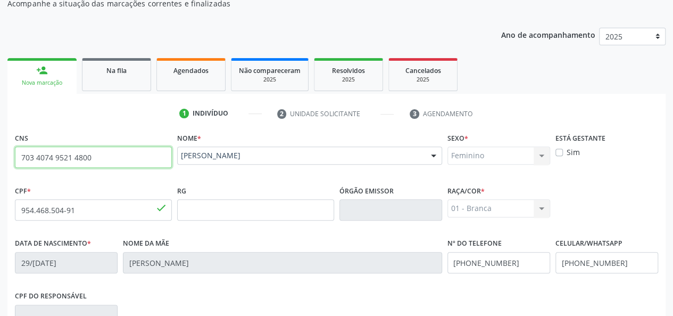
drag, startPoint x: 109, startPoint y: 163, endPoint x: 12, endPoint y: 156, distance: 97.1
click at [12, 156] on div "CNS 703 4074 9521 4800 done Nome * [PERSON_NAME] [PERSON_NAME] CNS: 703 4074 95…" at bounding box center [336, 299] width 658 height 338
click at [107, 73] on span "Na fila" at bounding box center [116, 70] width 20 height 9
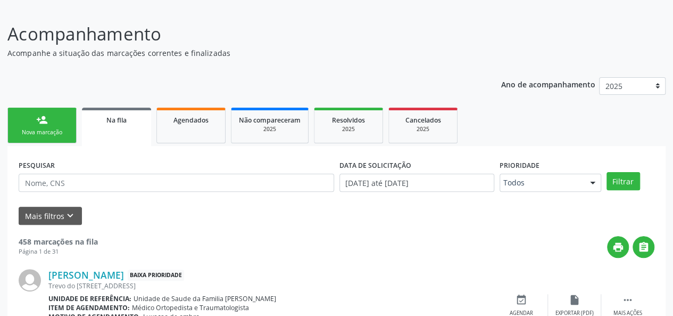
scroll to position [0, 0]
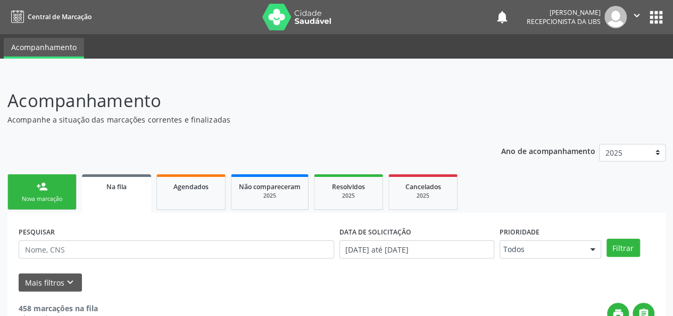
click at [46, 195] on div "Nova marcação" at bounding box center [41, 199] width 53 height 8
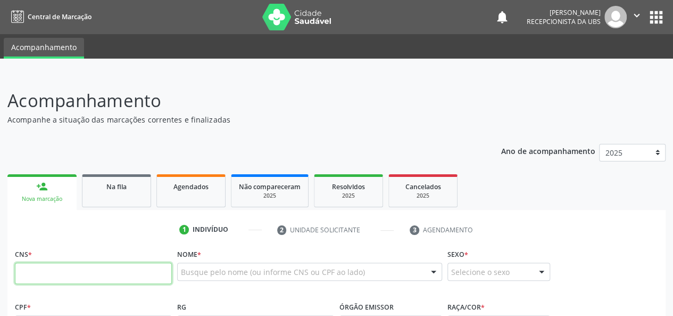
click at [75, 269] on input "text" at bounding box center [93, 272] width 157 height 21
paste input "703 4074 9521 4800"
type input "703 4074 9521 4800"
type input "954.468.504-91"
type input "29/[DATE]"
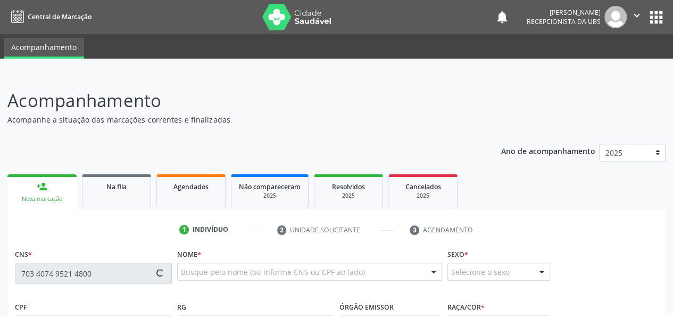
type input "[PERSON_NAME]"
type input "[PHONE_NUMBER]"
type input "S/N"
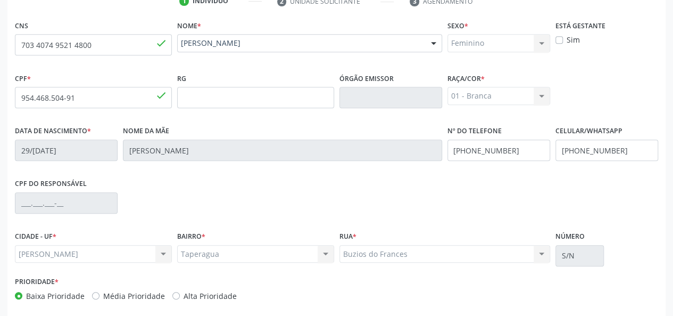
scroll to position [276, 0]
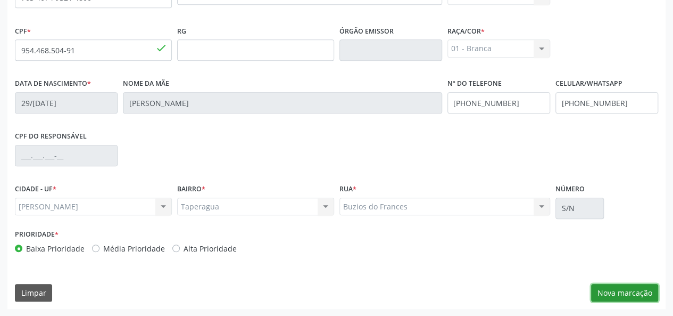
click at [611, 293] on button "Nova marcação" at bounding box center [624, 293] width 67 height 18
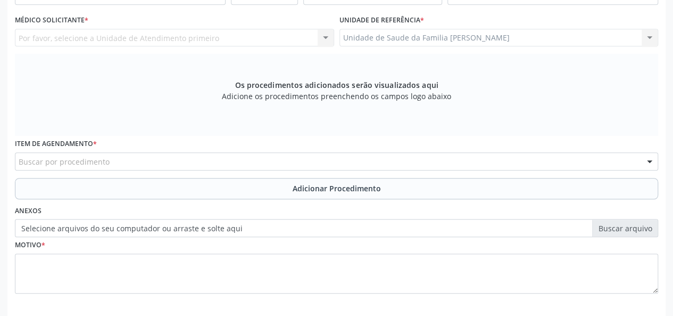
scroll to position [169, 0]
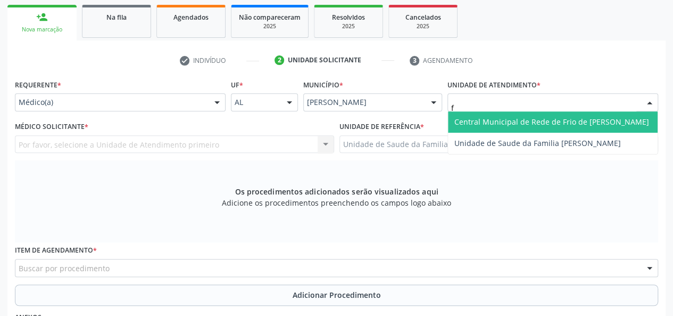
type input "fr"
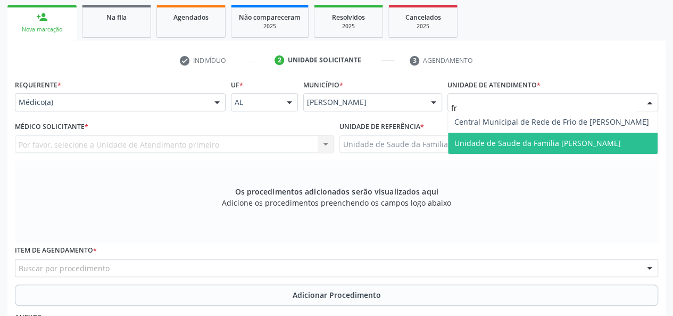
click at [479, 138] on span "Unidade de Saude da Familia [PERSON_NAME]" at bounding box center [537, 143] width 167 height 10
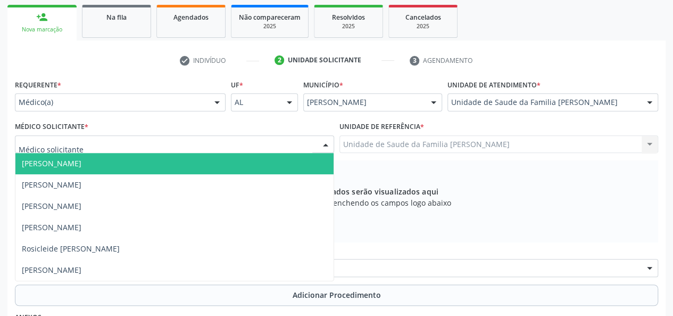
click at [47, 162] on span "[PERSON_NAME]" at bounding box center [52, 163] width 60 height 10
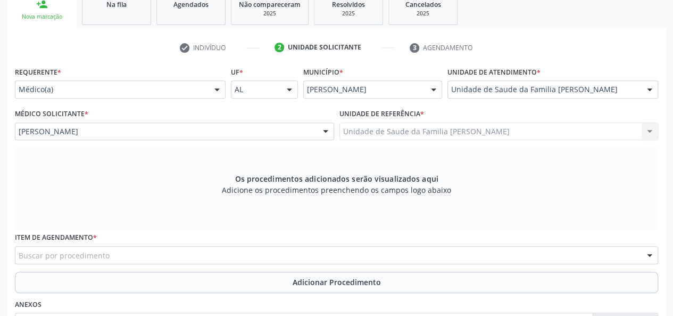
scroll to position [163, 0]
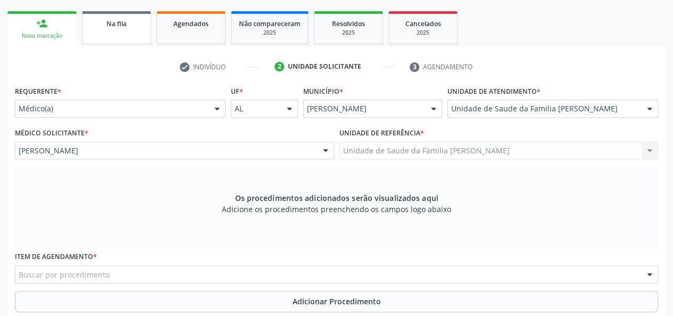
click at [106, 31] on link "Na fila" at bounding box center [116, 27] width 69 height 33
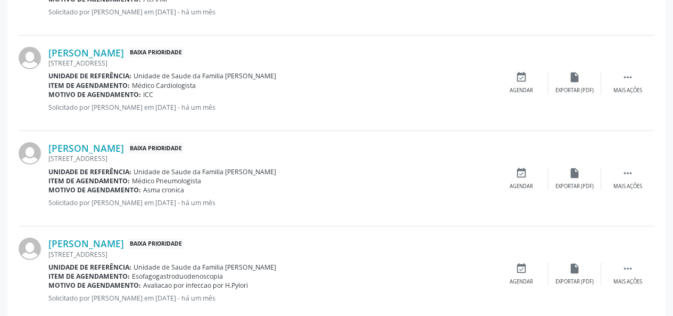
scroll to position [1501, 0]
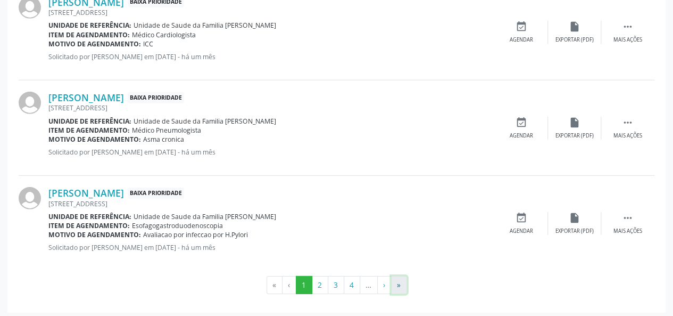
click at [403, 286] on button "»" at bounding box center [399, 285] width 16 height 18
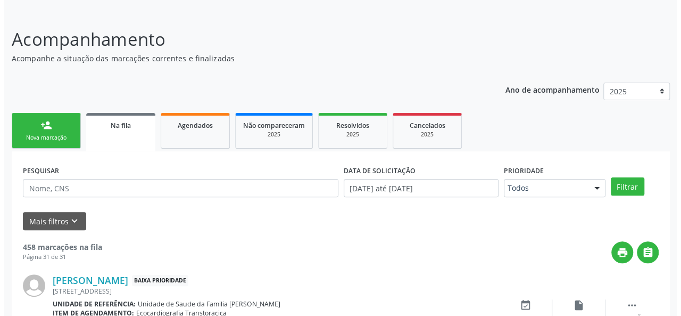
scroll to position [817, 0]
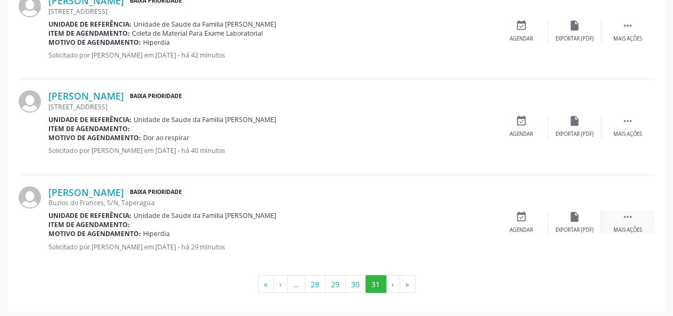
click at [630, 212] on icon "" at bounding box center [628, 216] width 12 height 12
click at [526, 217] on icon "cancel" at bounding box center [522, 216] width 12 height 12
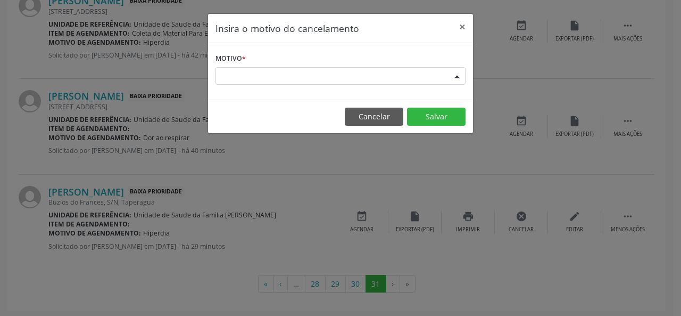
click at [263, 77] on div "Escolha o motivo" at bounding box center [340, 76] width 250 height 18
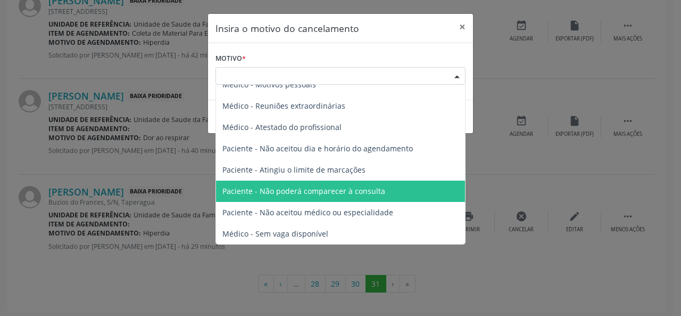
scroll to position [53, 0]
click at [263, 75] on div "Escolha o motivo" at bounding box center [340, 76] width 250 height 18
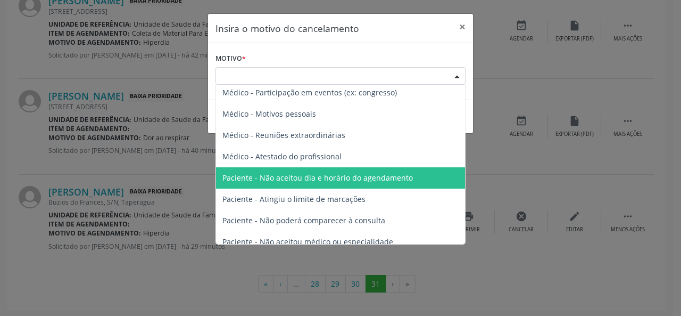
scroll to position [0, 0]
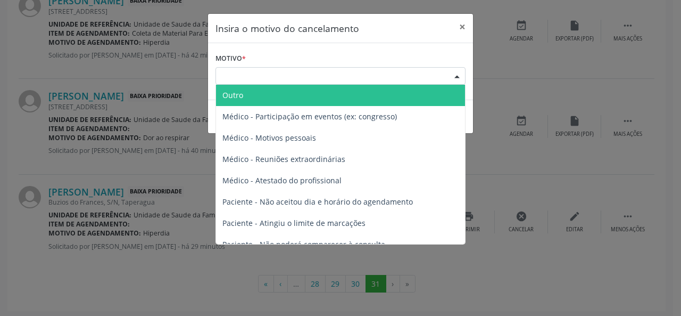
click at [243, 97] on span "Outro" at bounding box center [340, 95] width 249 height 21
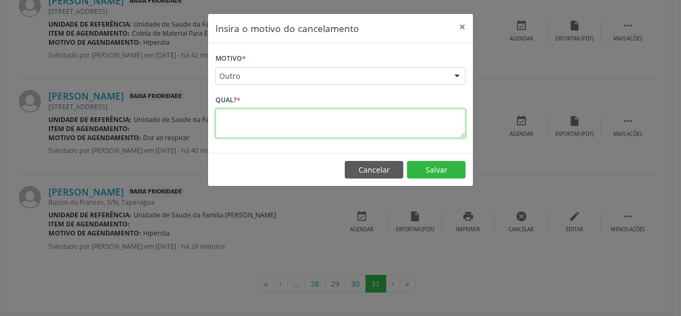
click at [226, 122] on textarea at bounding box center [340, 123] width 250 height 29
type textarea "Nao localizada no [GEOGRAPHIC_DATA]. Esperando atualizacao"
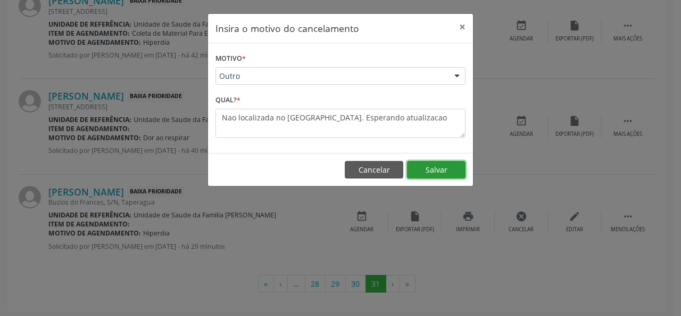
click at [444, 173] on button "Salvar" at bounding box center [436, 170] width 59 height 18
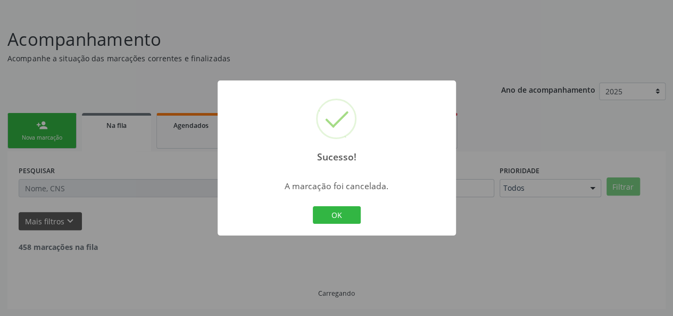
scroll to position [732, 0]
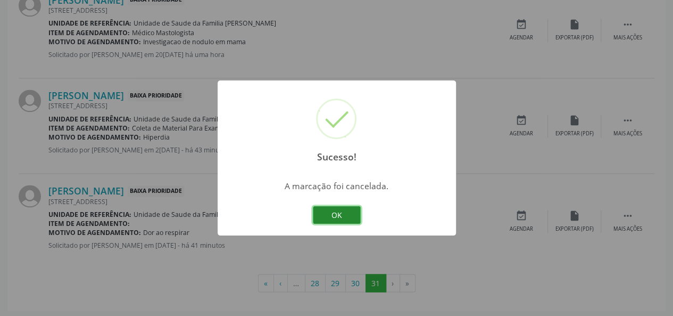
click at [344, 215] on button "OK" at bounding box center [337, 215] width 48 height 18
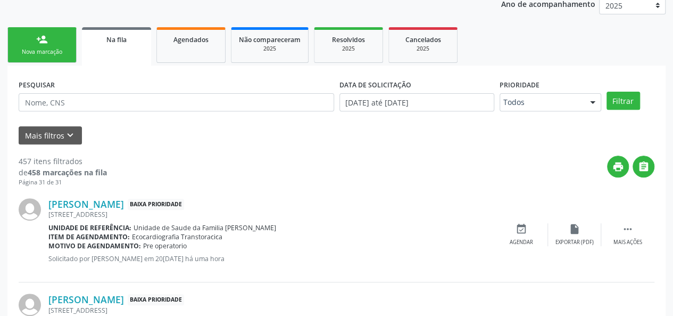
scroll to position [0, 0]
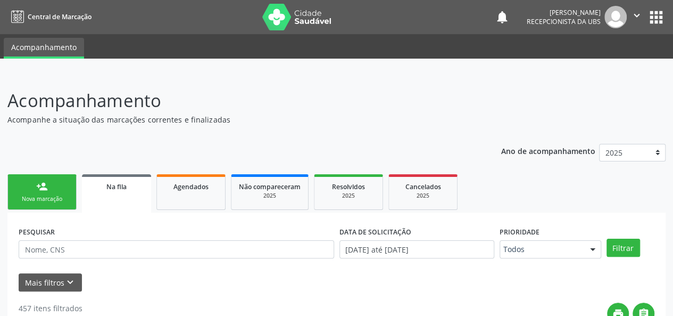
click at [41, 191] on div "person_add" at bounding box center [42, 186] width 12 height 12
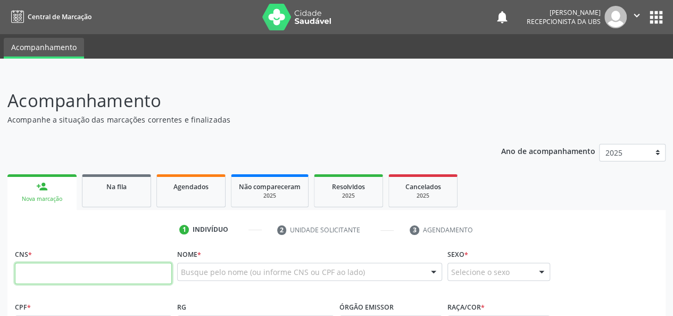
click at [65, 271] on input "text" at bounding box center [93, 272] width 157 height 21
paste input "700 0023 3515 4707"
type input "700 0023 3515 4707"
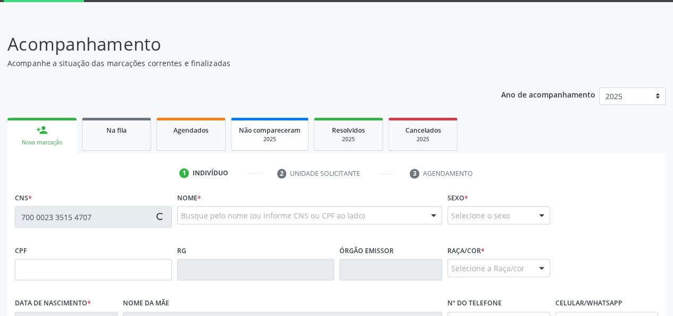
scroll to position [106, 0]
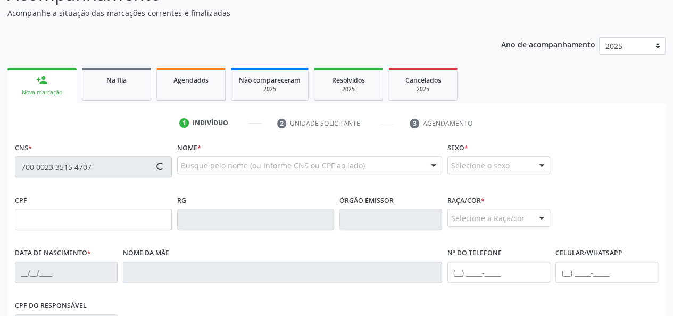
type input "028.779.058-45"
type input "[DATE]"
type input "[PERSON_NAME]"
type input "[PHONE_NUMBER]"
type input "489"
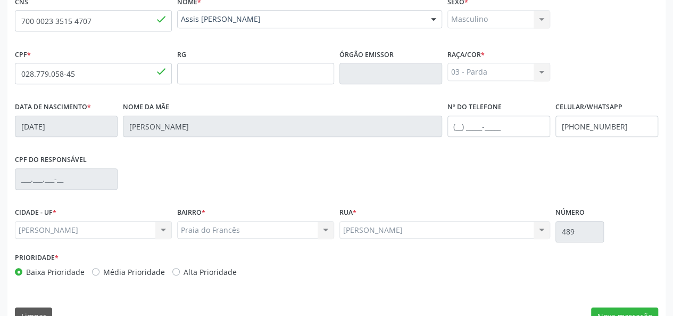
scroll to position [276, 0]
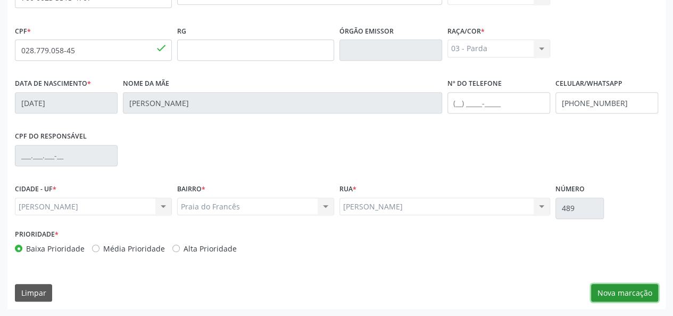
click at [620, 292] on button "Nova marcação" at bounding box center [624, 293] width 67 height 18
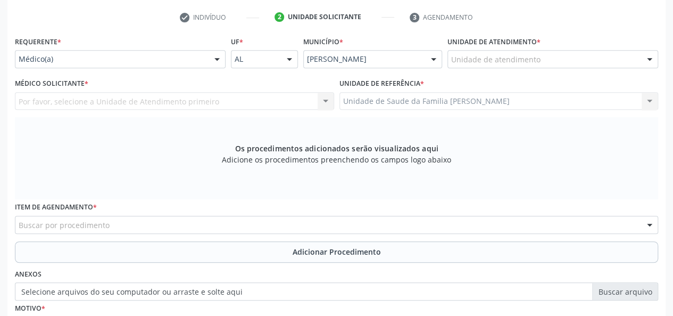
scroll to position [222, 0]
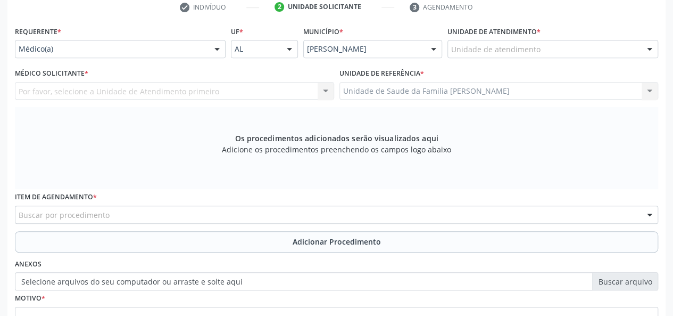
click at [26, 95] on div "Por favor, selecione a Unidade de Atendimento primeiro Nenhum resultado encontr…" at bounding box center [174, 91] width 319 height 18
click at [41, 90] on div "Por favor, selecione a Unidade de Atendimento primeiro Nenhum resultado encontr…" at bounding box center [174, 91] width 319 height 18
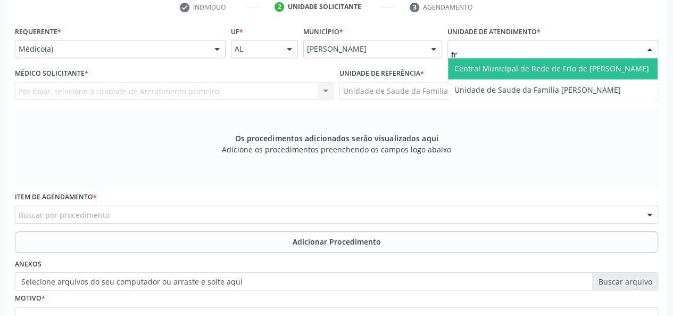
type input "fra"
click at [514, 72] on span "Unidade de Saude da Familia [PERSON_NAME]" at bounding box center [537, 68] width 167 height 10
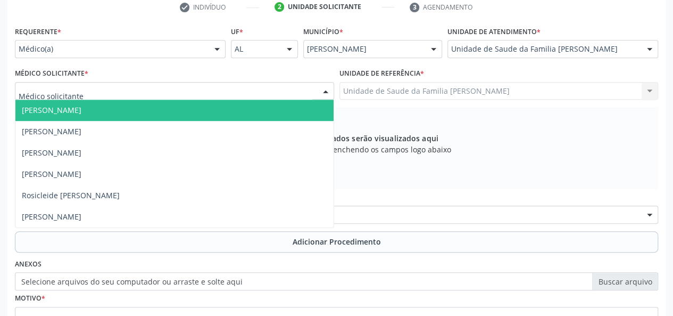
click at [60, 112] on span "[PERSON_NAME]" at bounding box center [52, 110] width 60 height 10
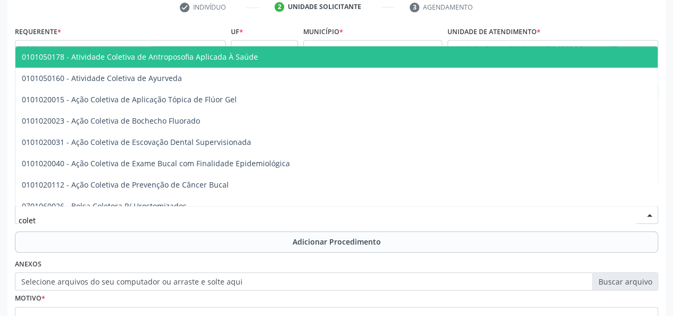
type input "coleta"
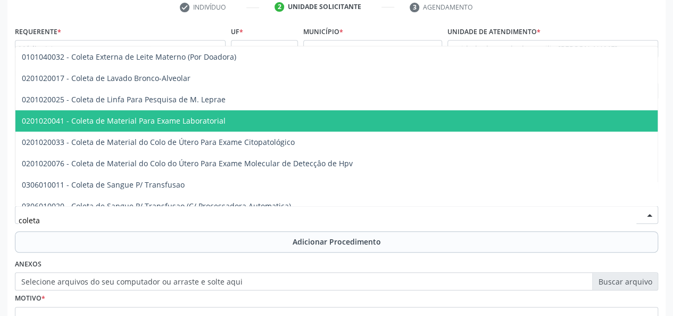
click at [143, 122] on span "0201020041 - Coleta de Material Para Exame Laboratorial" at bounding box center [124, 120] width 204 height 10
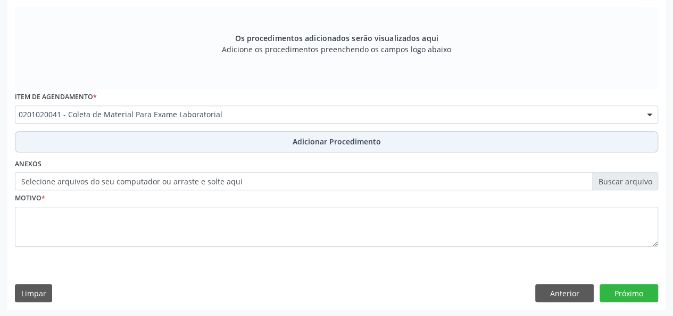
click at [310, 145] on span "Adicionar Procedimento" at bounding box center [337, 141] width 88 height 11
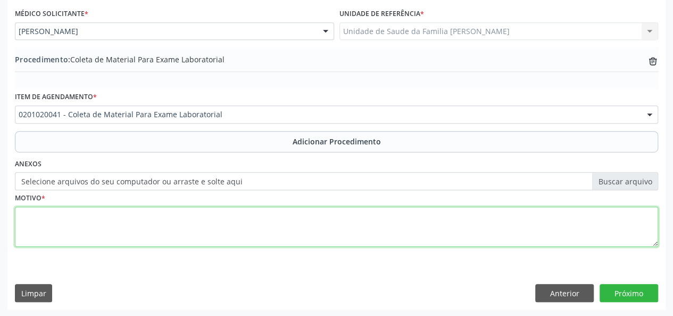
click at [30, 236] on textarea at bounding box center [336, 226] width 643 height 40
type textarea "Astenia"
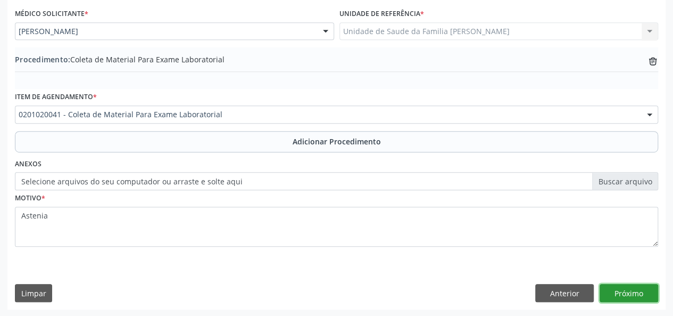
click at [648, 293] on button "Próximo" at bounding box center [629, 293] width 59 height 18
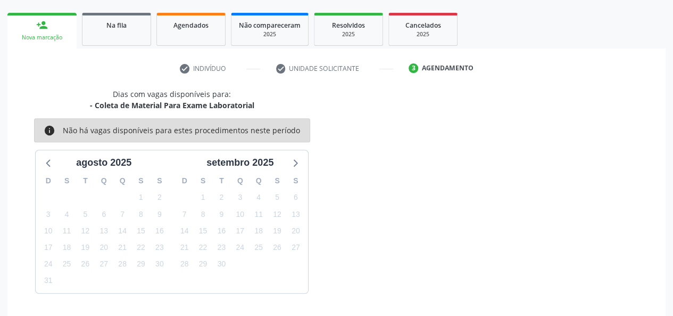
scroll to position [193, 0]
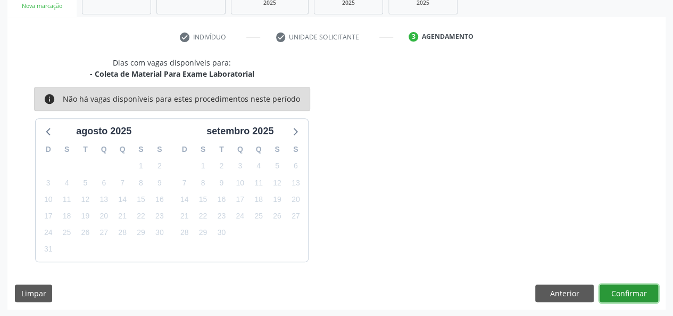
click at [637, 286] on button "Confirmar" at bounding box center [629, 293] width 59 height 18
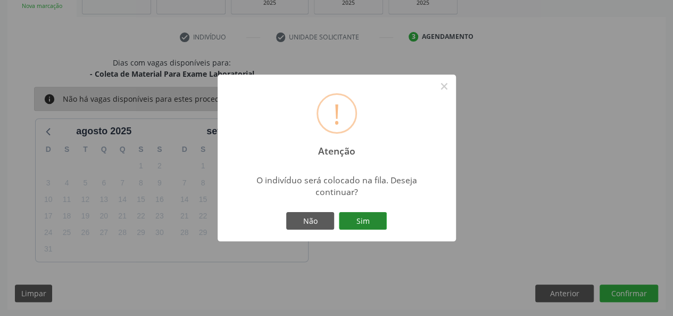
click at [348, 218] on button "Sim" at bounding box center [363, 221] width 48 height 18
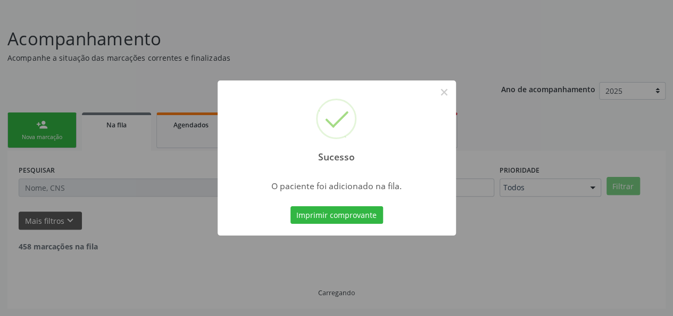
scroll to position [50, 0]
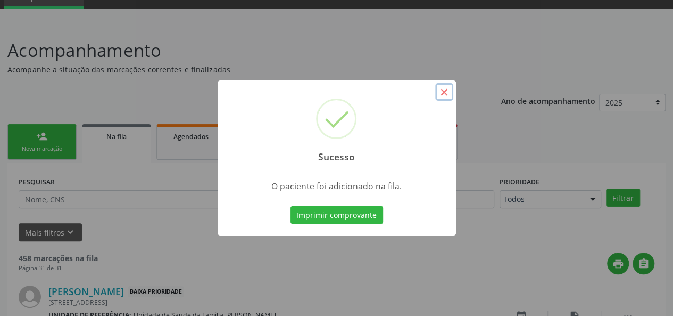
click at [447, 95] on button "×" at bounding box center [444, 92] width 18 height 18
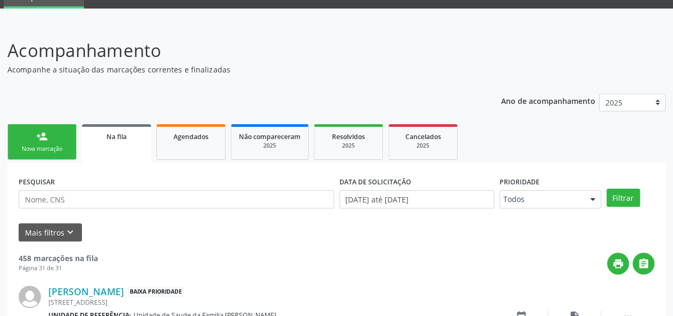
click at [35, 152] on div "Nova marcação" at bounding box center [41, 149] width 53 height 8
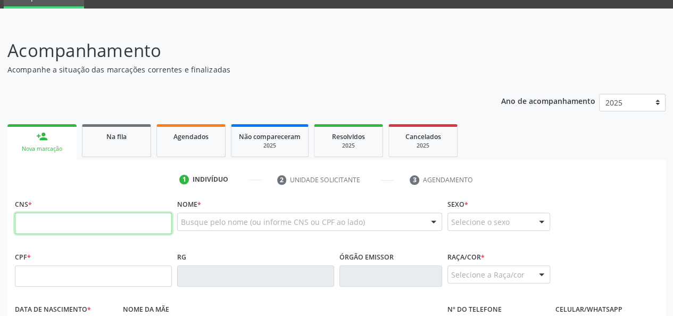
paste input "700 0023 3515 4707"
type input "700 0023 3515 4707"
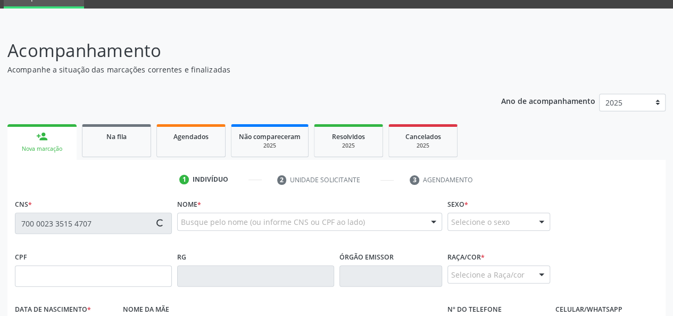
type input "028.779.058-45"
type input "[DATE]"
type input "[PERSON_NAME]"
type input "[PHONE_NUMBER]"
type input "489"
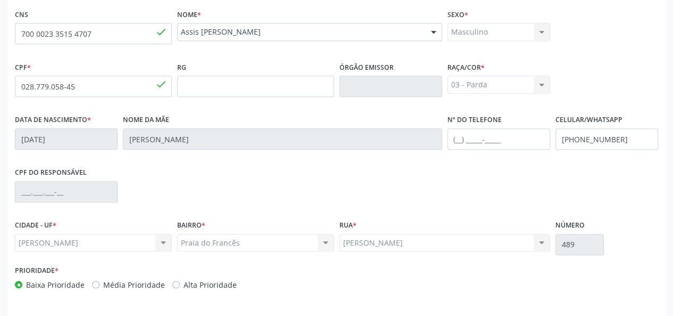
scroll to position [263, 0]
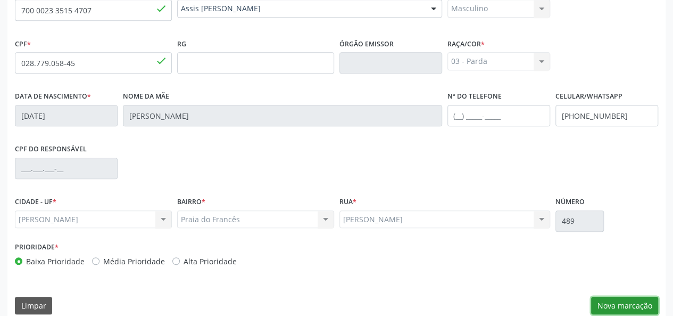
click at [609, 307] on button "Nova marcação" at bounding box center [624, 305] width 67 height 18
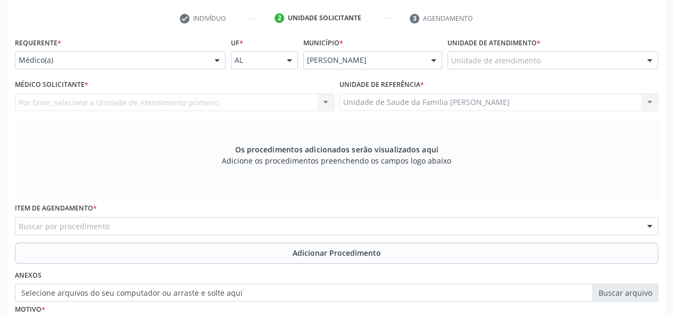
scroll to position [103, 0]
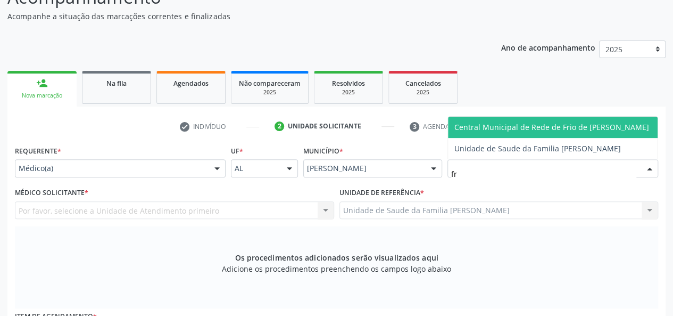
type input "fra"
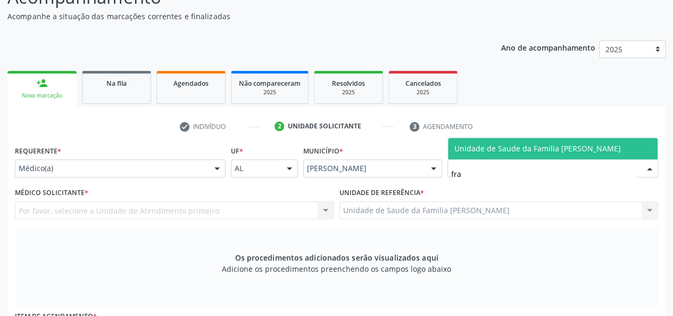
click at [489, 154] on span "Unidade de Saude da Familia [PERSON_NAME]" at bounding box center [553, 148] width 210 height 21
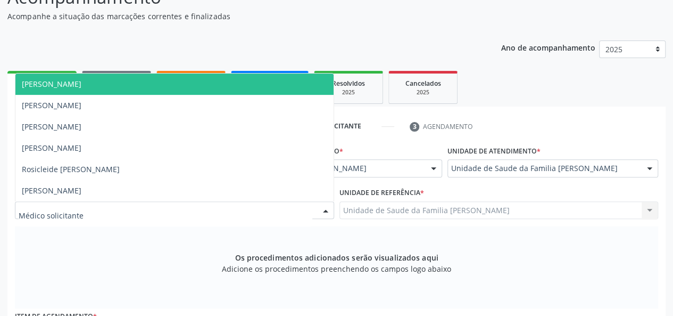
drag, startPoint x: 71, startPoint y: 80, endPoint x: 78, endPoint y: 80, distance: 6.4
click at [71, 80] on span "[PERSON_NAME]" at bounding box center [52, 84] width 60 height 10
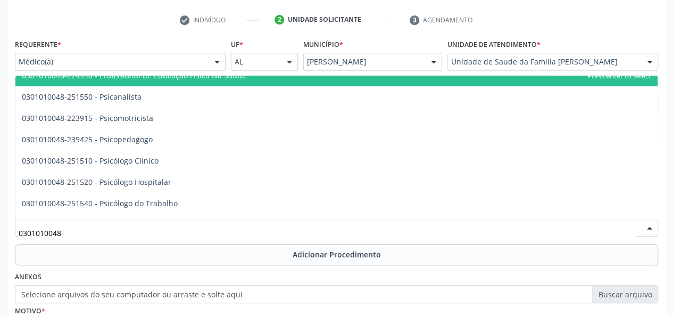
scroll to position [1709, 0]
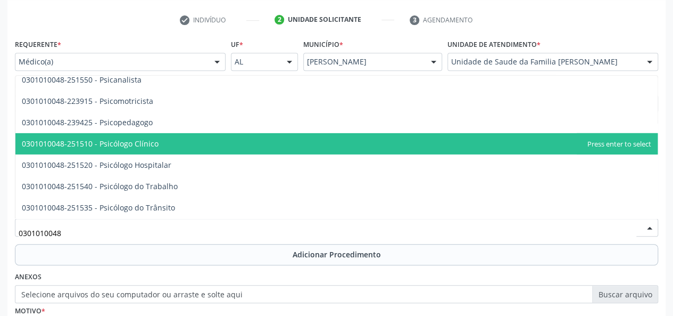
click at [134, 146] on span "0301010048-251510 - Psicólogo Clínico" at bounding box center [90, 143] width 137 height 10
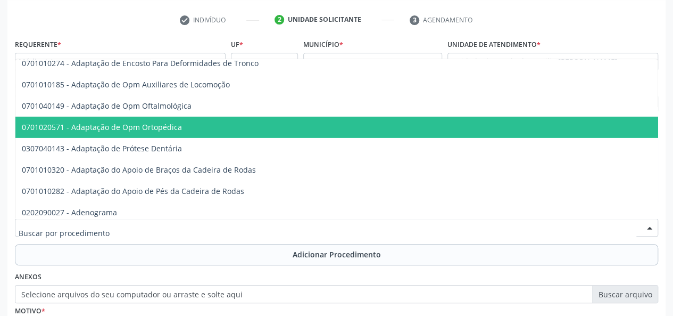
drag, startPoint x: 183, startPoint y: 229, endPoint x: 29, endPoint y: 231, distance: 154.3
click at [60, 225] on input "text" at bounding box center [328, 232] width 618 height 21
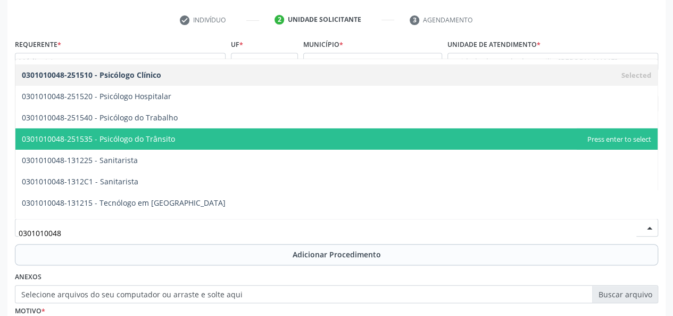
scroll to position [1745, 0]
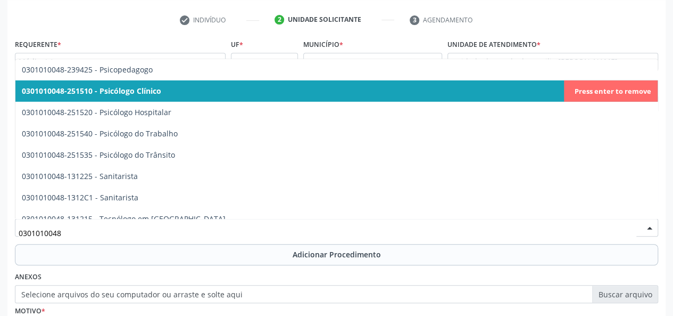
click at [125, 95] on span "0301010048-251510 - Psicólogo Clínico" at bounding box center [336, 90] width 642 height 21
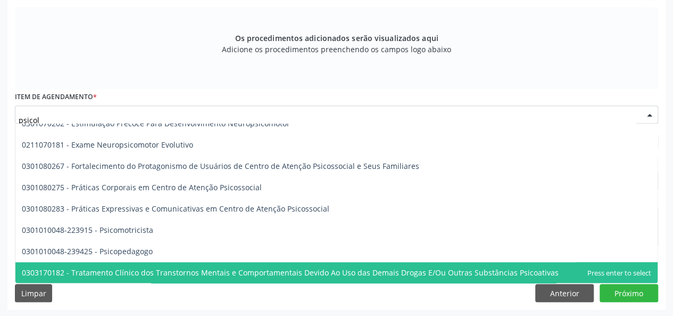
scroll to position [0, 0]
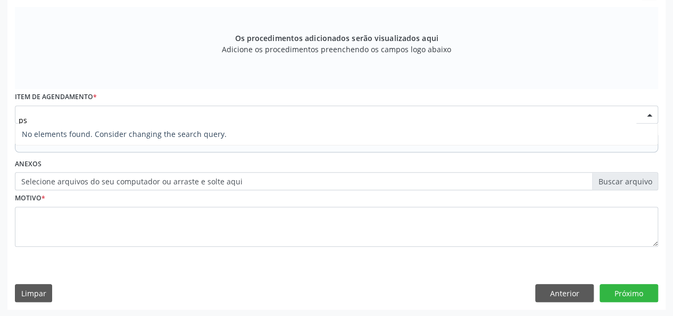
type input "p"
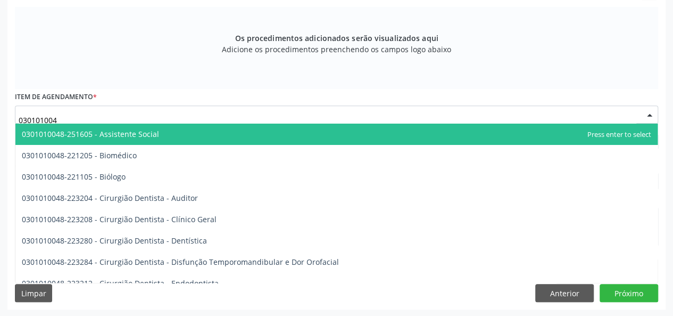
type input "0301010048"
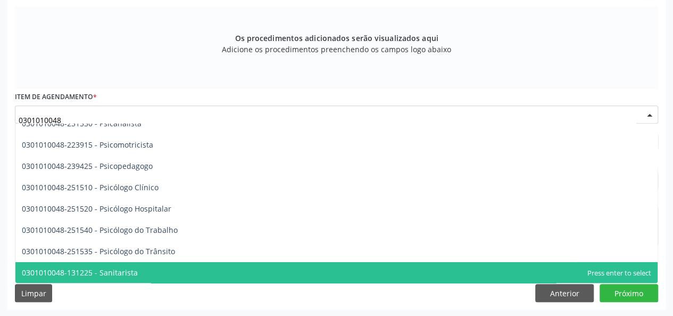
scroll to position [1692, 0]
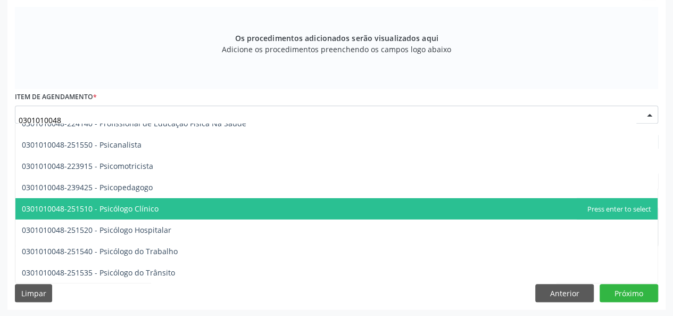
click at [156, 204] on span "0301010048-251510 - Psicólogo Clínico" at bounding box center [90, 208] width 137 height 10
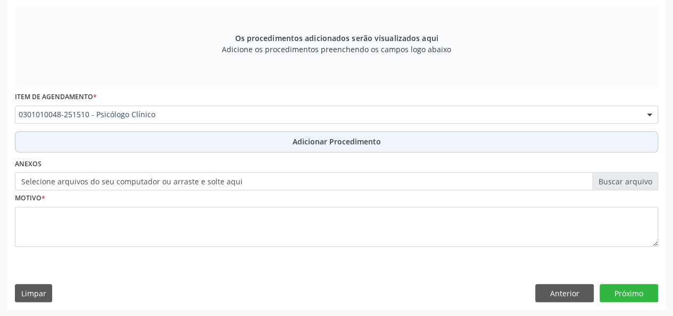
click at [311, 145] on span "Adicionar Procedimento" at bounding box center [337, 141] width 88 height 11
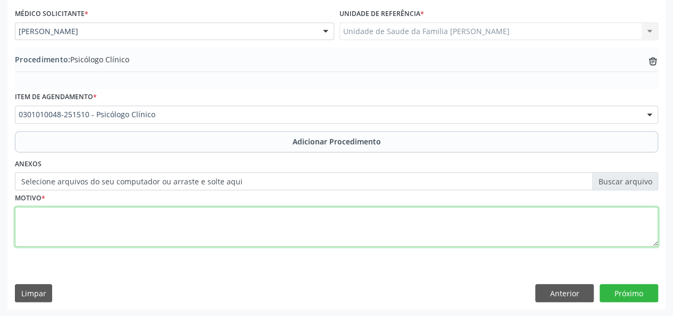
click at [26, 221] on textarea at bounding box center [336, 226] width 643 height 40
type textarea "Ansiedade generalizada"
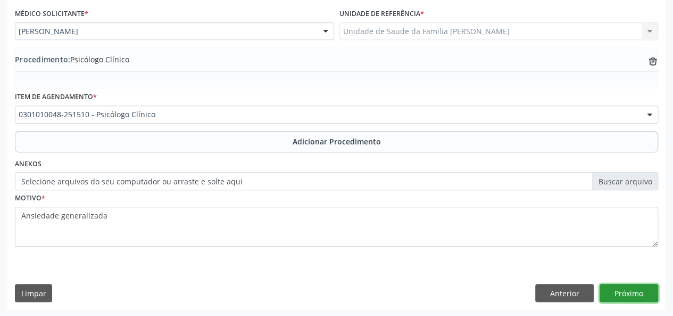
click at [633, 291] on button "Próximo" at bounding box center [629, 293] width 59 height 18
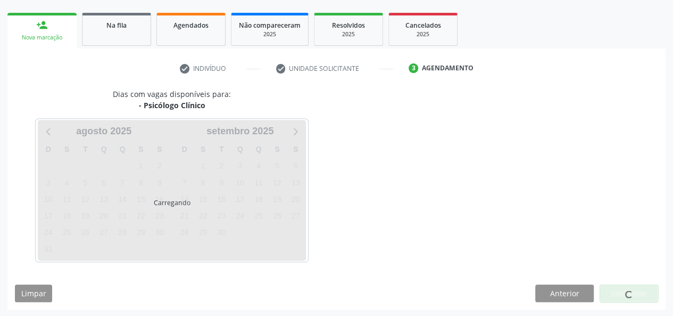
scroll to position [193, 0]
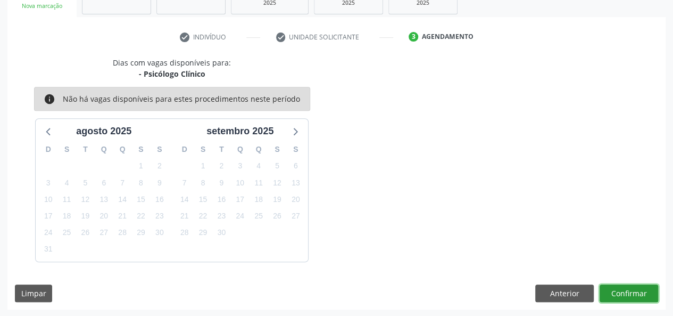
click at [638, 294] on button "Confirmar" at bounding box center [629, 293] width 59 height 18
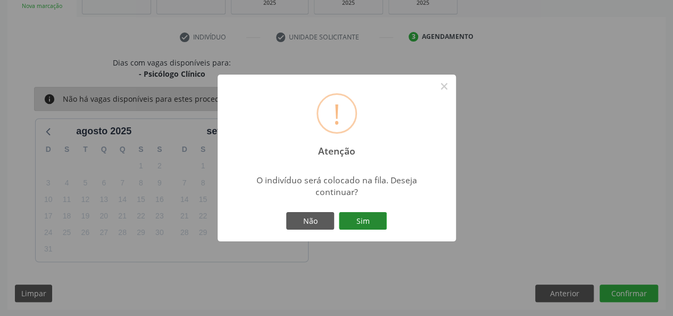
click at [354, 222] on button "Sim" at bounding box center [363, 221] width 48 height 18
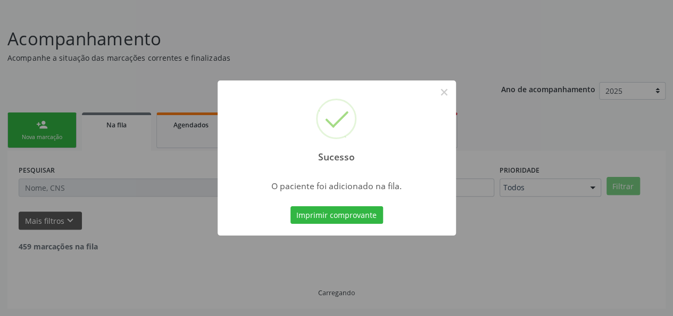
scroll to position [50, 0]
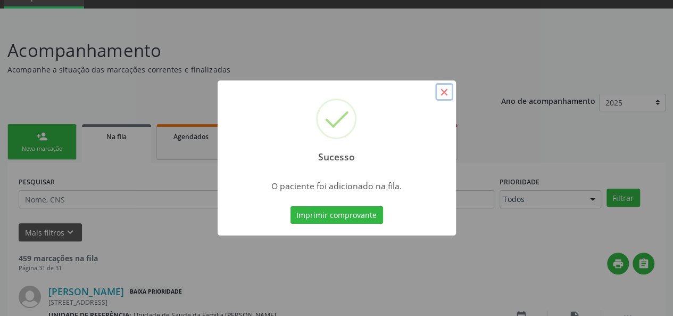
click at [442, 83] on button "×" at bounding box center [444, 92] width 18 height 18
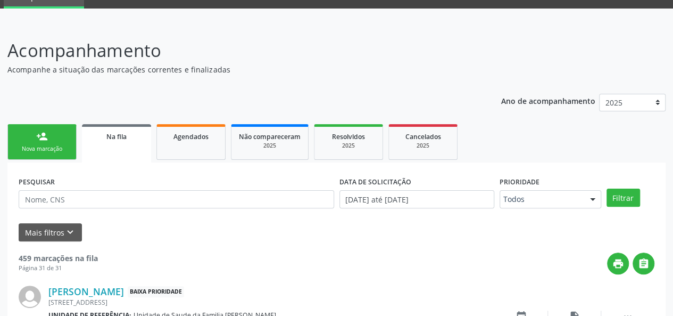
click at [44, 152] on div "Nova marcação" at bounding box center [41, 149] width 53 height 8
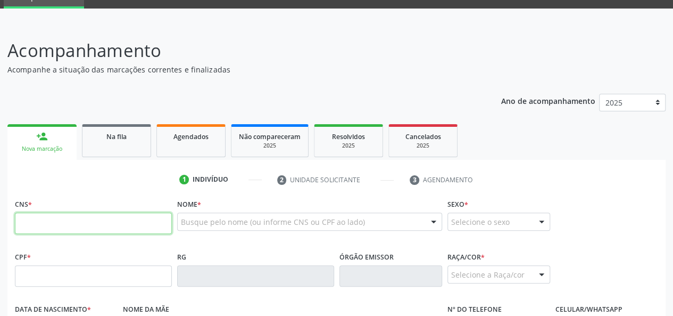
click at [28, 223] on input "text" at bounding box center [93, 222] width 157 height 21
paste input "700 8094 8099 9088"
type input "700 8094 8099 9088"
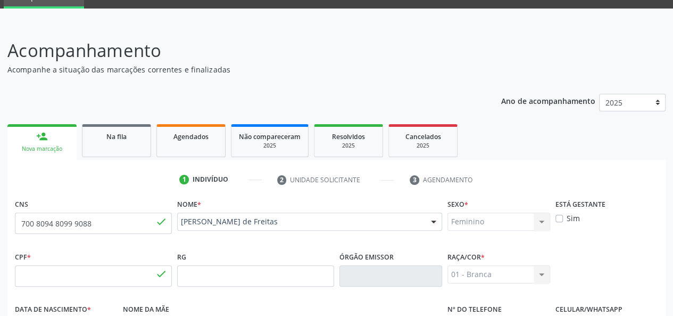
type input "685.340.436-04"
type input "[DATE]"
type input "Neurita Costa Freitas"
type input "[PHONE_NUMBER]"
type input "24"
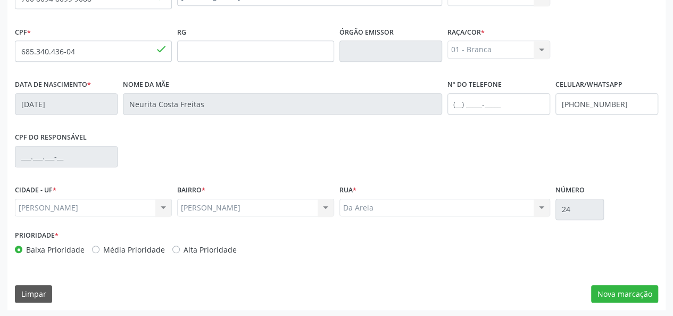
scroll to position [276, 0]
click at [625, 289] on button "Nova marcação" at bounding box center [624, 293] width 67 height 18
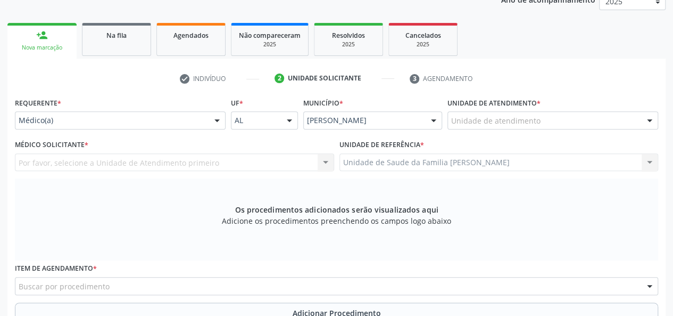
scroll to position [116, 0]
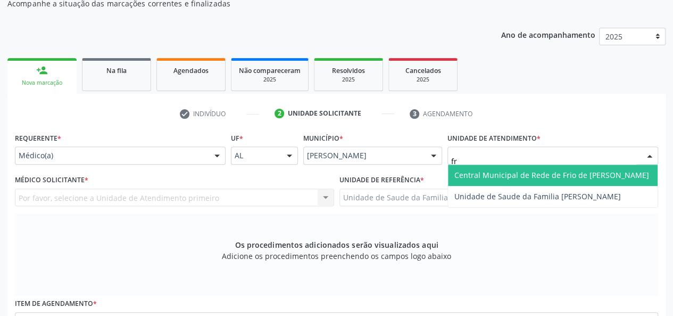
type input "fra"
click at [480, 173] on span "Unidade de Saude da Familia [PERSON_NAME]" at bounding box center [537, 175] width 167 height 10
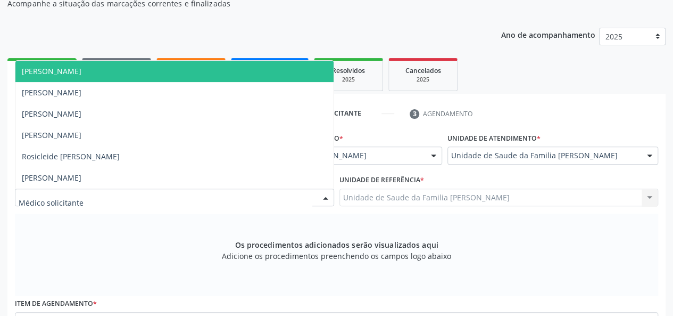
click at [70, 78] on span "[PERSON_NAME]" at bounding box center [174, 71] width 318 height 21
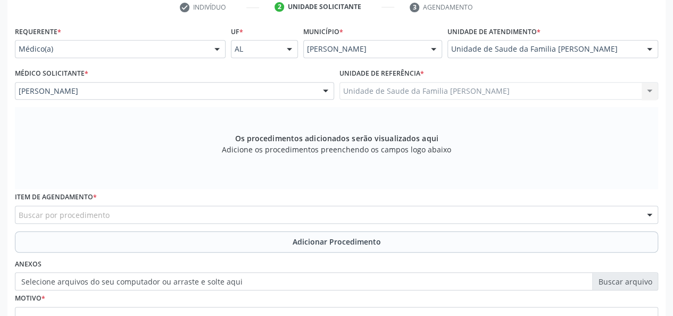
scroll to position [276, 0]
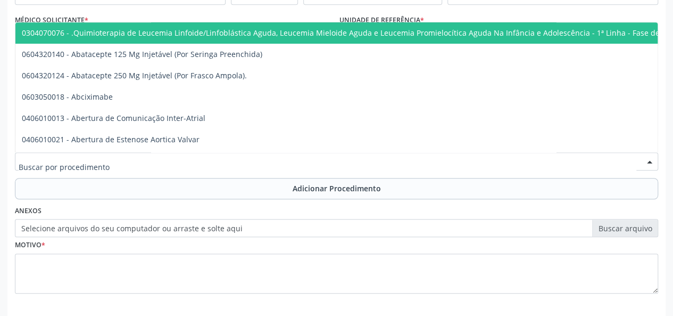
click at [55, 162] on input "text" at bounding box center [328, 166] width 618 height 21
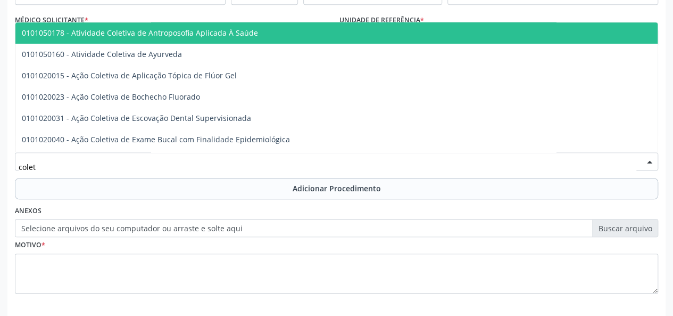
type input "coleta"
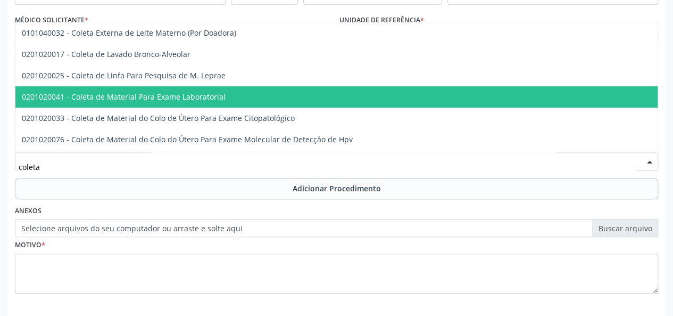
click at [96, 103] on span "0201020041 - Coleta de Material Para Exame Laboratorial" at bounding box center [398, 96] width 767 height 21
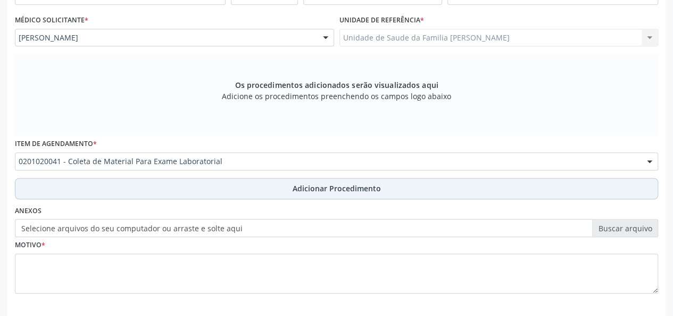
click at [303, 192] on span "Adicionar Procedimento" at bounding box center [337, 187] width 88 height 11
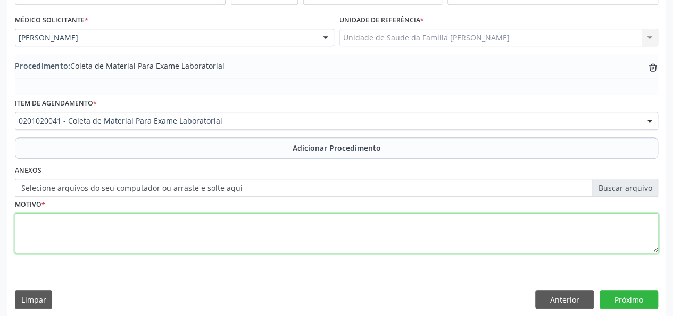
click at [25, 224] on textarea at bounding box center [336, 233] width 643 height 40
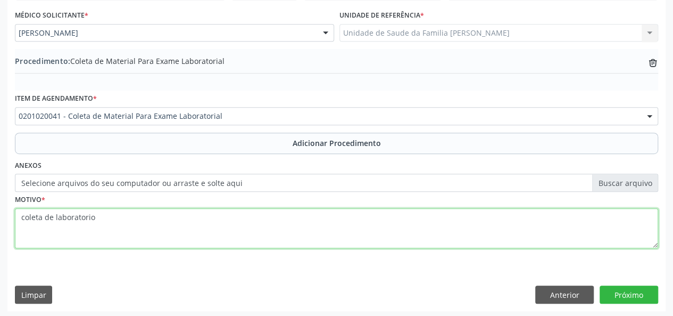
scroll to position [282, 0]
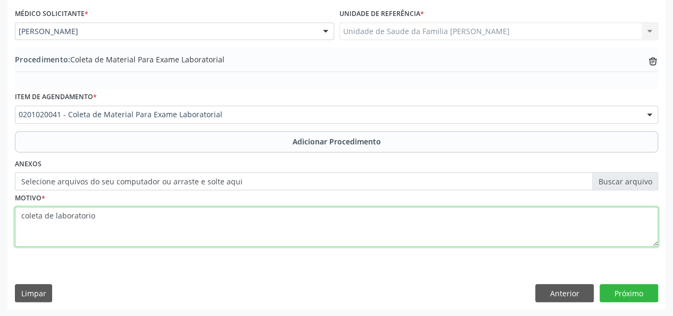
type textarea "coleta de laboratorio"
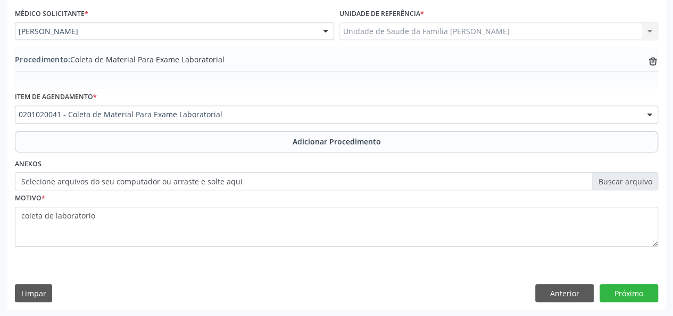
drag, startPoint x: 126, startPoint y: 202, endPoint x: 28, endPoint y: 204, distance: 98.4
click at [28, 203] on div "Motivo * coleta de laboratorio" at bounding box center [336, 218] width 643 height 56
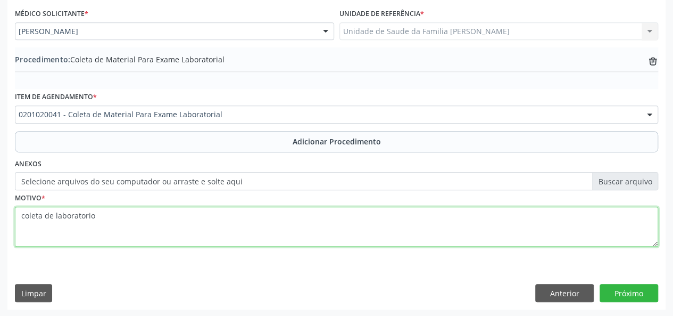
drag, startPoint x: 121, startPoint y: 231, endPoint x: 0, endPoint y: 214, distance: 121.9
click at [0, 214] on div "Acompanhamento Acompanhe a situação das marcações correntes e finalizadas Relat…" at bounding box center [336, 53] width 673 height 525
type textarea "ITU"
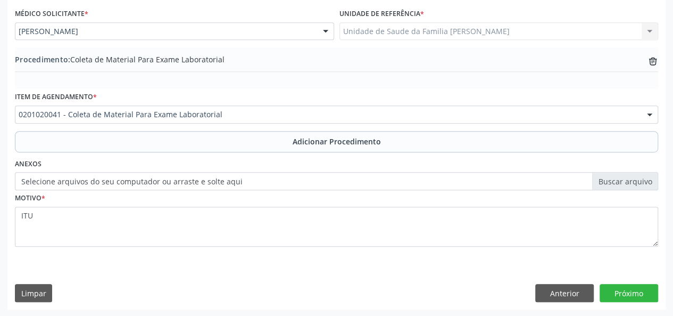
click at [631, 302] on div "Requerente * Médico(a) Médico(a) Enfermeiro(a) Paciente Nenhum resultado encont…" at bounding box center [336, 136] width 658 height 345
click at [633, 295] on button "Próximo" at bounding box center [629, 293] width 59 height 18
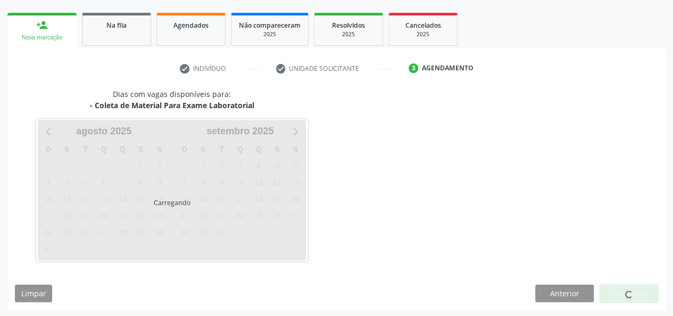
scroll to position [193, 0]
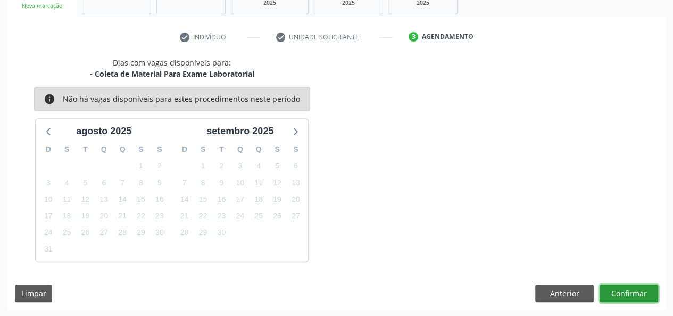
click at [621, 295] on button "Confirmar" at bounding box center [629, 293] width 59 height 18
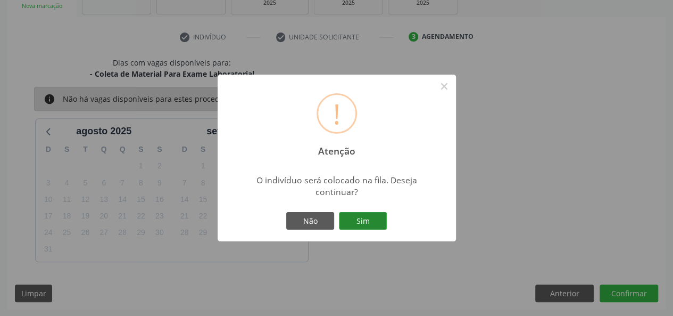
click at [363, 217] on button "Sim" at bounding box center [363, 221] width 48 height 18
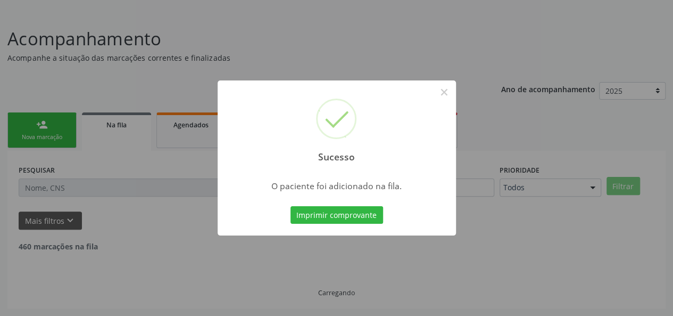
scroll to position [50, 0]
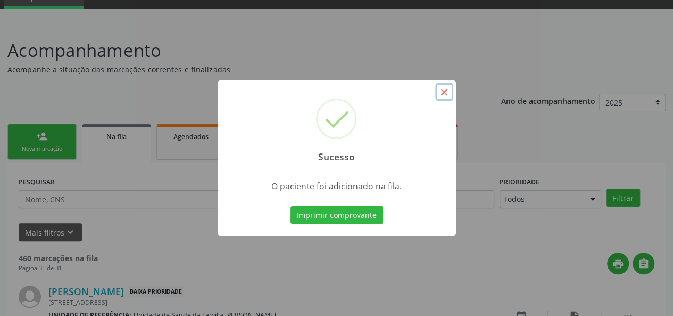
click at [445, 90] on button "×" at bounding box center [444, 92] width 18 height 18
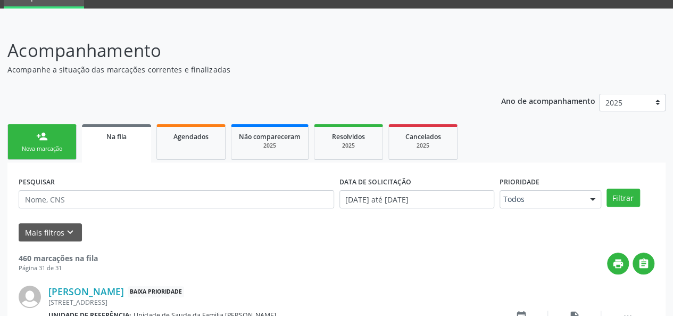
click at [30, 124] on link "person_add Nova marcação" at bounding box center [41, 142] width 69 height 36
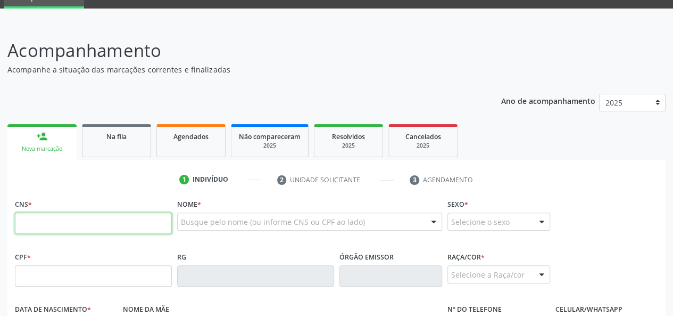
click at [75, 229] on input "text" at bounding box center [93, 222] width 157 height 21
type input "700 2099 7988 5222"
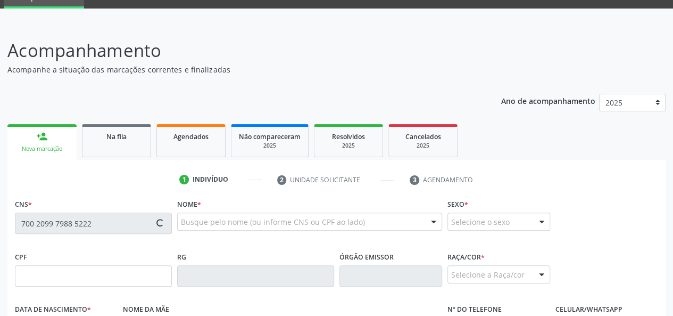
type input "[DATE]"
type input "[PERSON_NAME]"
type input "[PHONE_NUMBER]"
type input "43"
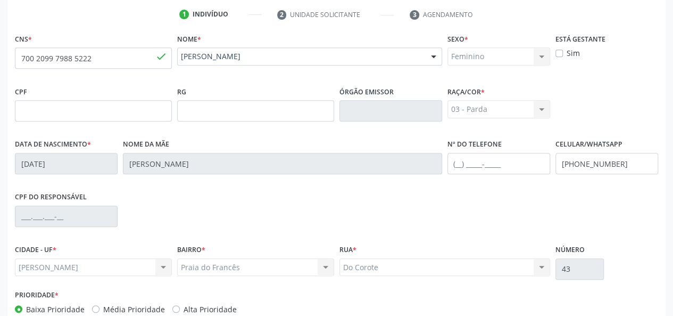
scroll to position [276, 0]
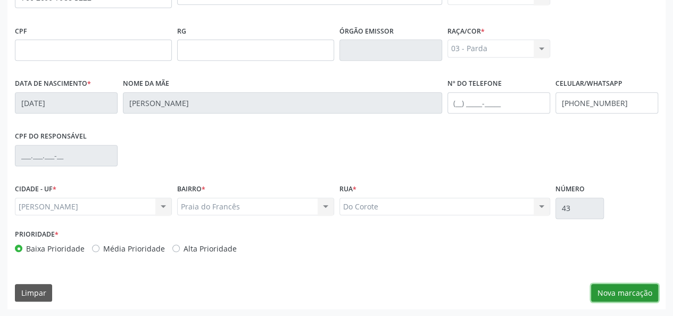
click at [633, 292] on button "Nova marcação" at bounding box center [624, 293] width 67 height 18
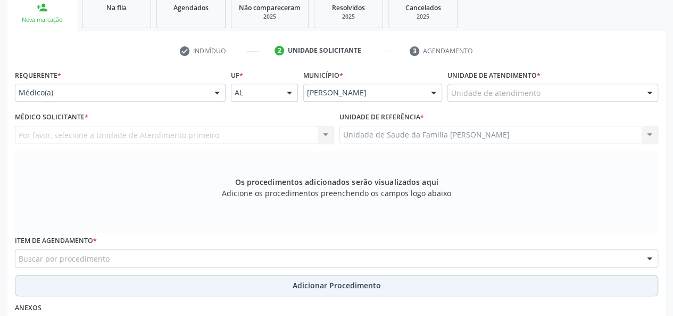
scroll to position [169, 0]
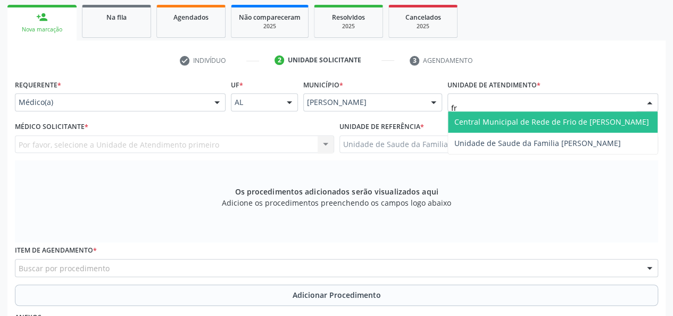
type input "fra"
click at [476, 123] on span "Unidade de Saude da Familia [PERSON_NAME]" at bounding box center [537, 122] width 167 height 10
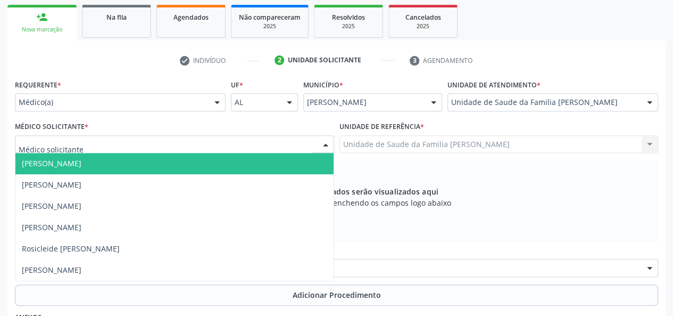
click at [38, 151] on input "text" at bounding box center [166, 149] width 294 height 21
click at [41, 158] on span "[PERSON_NAME]" at bounding box center [52, 163] width 60 height 10
